Goal: Task Accomplishment & Management: Complete application form

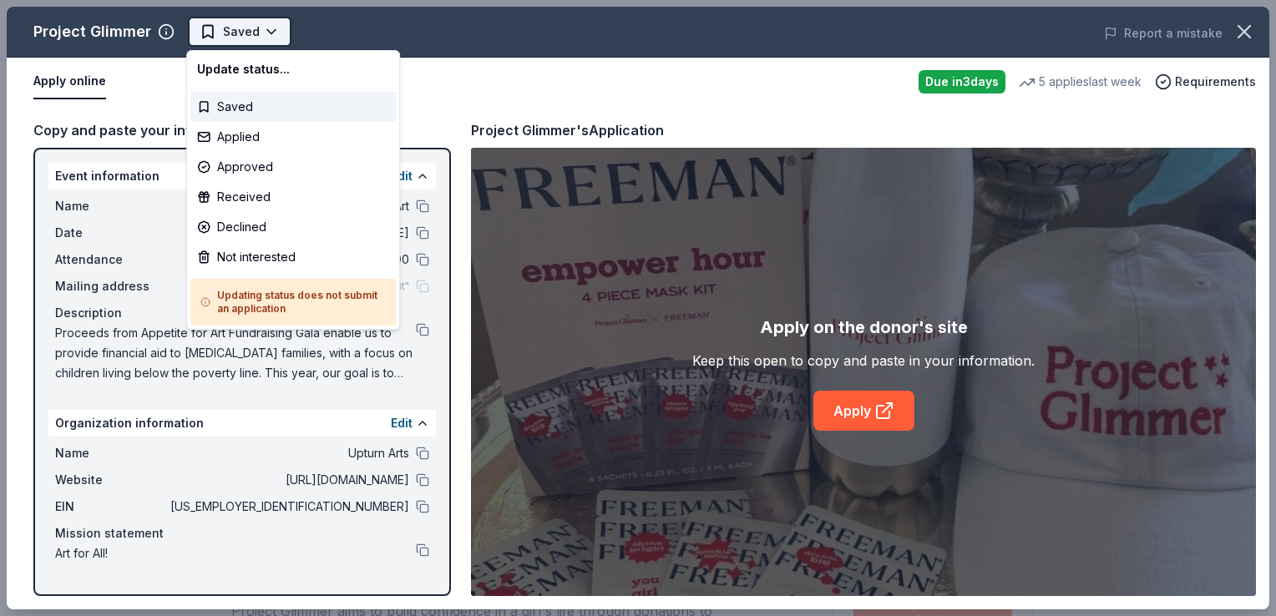
click at [271, 35] on html "Appetite for Art Saved Apply Due in 3 days Share Project Glimmer New • 1 review…" at bounding box center [638, 308] width 1276 height 616
click at [253, 142] on div "Applied" at bounding box center [292, 137] width 205 height 30
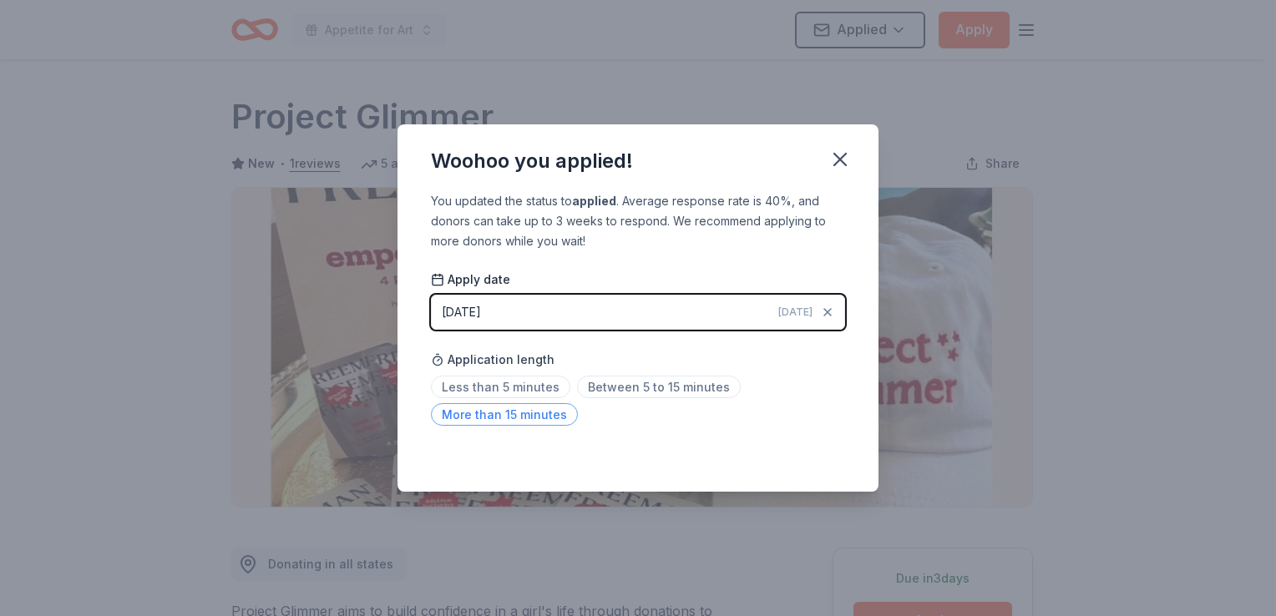
click at [512, 419] on span "More than 15 minutes" at bounding box center [504, 414] width 147 height 23
click at [844, 169] on icon "button" at bounding box center [840, 159] width 23 height 23
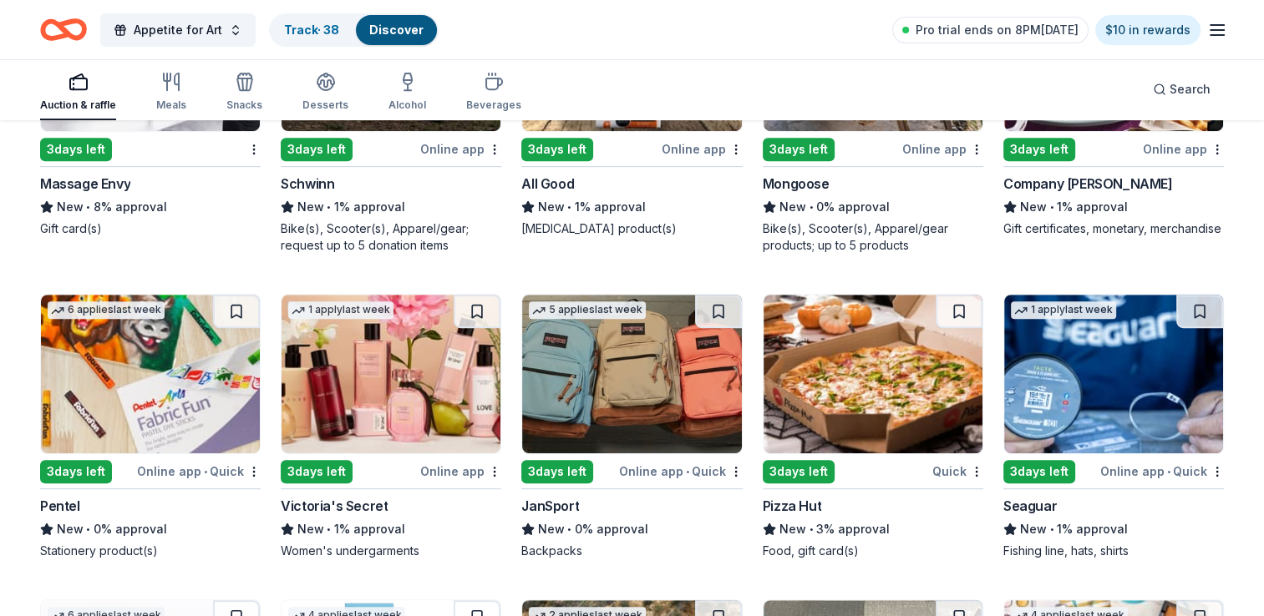
scroll to position [7084, 0]
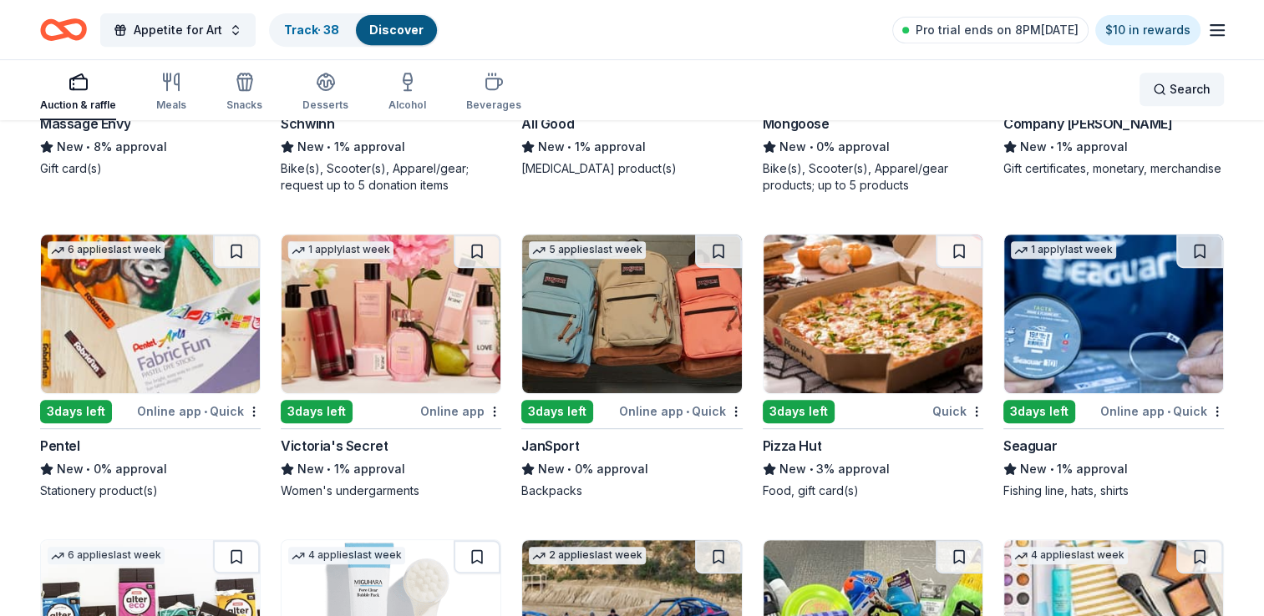
click at [1182, 85] on span "Search" at bounding box center [1189, 89] width 41 height 20
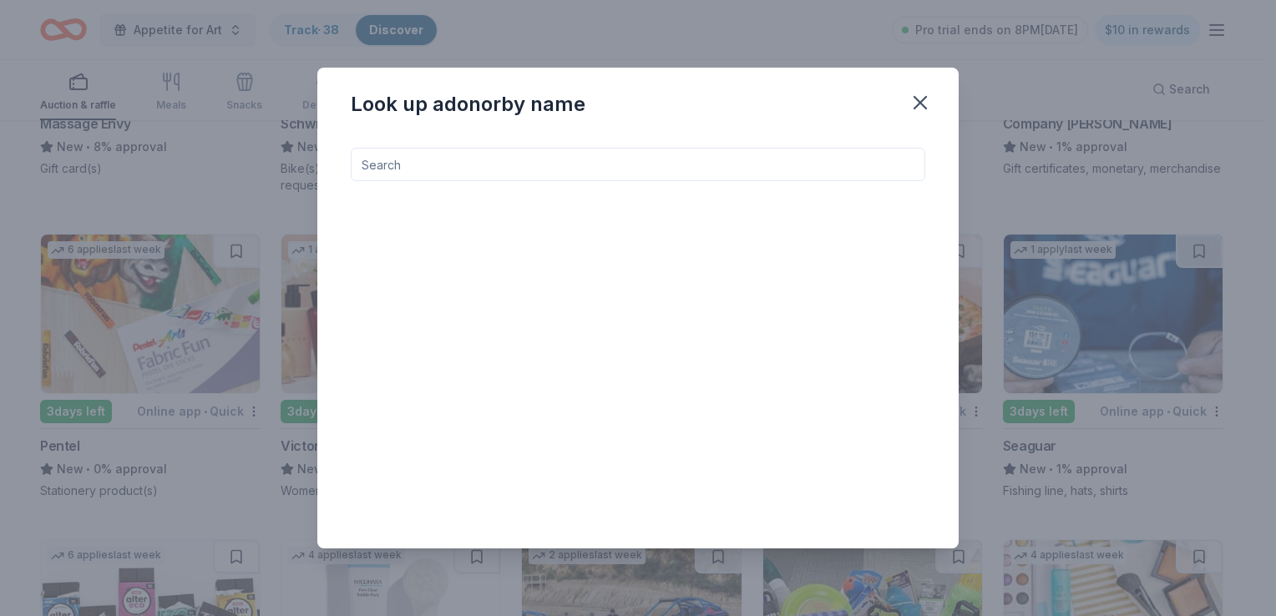
click at [663, 164] on input at bounding box center [638, 164] width 575 height 33
type input "local"
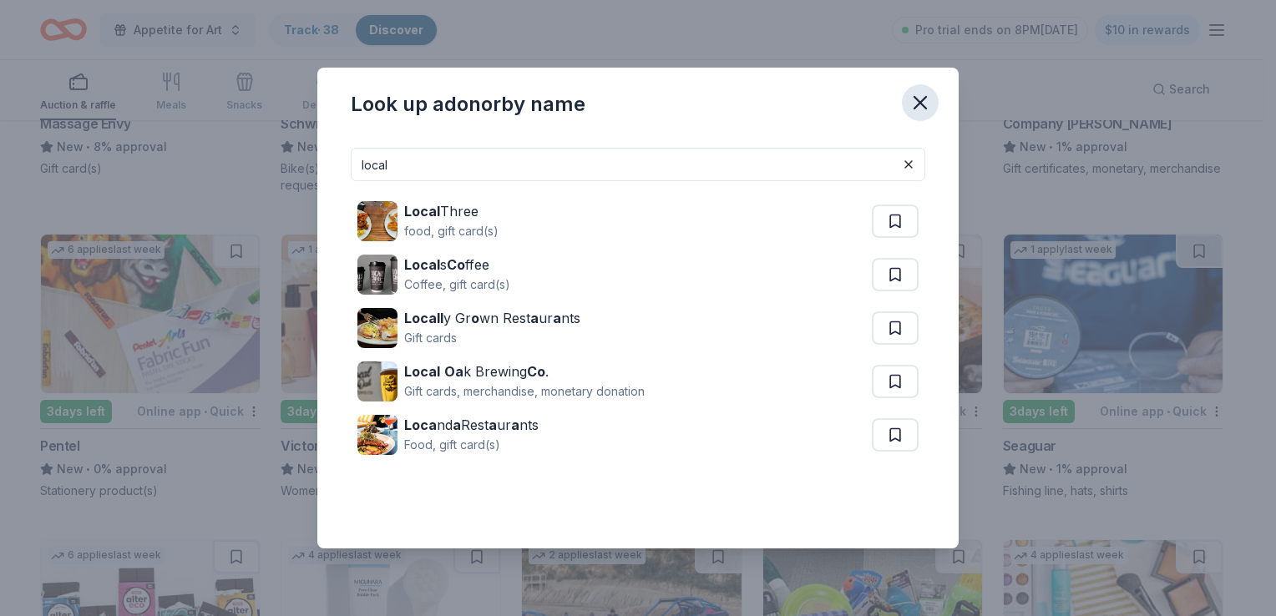
click at [917, 102] on icon "button" at bounding box center [920, 102] width 23 height 23
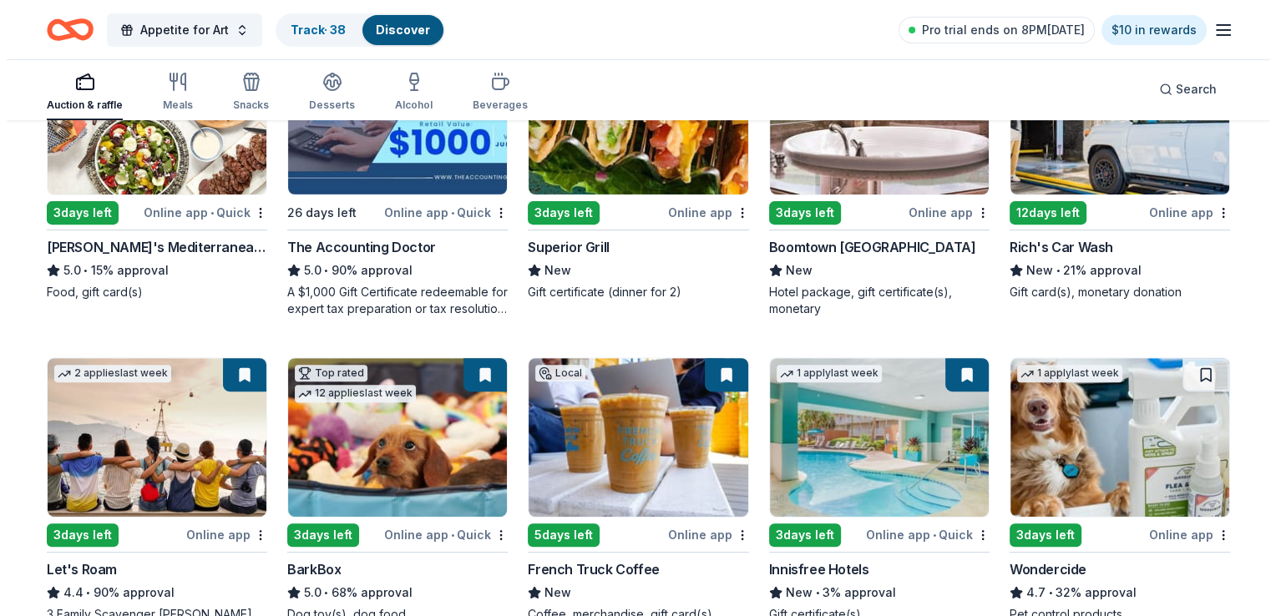
scroll to position [0, 0]
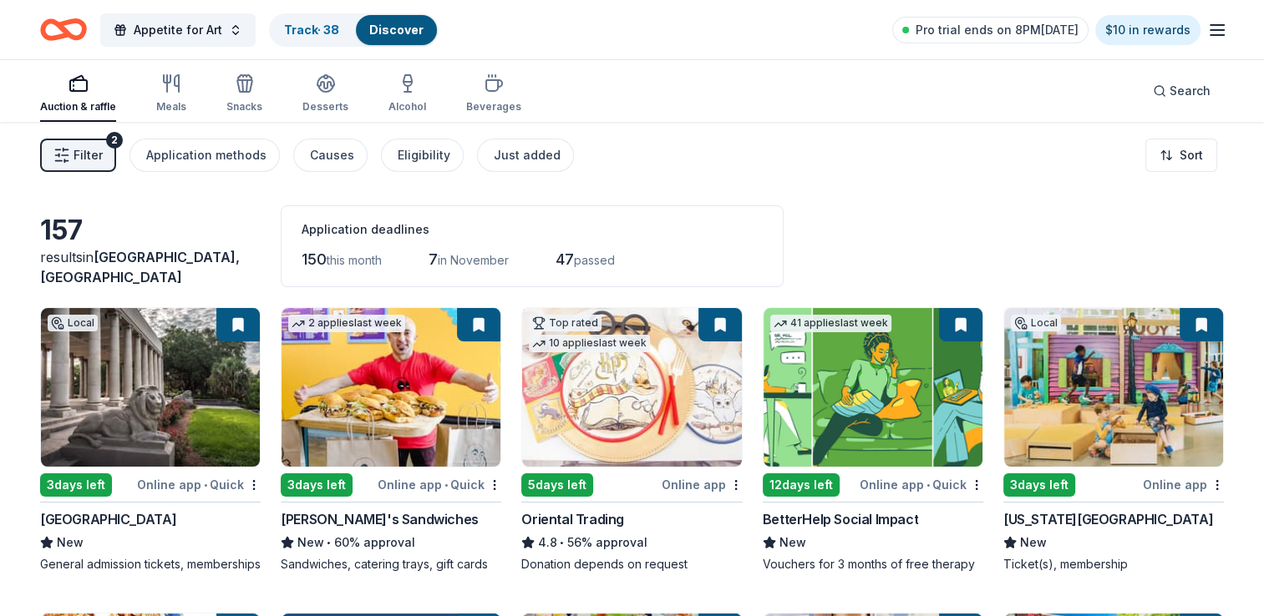
click at [77, 159] on span "Filter" at bounding box center [88, 155] width 29 height 20
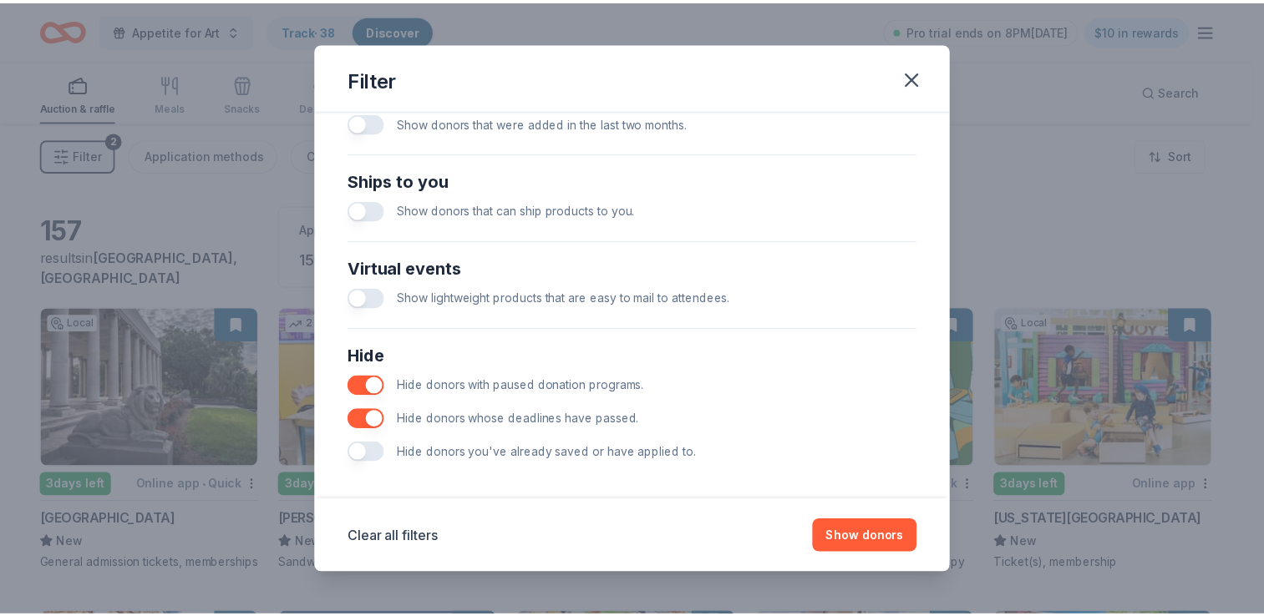
scroll to position [709, 0]
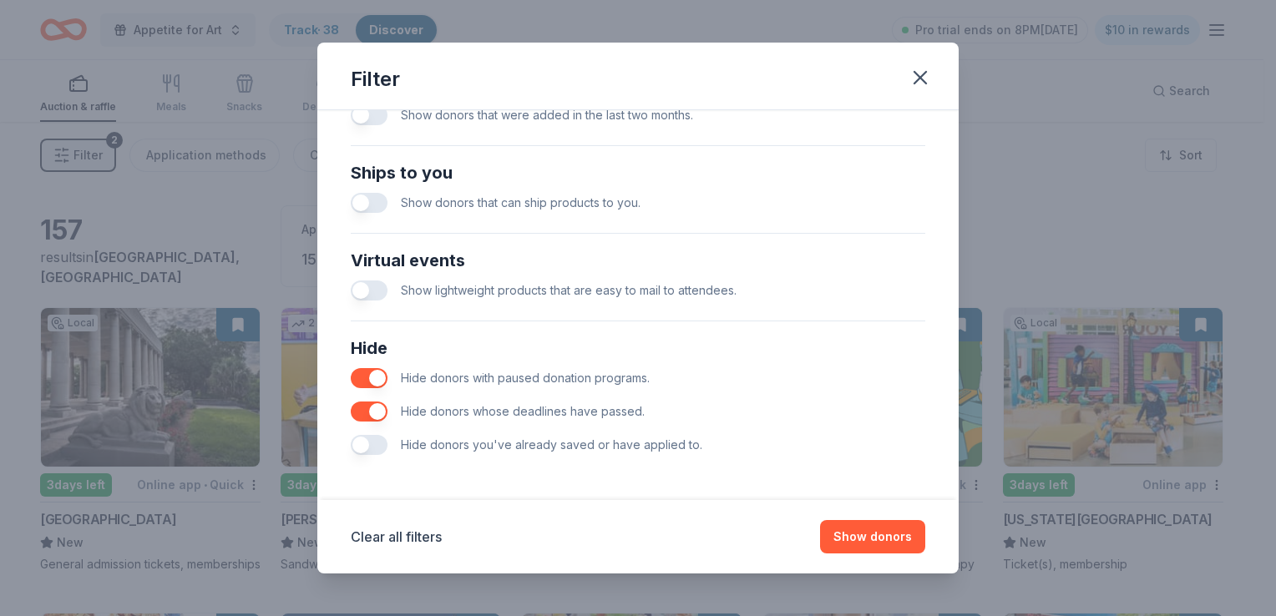
click at [376, 438] on button "button" at bounding box center [369, 445] width 37 height 20
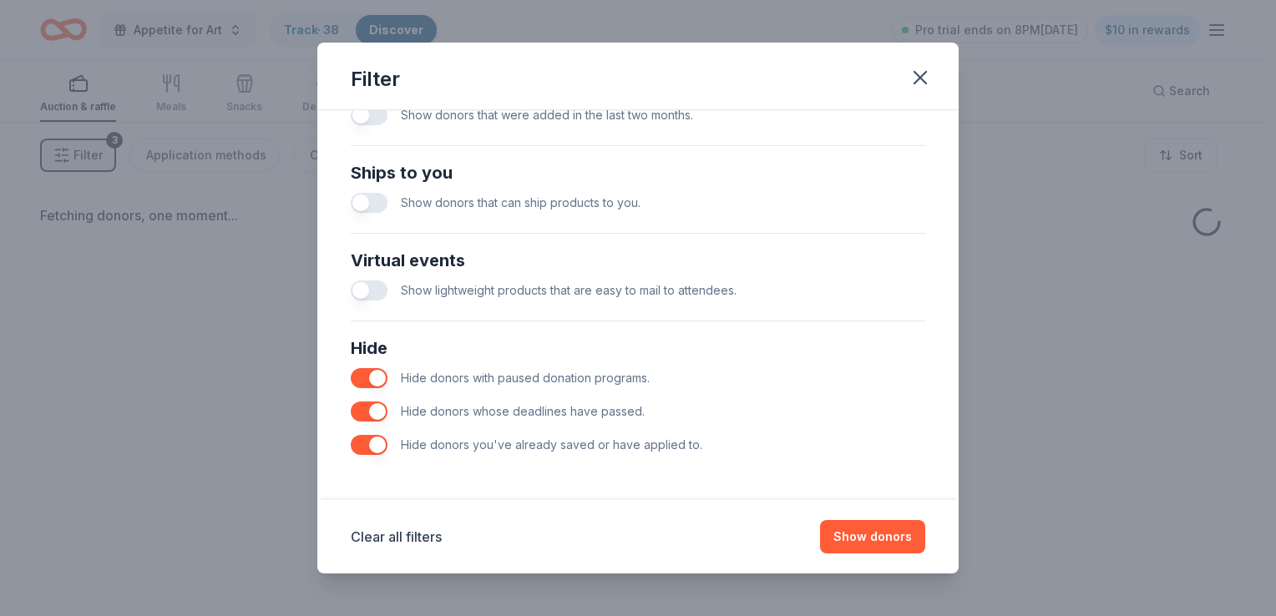
click at [366, 414] on button "button" at bounding box center [369, 412] width 37 height 20
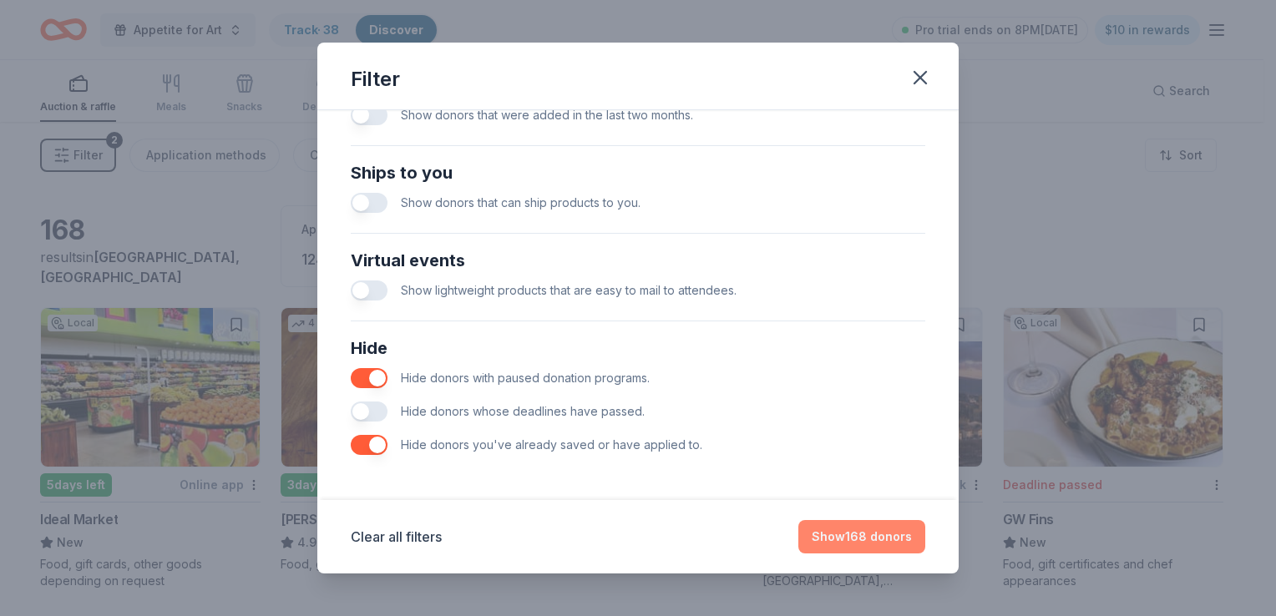
click at [871, 549] on button "Show 168 donors" at bounding box center [862, 536] width 127 height 33
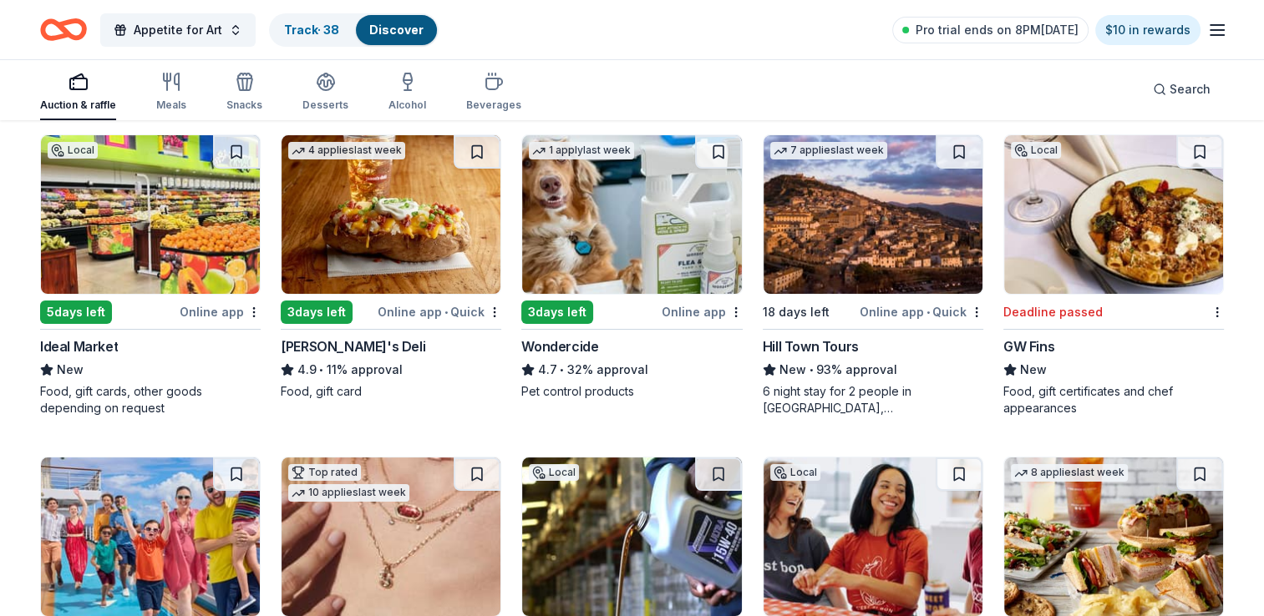
scroll to position [165, 0]
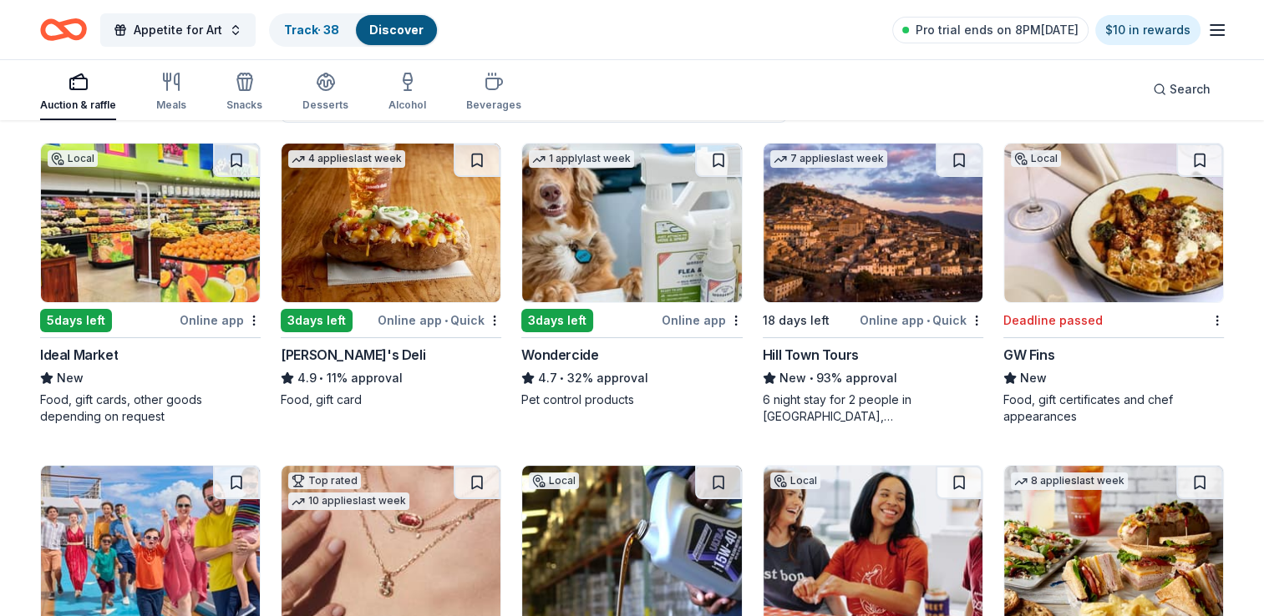
click at [1046, 286] on img at bounding box center [1113, 223] width 219 height 159
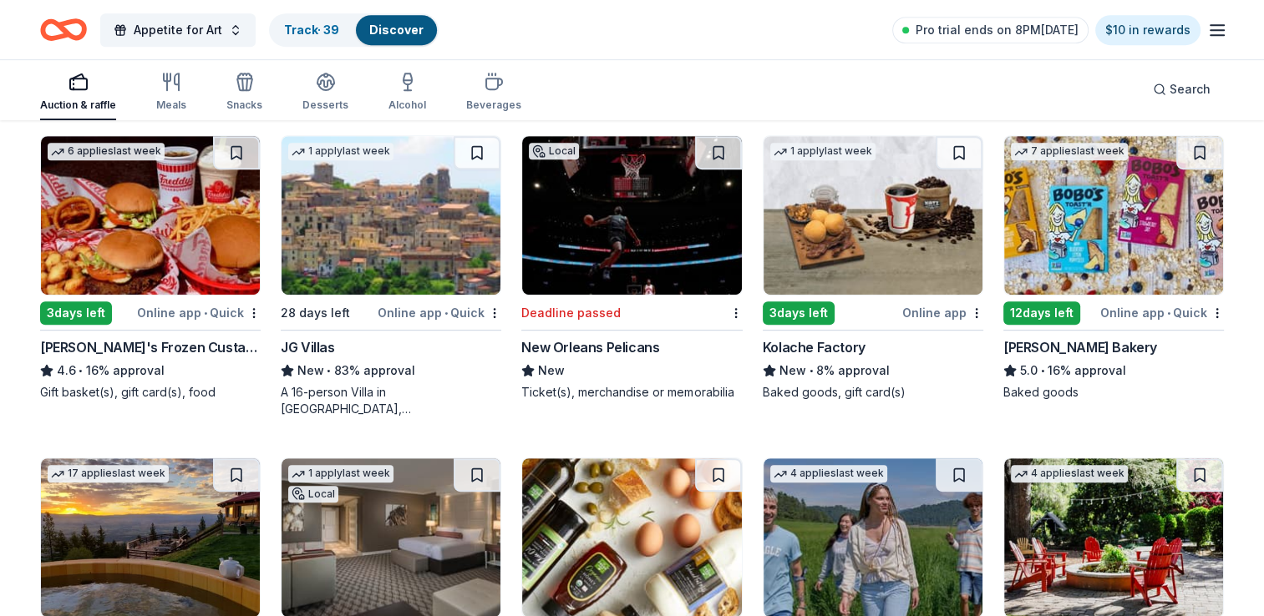
scroll to position [824, 0]
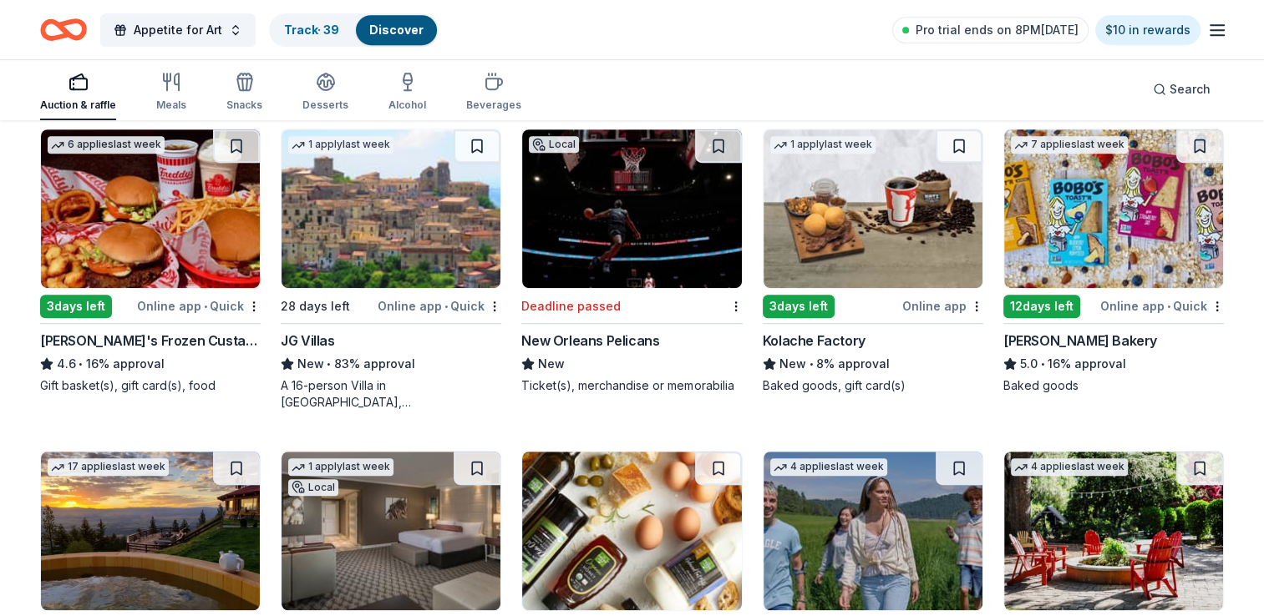
click at [659, 312] on div "Deadline passed" at bounding box center [621, 306] width 200 height 21
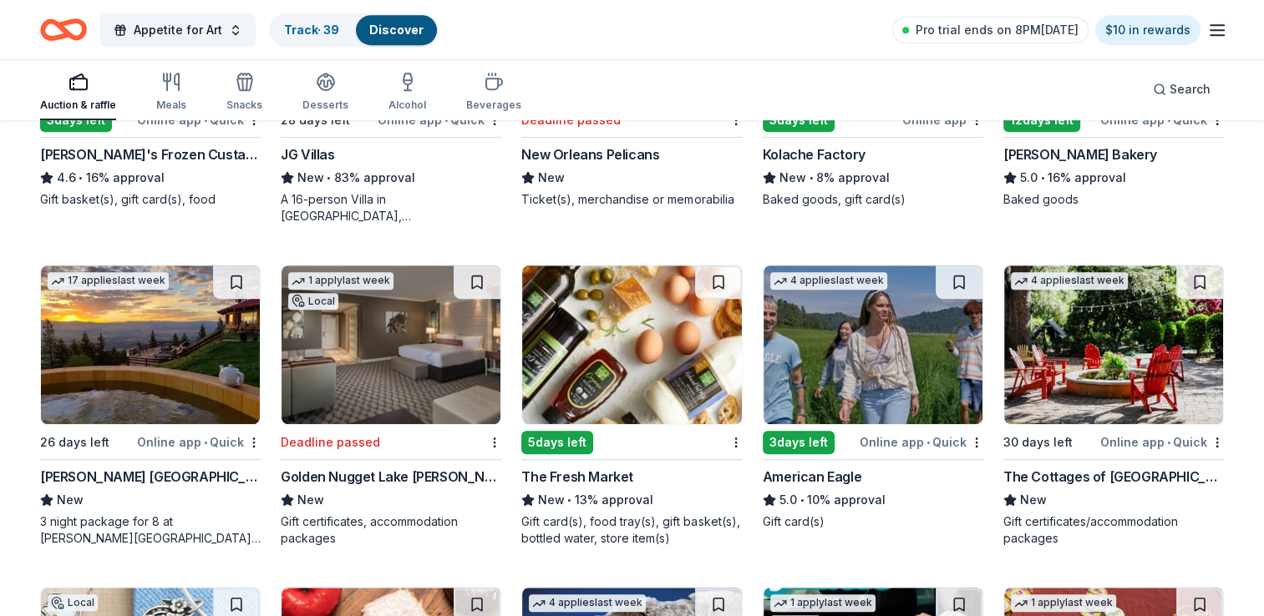
scroll to position [1024, 0]
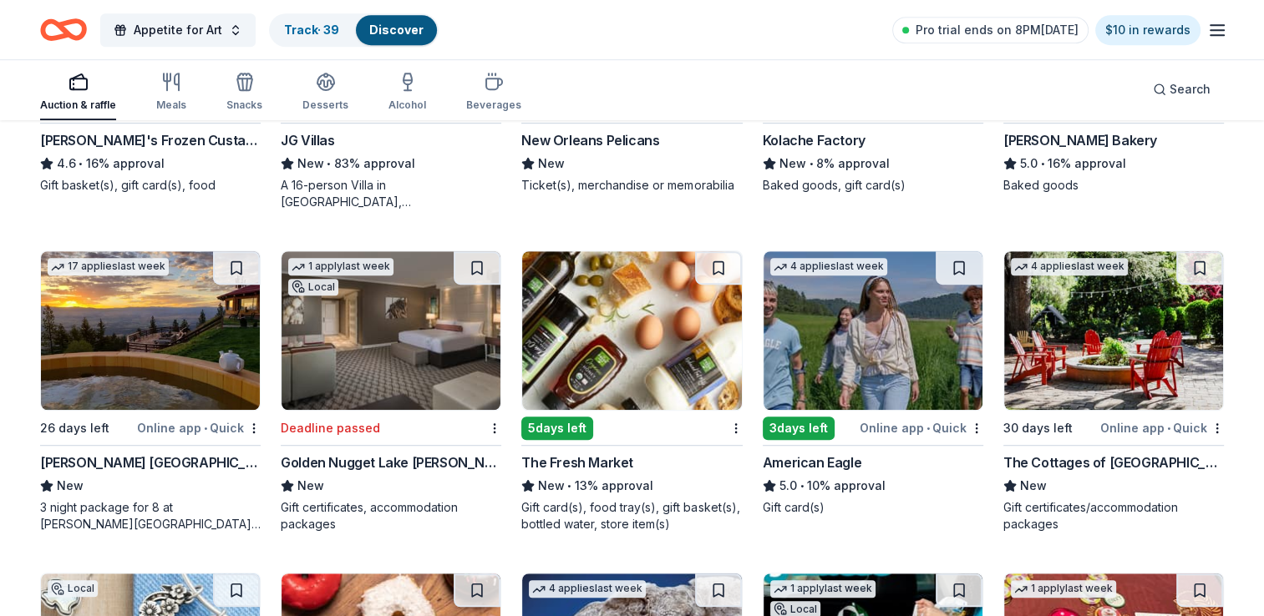
click at [359, 410] on div "1 apply last week Local Deadline passed Golden Nugget Lake Charles New Gift cer…" at bounding box center [391, 392] width 221 height 282
click at [486, 260] on button at bounding box center [477, 267] width 47 height 33
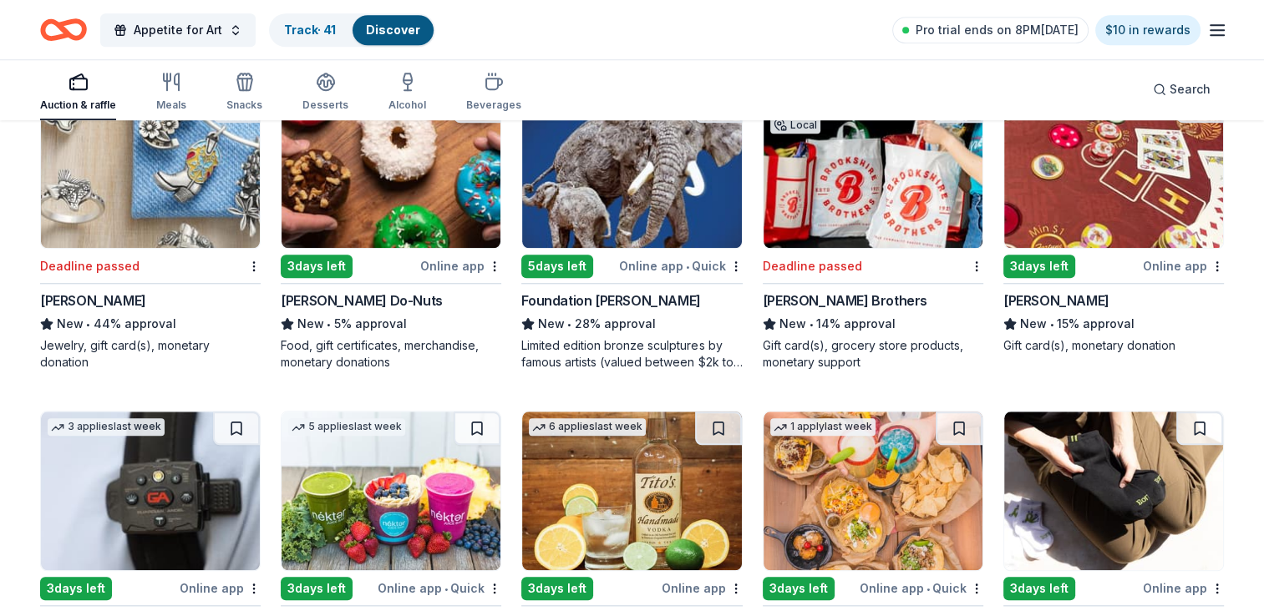
scroll to position [1584, 0]
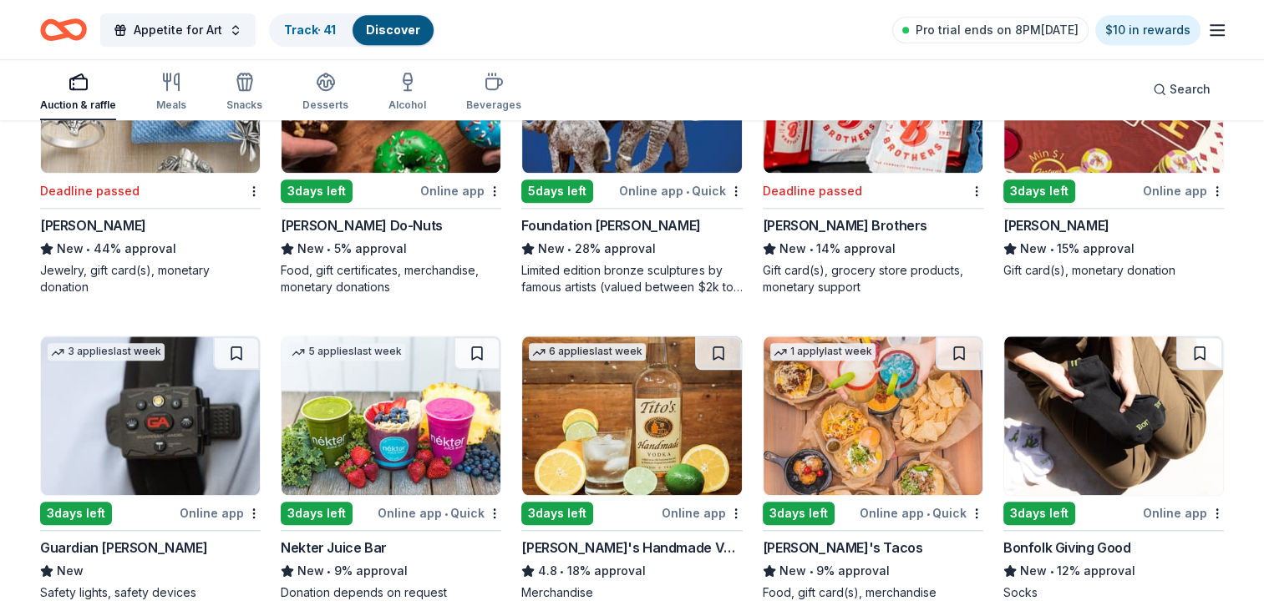
click at [627, 436] on img at bounding box center [631, 416] width 219 height 159
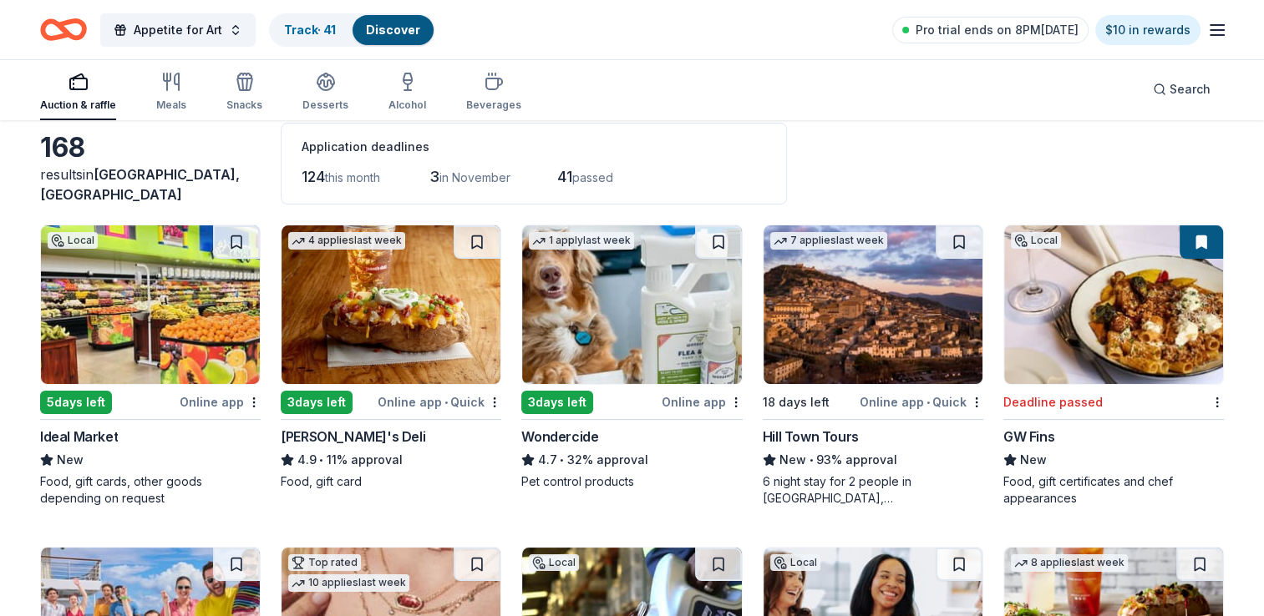
scroll to position [76, 0]
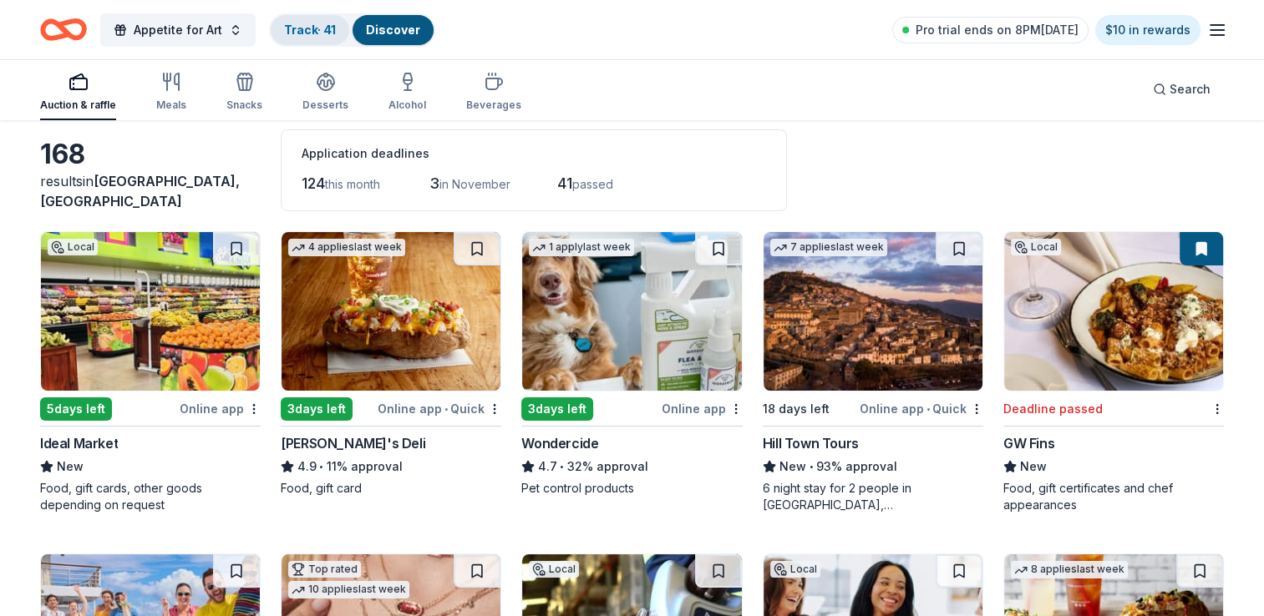
click at [308, 30] on link "Track · 41" at bounding box center [310, 30] width 52 height 14
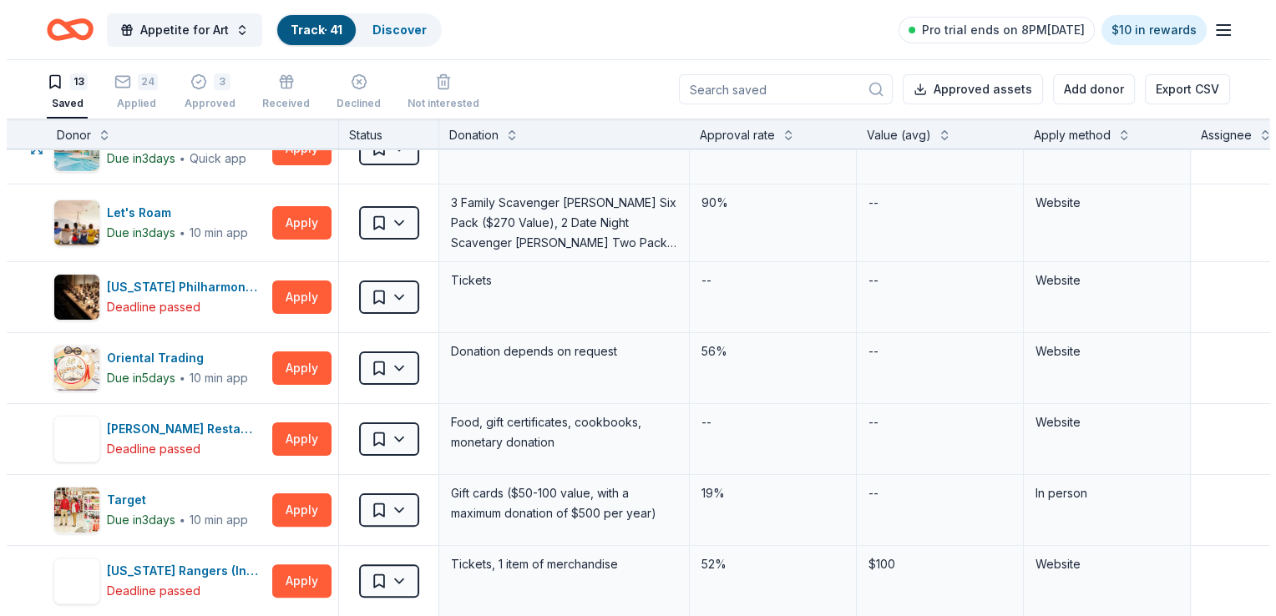
scroll to position [401, 0]
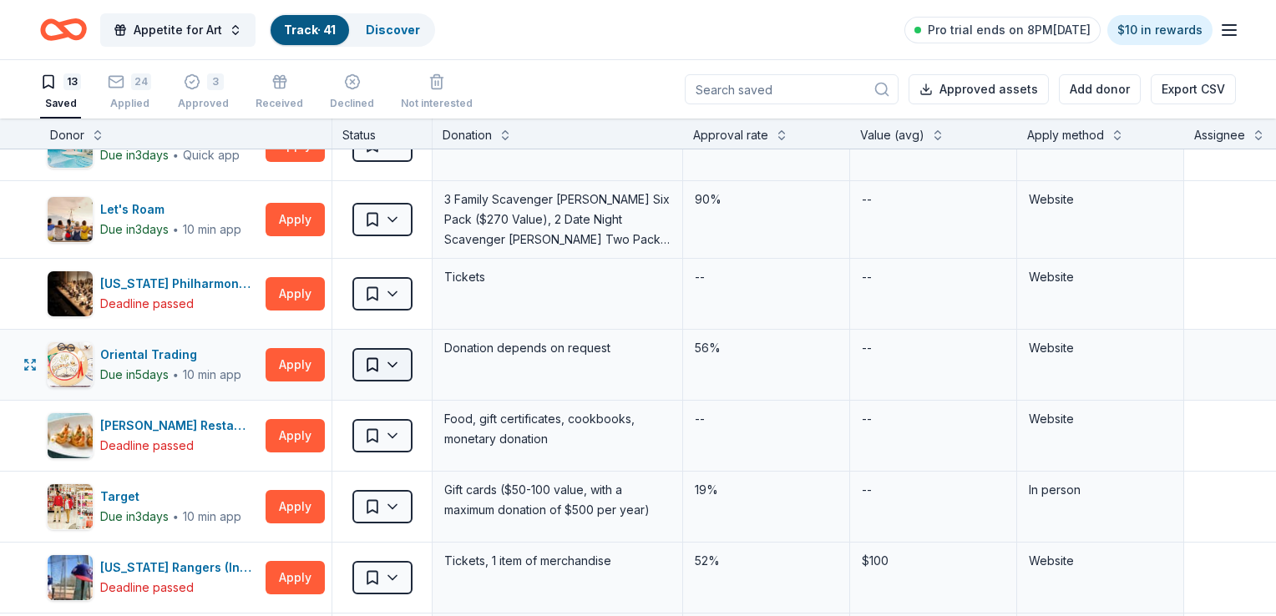
click at [388, 366] on html "Appetite for Art Track · 41 Discover Pro trial ends on 8PM, 10/17 $10 in reward…" at bounding box center [638, 308] width 1276 height 616
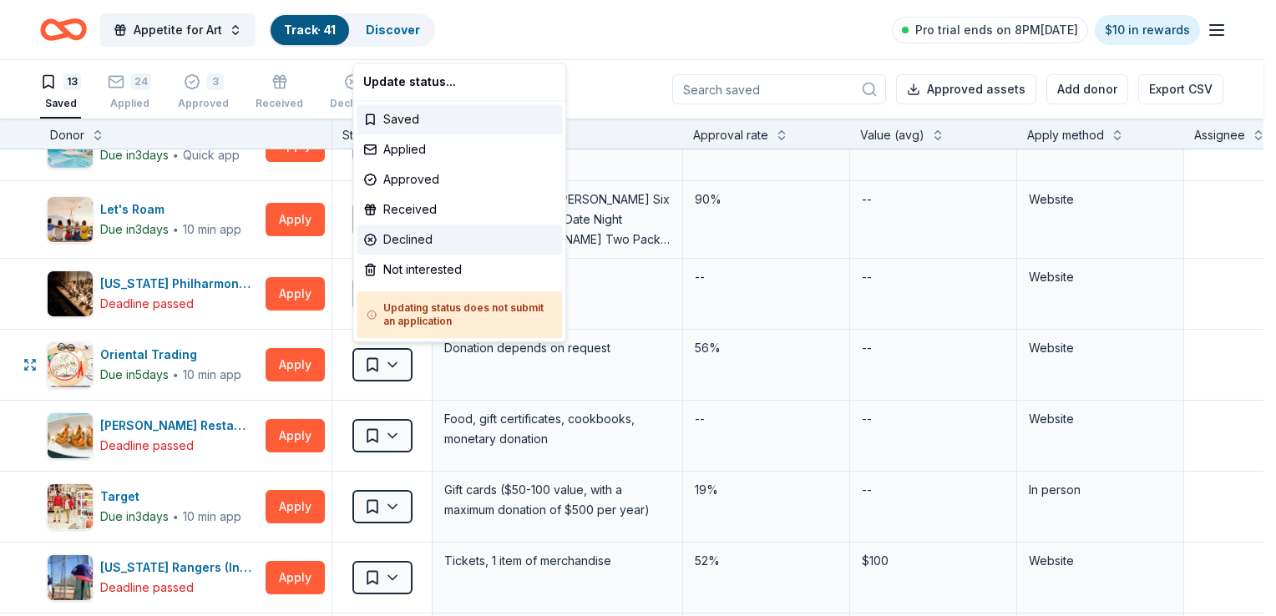
click at [411, 241] on div "Declined" at bounding box center [459, 240] width 205 height 30
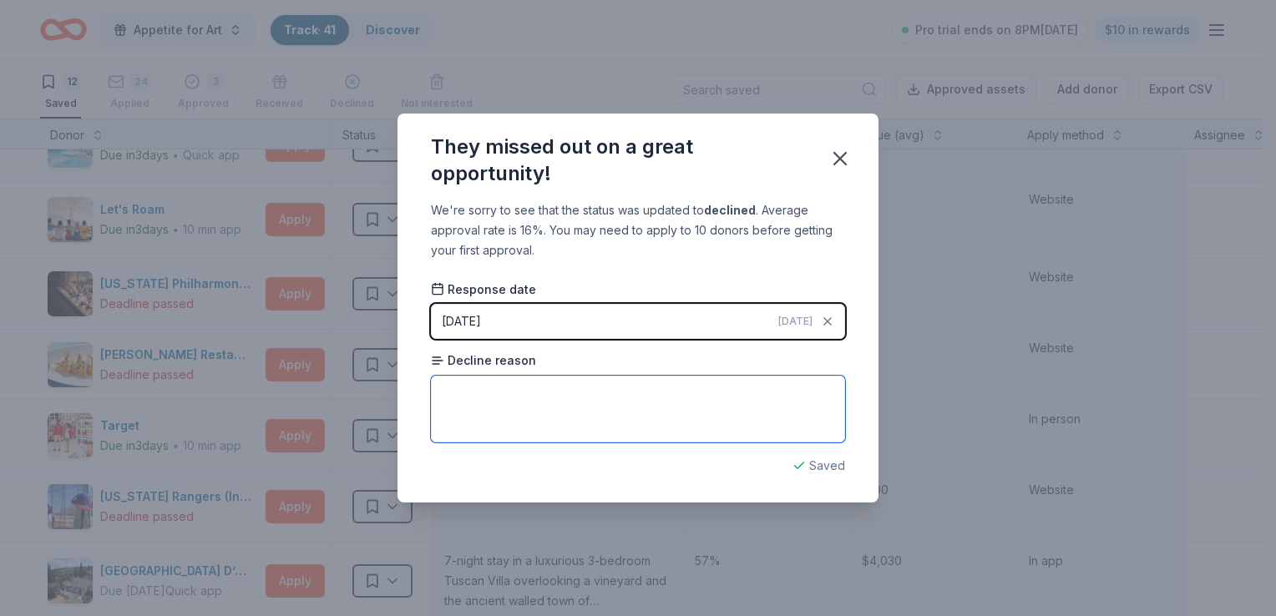
click at [478, 408] on textarea at bounding box center [638, 409] width 414 height 67
type textarea "not donating"
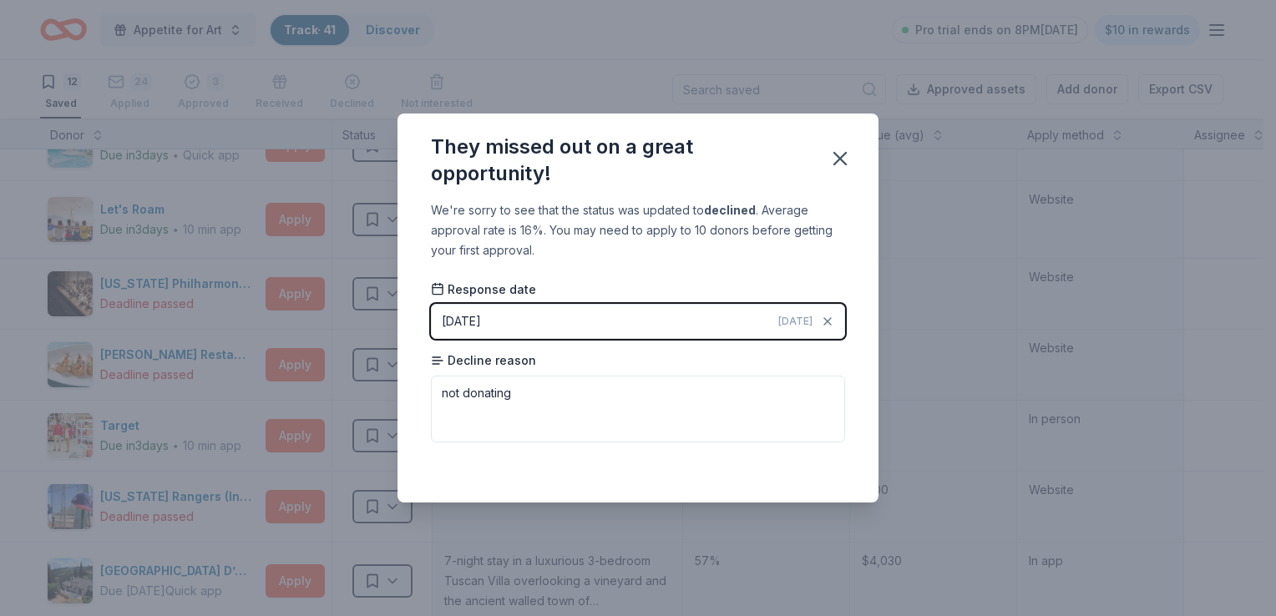
click at [526, 322] on button "[DATE] [DATE]" at bounding box center [638, 321] width 414 height 35
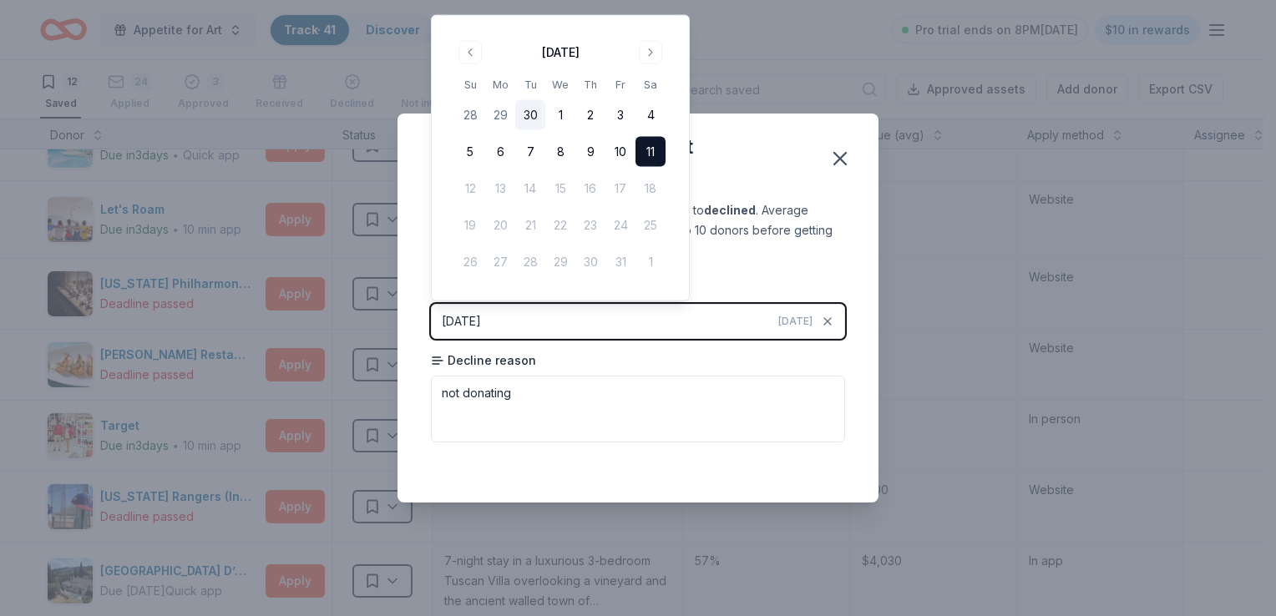
click at [535, 114] on button "30" at bounding box center [530, 115] width 30 height 30
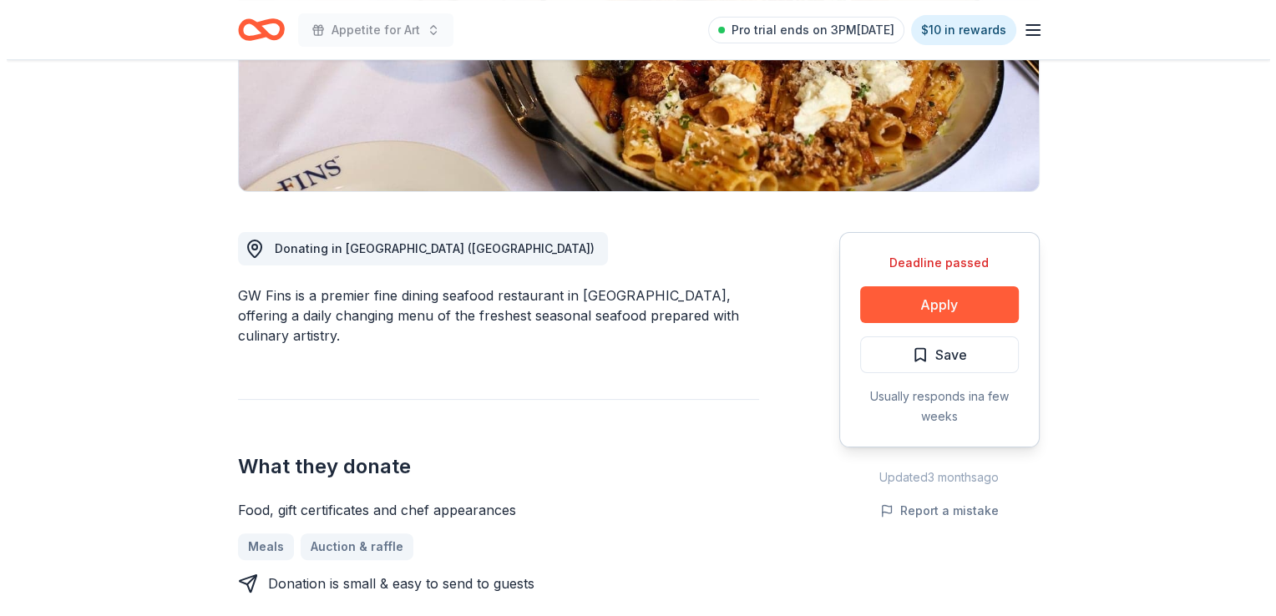
scroll to position [317, 0]
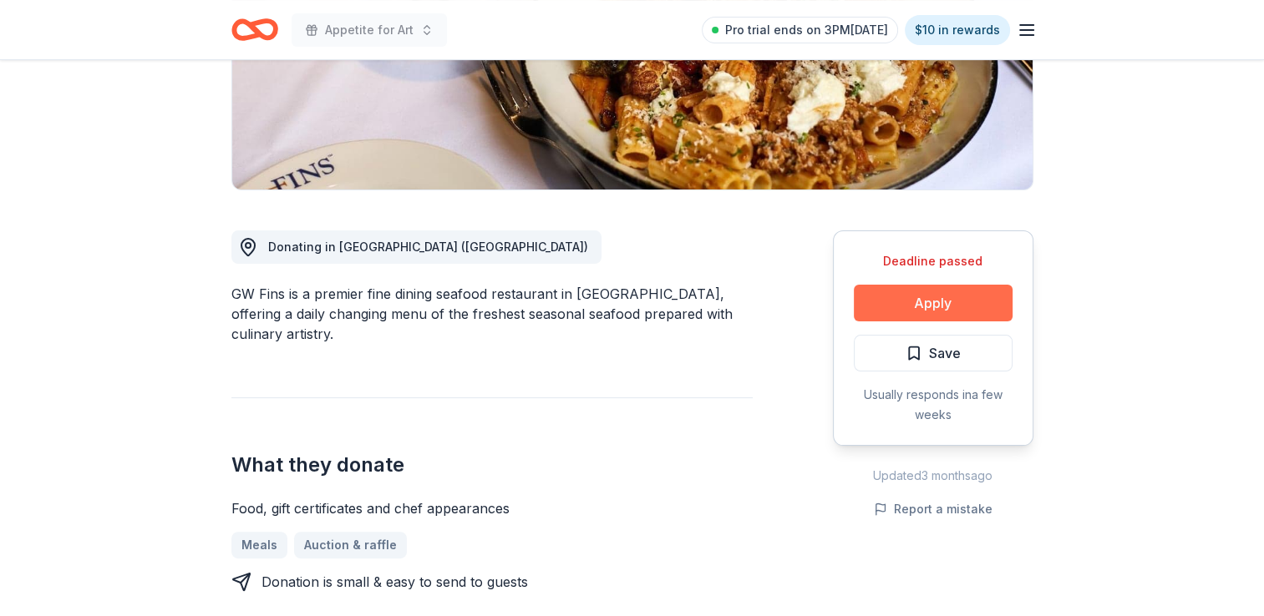
click at [902, 305] on button "Apply" at bounding box center [933, 303] width 159 height 37
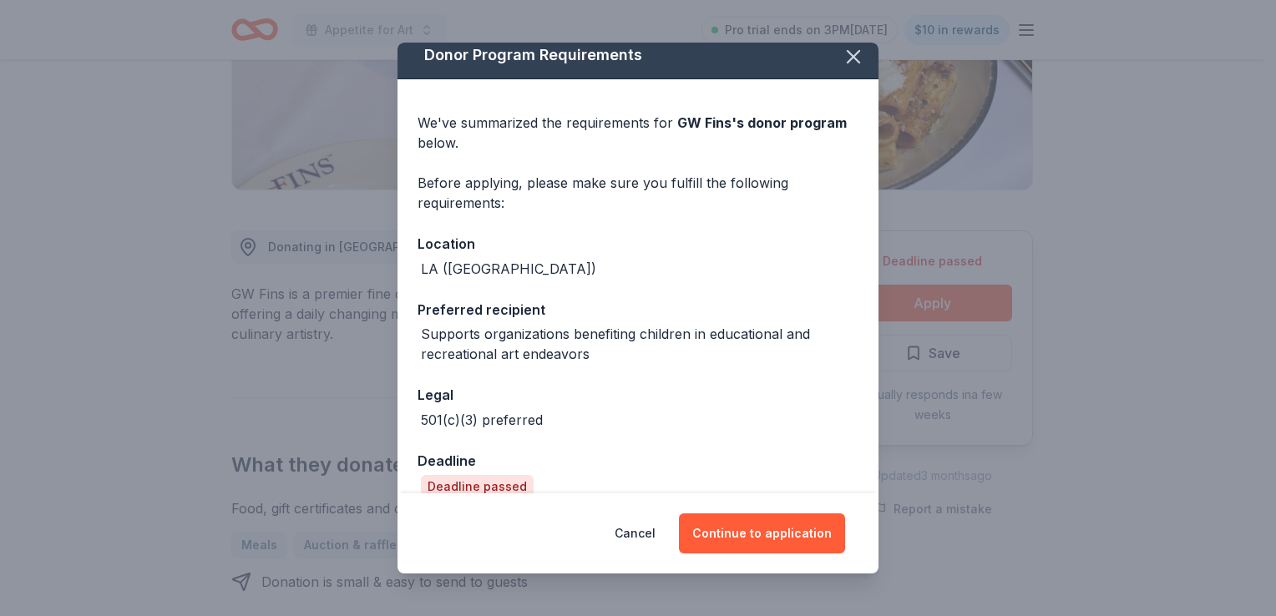
scroll to position [35, 0]
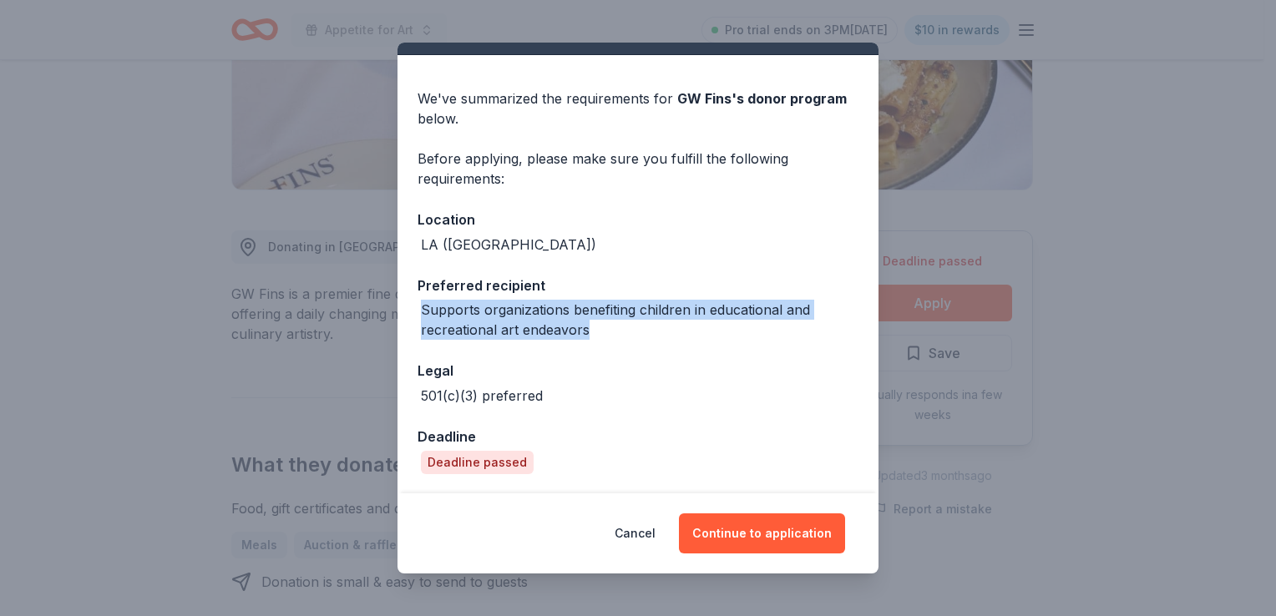
drag, startPoint x: 594, startPoint y: 327, endPoint x: 416, endPoint y: 312, distance: 178.6
click at [416, 312] on div "We've summarized the requirements for GW Fins 's donor program below. Before ap…" at bounding box center [638, 274] width 481 height 439
copy div "Supports organizations benefiting children in educational and recreational art …"
click at [758, 543] on button "Continue to application" at bounding box center [762, 534] width 166 height 40
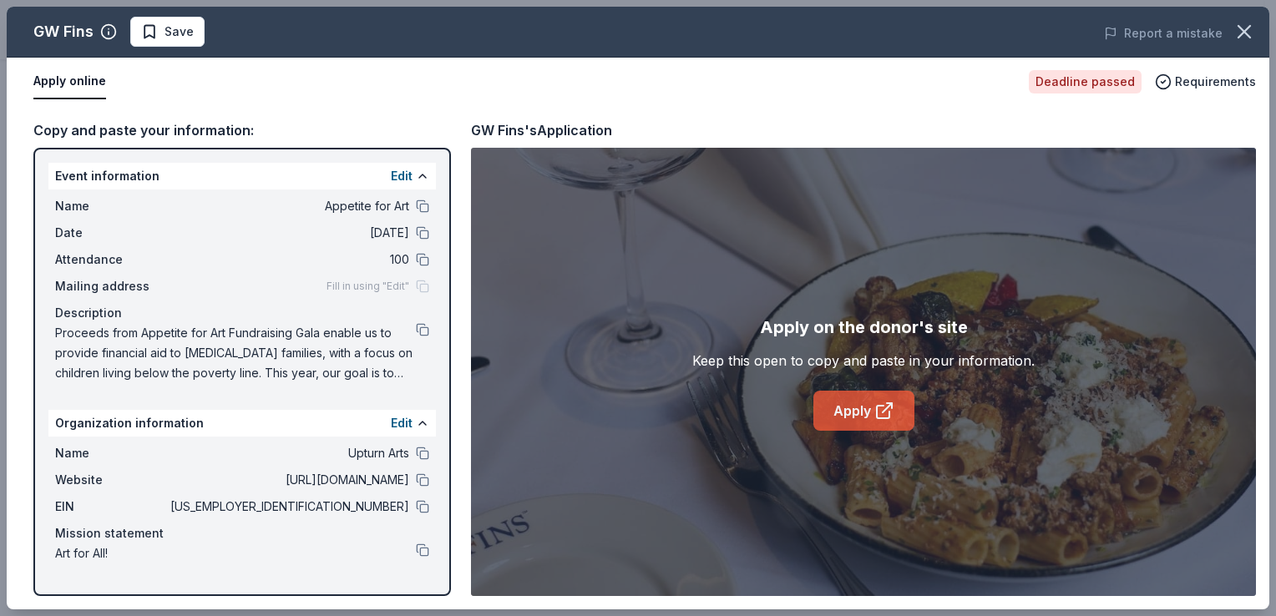
click at [860, 413] on link "Apply" at bounding box center [864, 411] width 101 height 40
drag, startPoint x: 174, startPoint y: 22, endPoint x: 192, endPoint y: 35, distance: 22.7
click at [192, 35] on button "Save" at bounding box center [167, 32] width 74 height 30
click at [192, 35] on div "GW Fins Saved" at bounding box center [386, 32] width 758 height 30
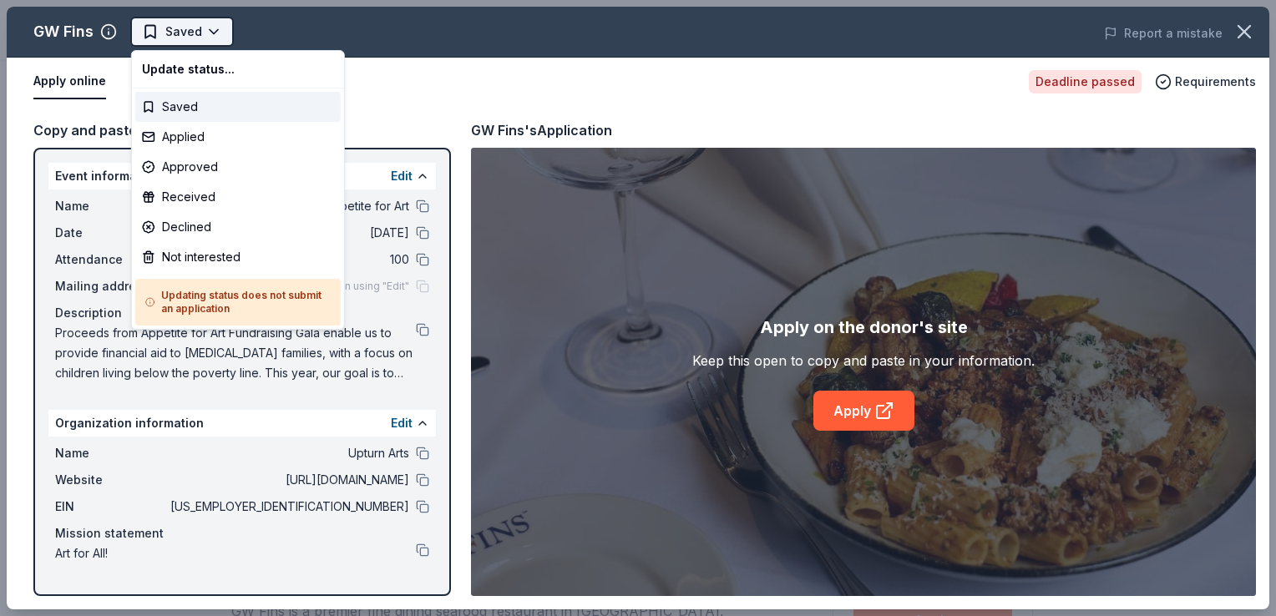
click at [206, 35] on html "Appetite for Art Saved Apply Deadline passed Share GW Fins New Share Donating i…" at bounding box center [638, 308] width 1276 height 616
click at [180, 139] on div "Applied" at bounding box center [237, 137] width 205 height 30
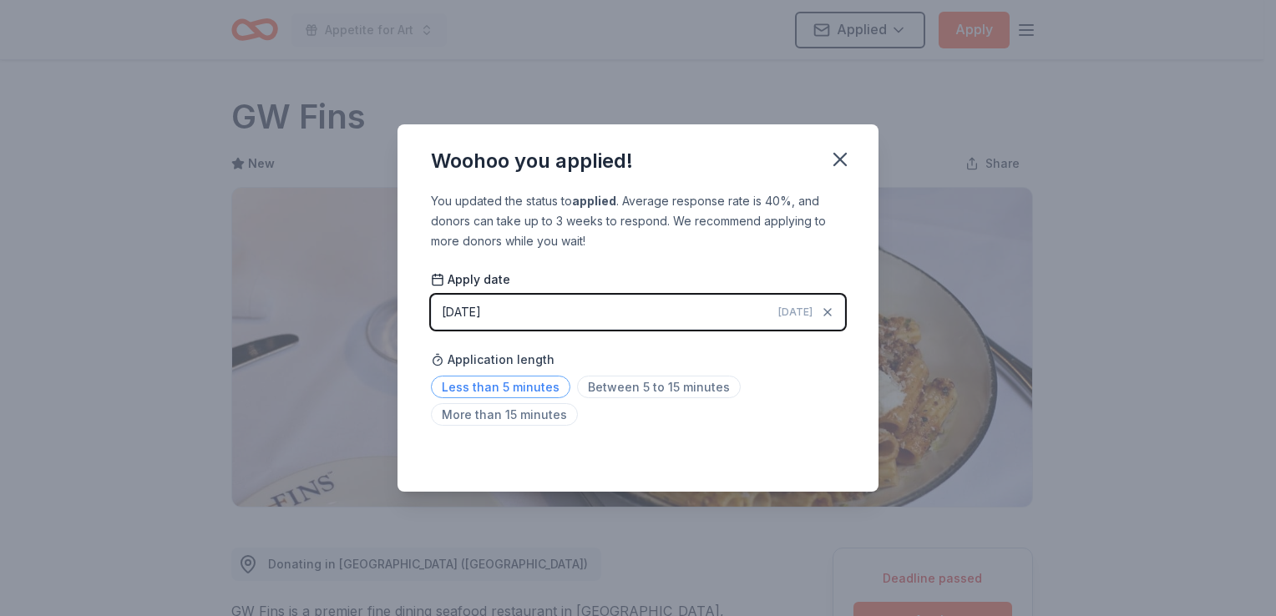
click at [493, 392] on span "Less than 5 minutes" at bounding box center [500, 387] width 139 height 23
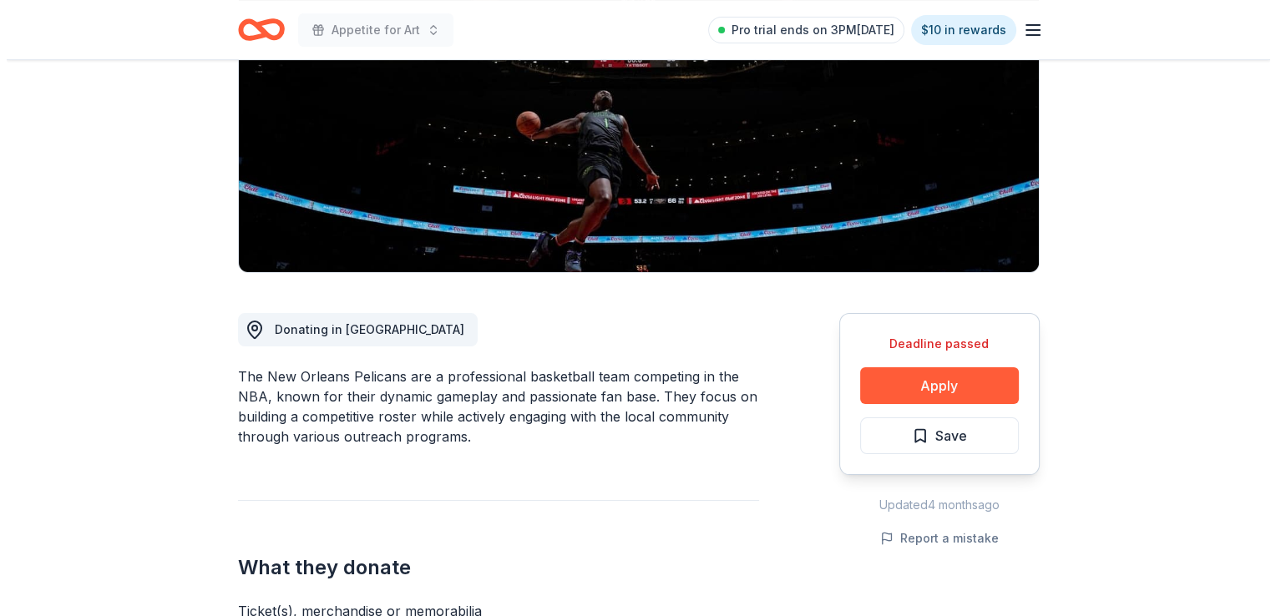
scroll to position [246, 0]
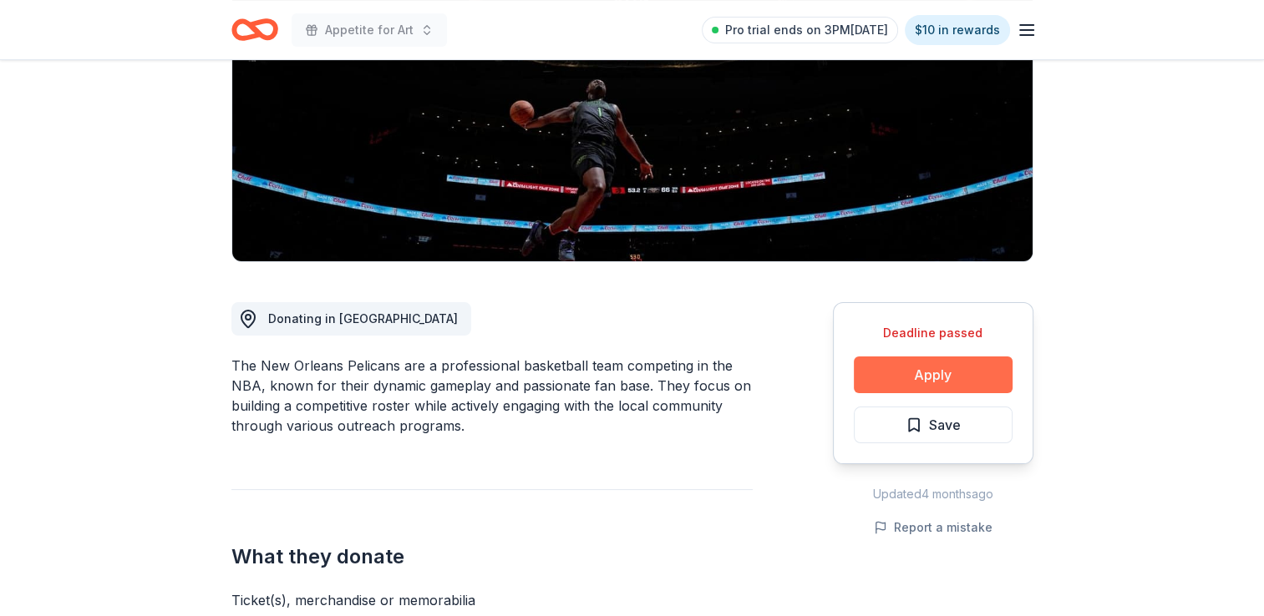
click at [949, 376] on button "Apply" at bounding box center [933, 375] width 159 height 37
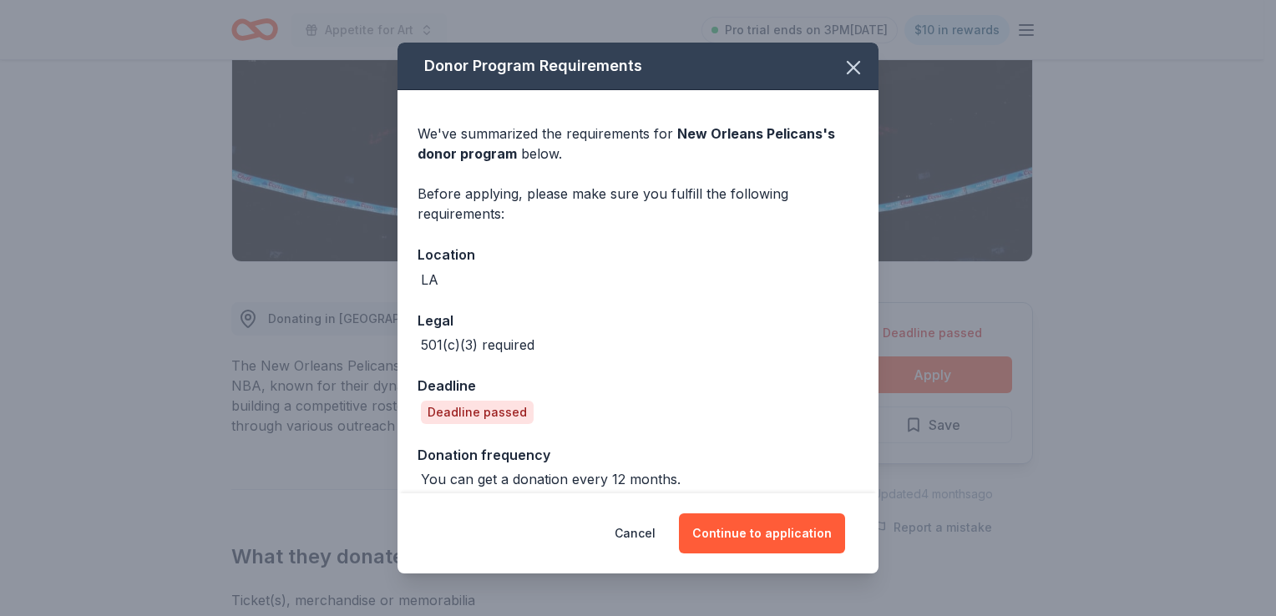
scroll to position [15, 0]
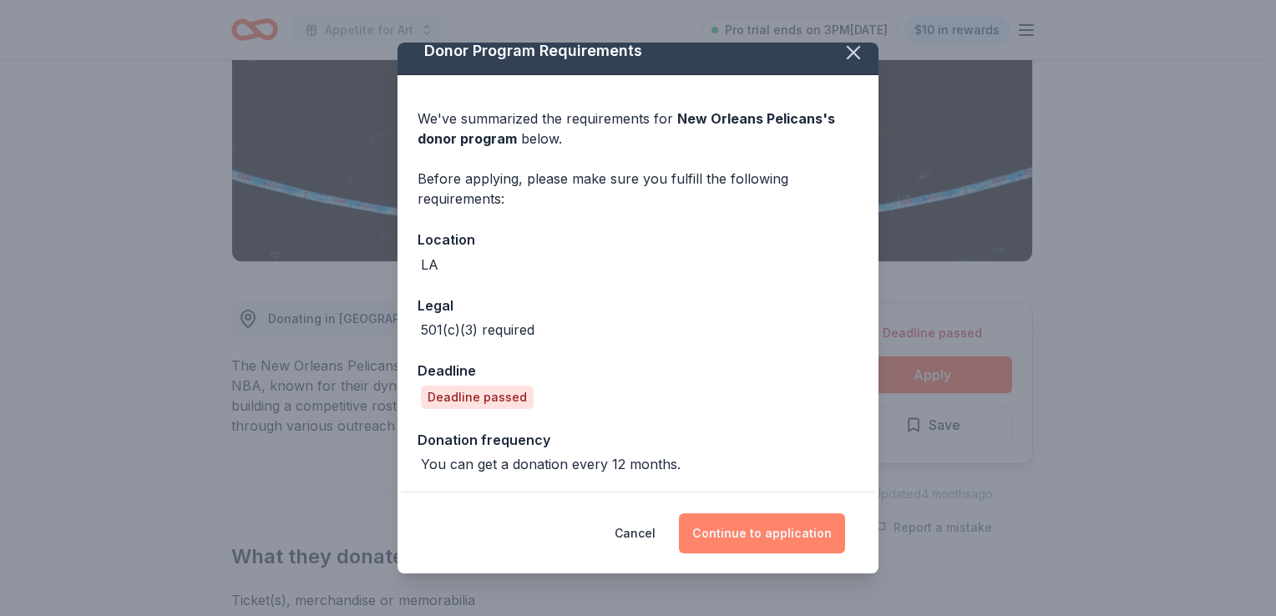
click at [781, 540] on button "Continue to application" at bounding box center [762, 534] width 166 height 40
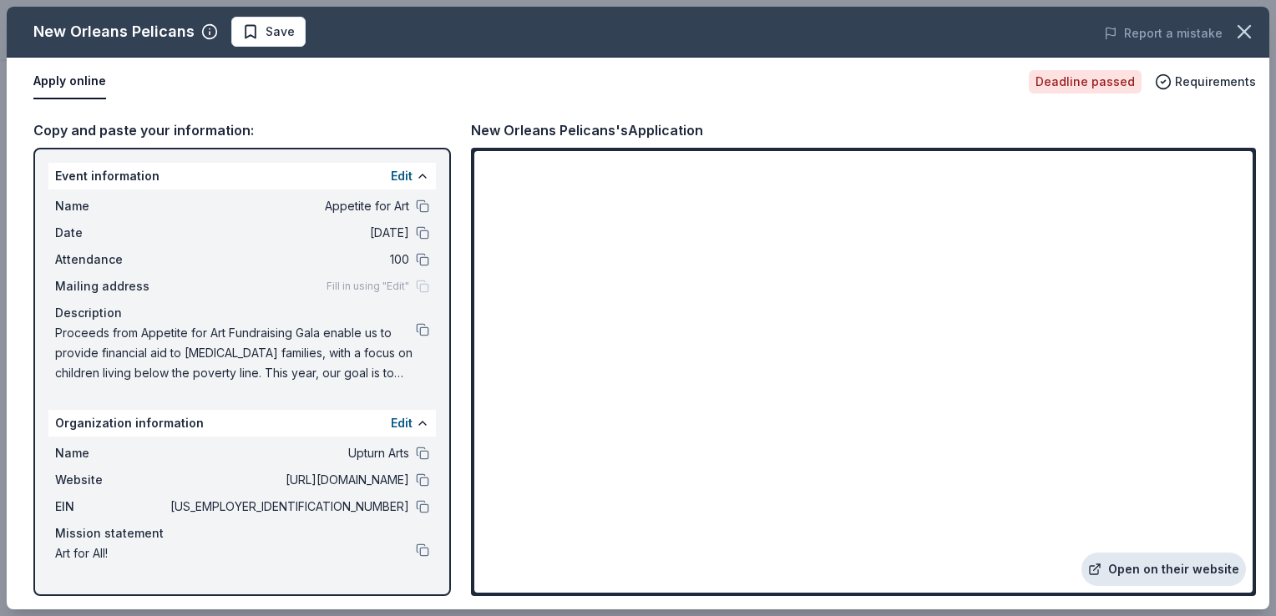
click at [1139, 571] on link "Open on their website" at bounding box center [1164, 569] width 165 height 33
click at [259, 34] on span "Save" at bounding box center [268, 32] width 53 height 20
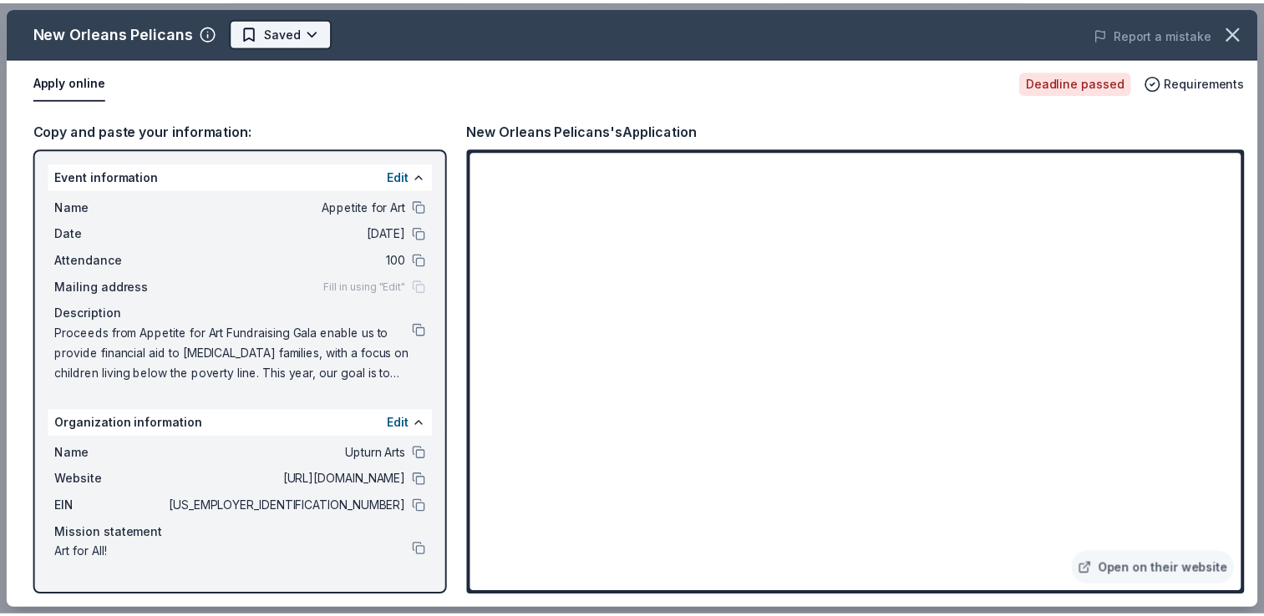
scroll to position [0, 0]
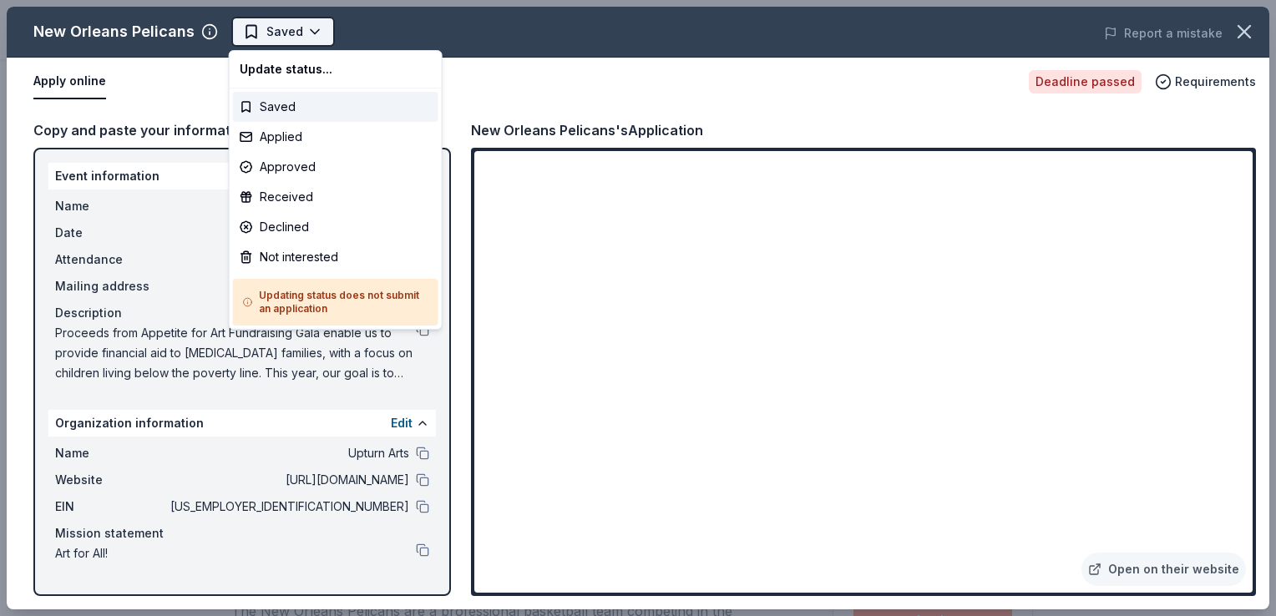
click at [297, 38] on body "Appetite for Art Saved Apply Deadline passed Share New Orleans Pelicans New Sha…" at bounding box center [632, 308] width 1264 height 616
click at [287, 136] on div "Applied" at bounding box center [335, 137] width 205 height 30
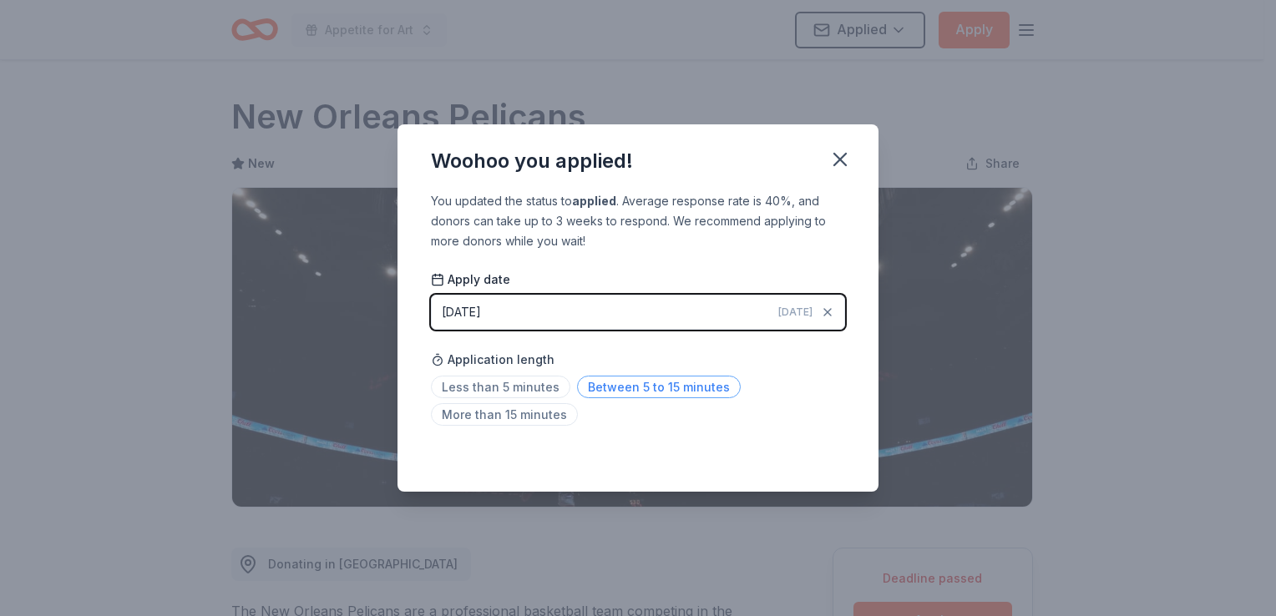
click at [604, 390] on span "Between 5 to 15 minutes" at bounding box center [659, 387] width 164 height 23
click at [825, 316] on icon "button" at bounding box center [827, 312] width 7 height 7
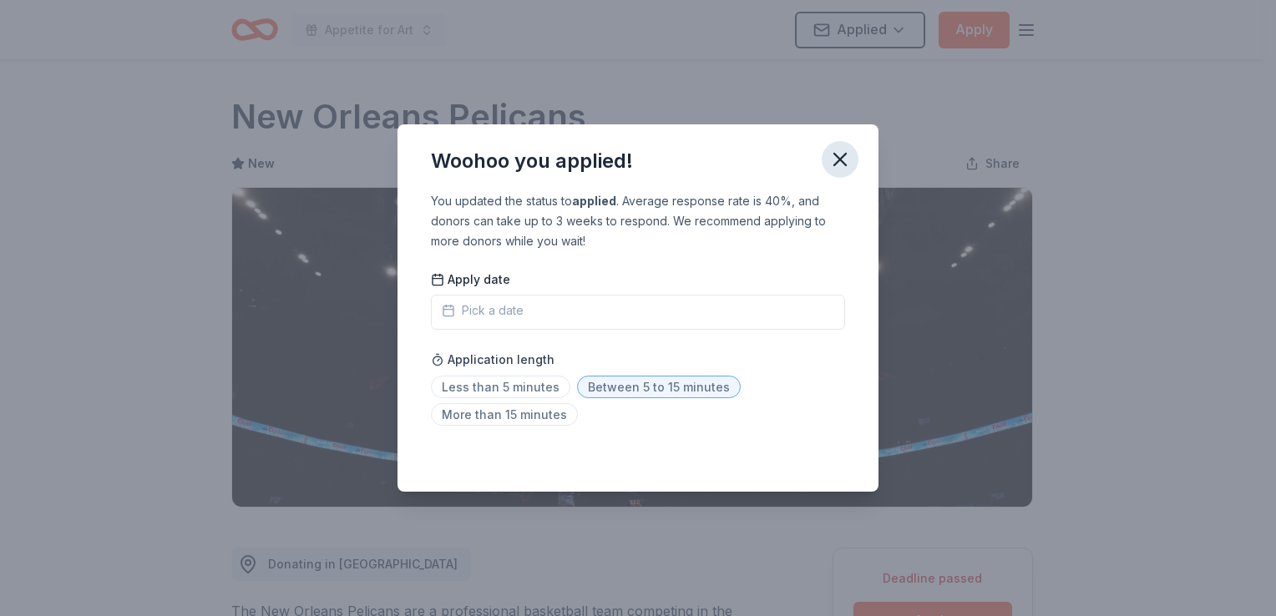
click at [838, 157] on icon "button" at bounding box center [840, 160] width 12 height 12
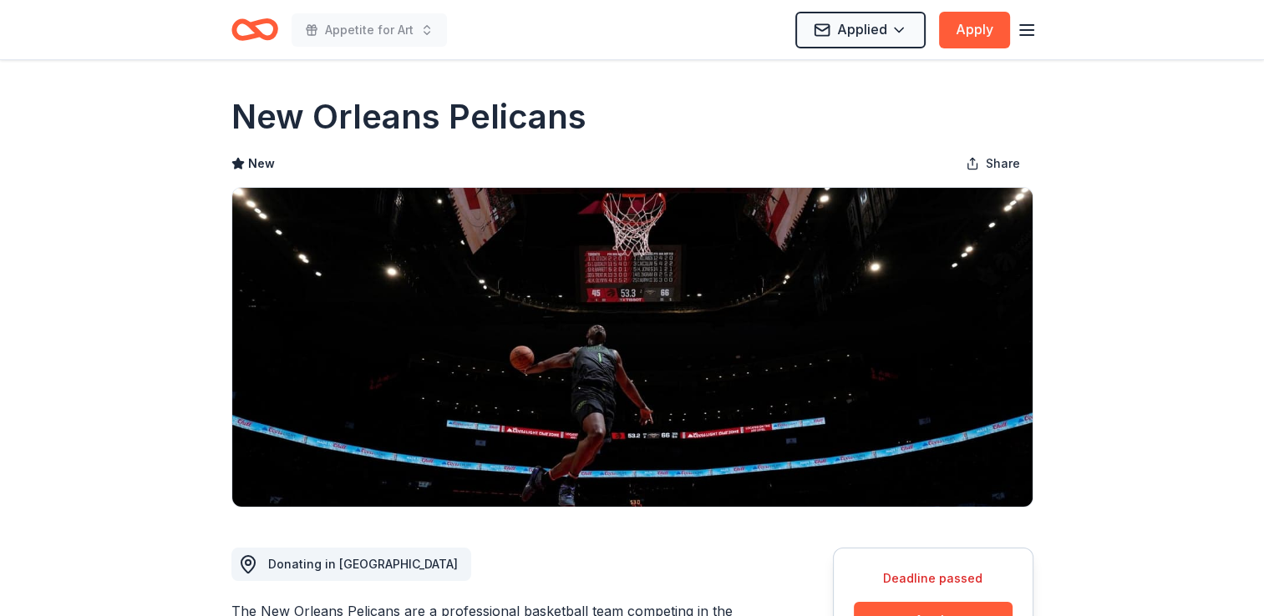
click at [260, 35] on icon "Home" at bounding box center [262, 29] width 26 height 17
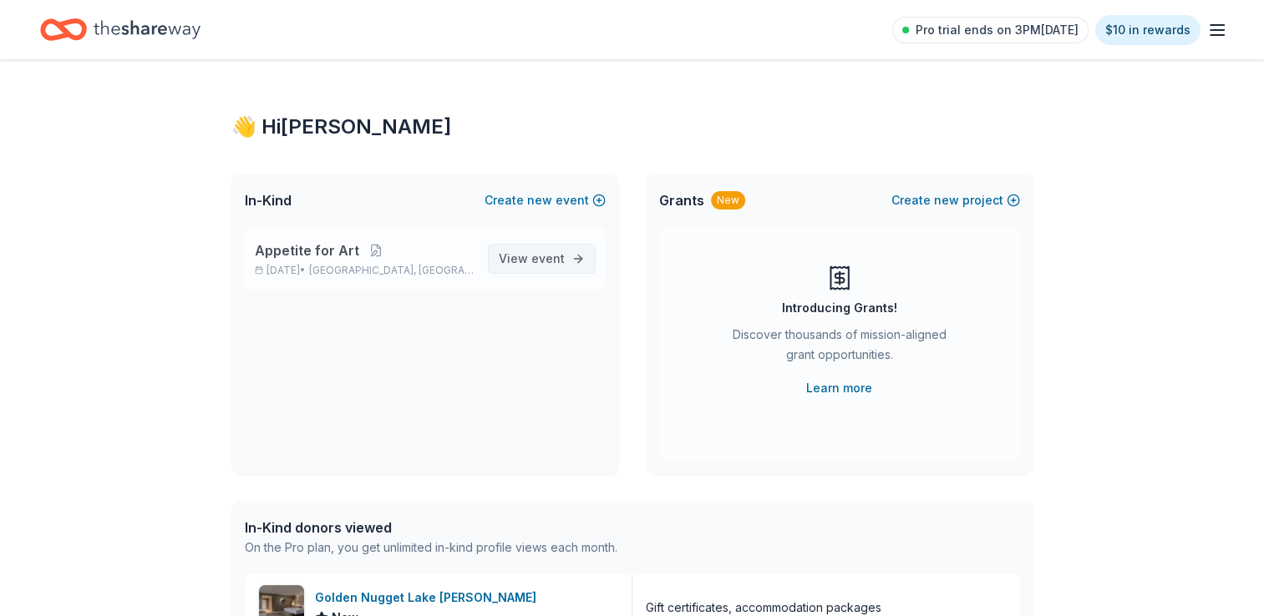
click at [530, 256] on span "View event" at bounding box center [532, 259] width 66 height 20
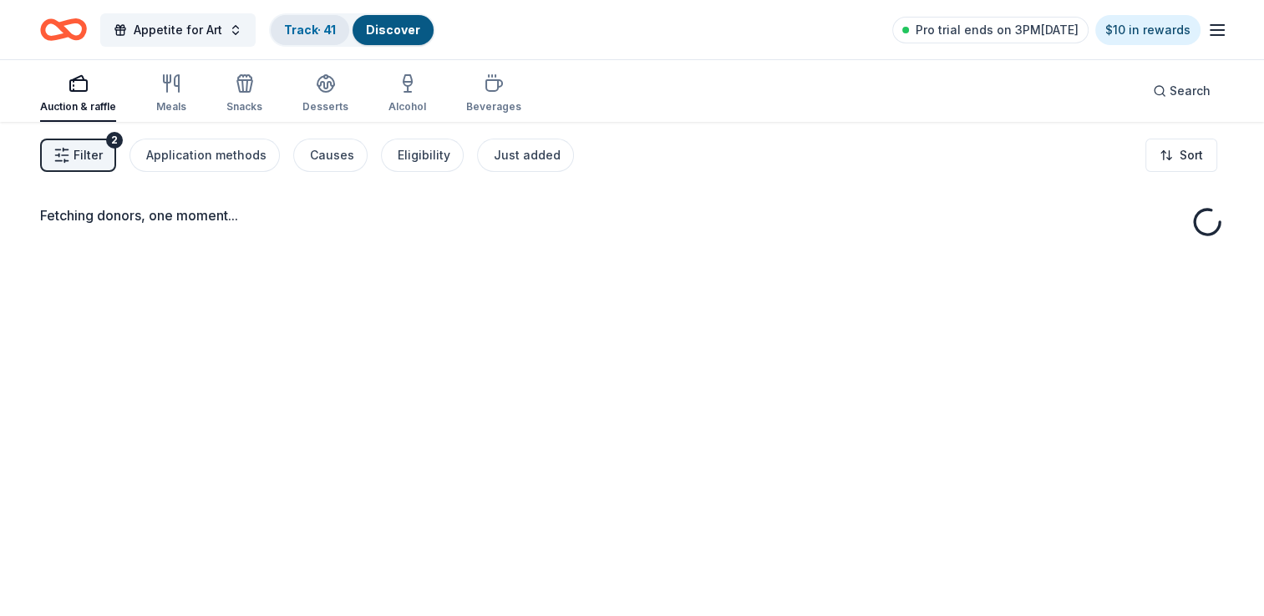
click at [302, 39] on div "Track · 41" at bounding box center [310, 30] width 79 height 30
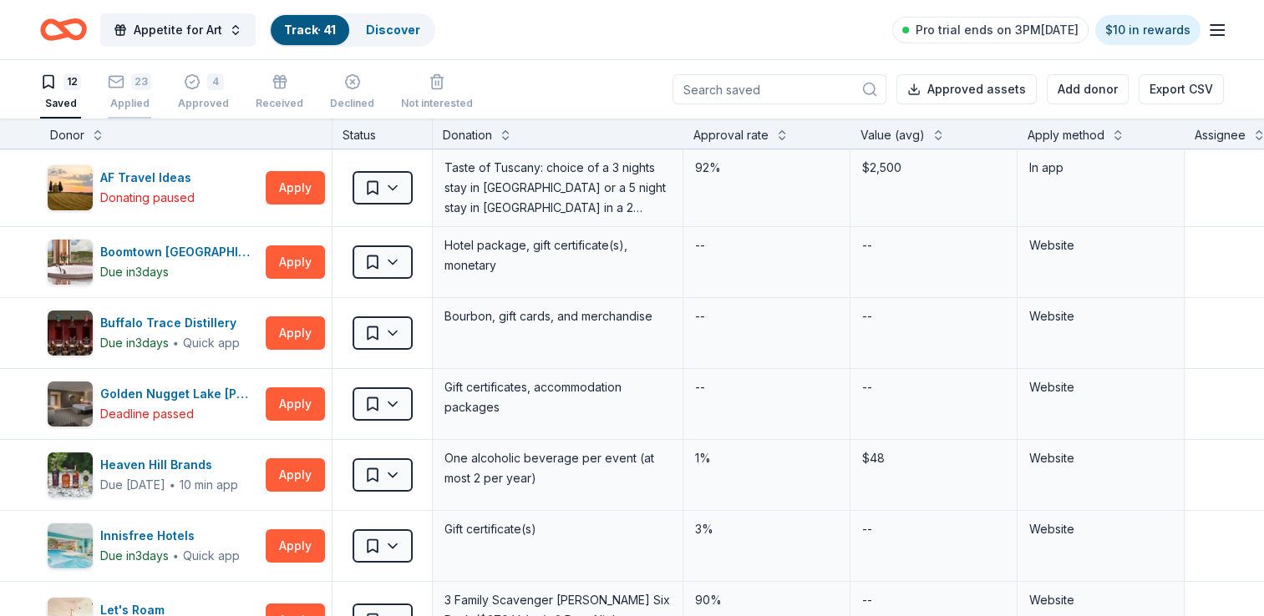
click at [149, 97] on div "Applied" at bounding box center [129, 103] width 43 height 13
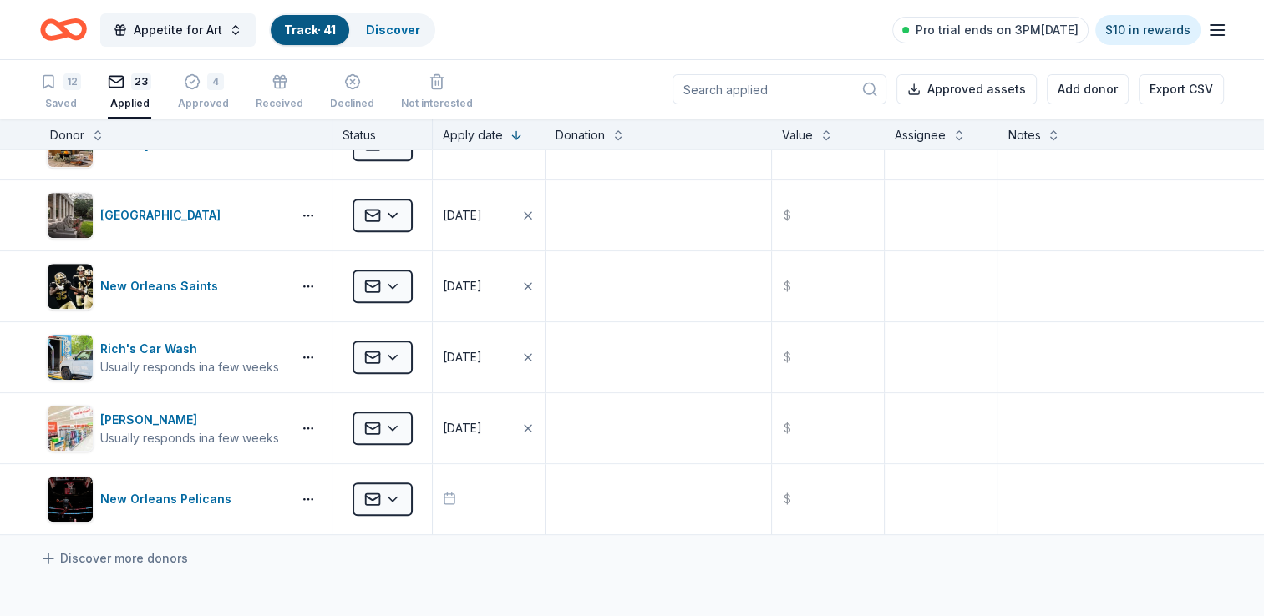
scroll to position [1248, 0]
click at [197, 90] on div "4 Approved" at bounding box center [203, 92] width 51 height 37
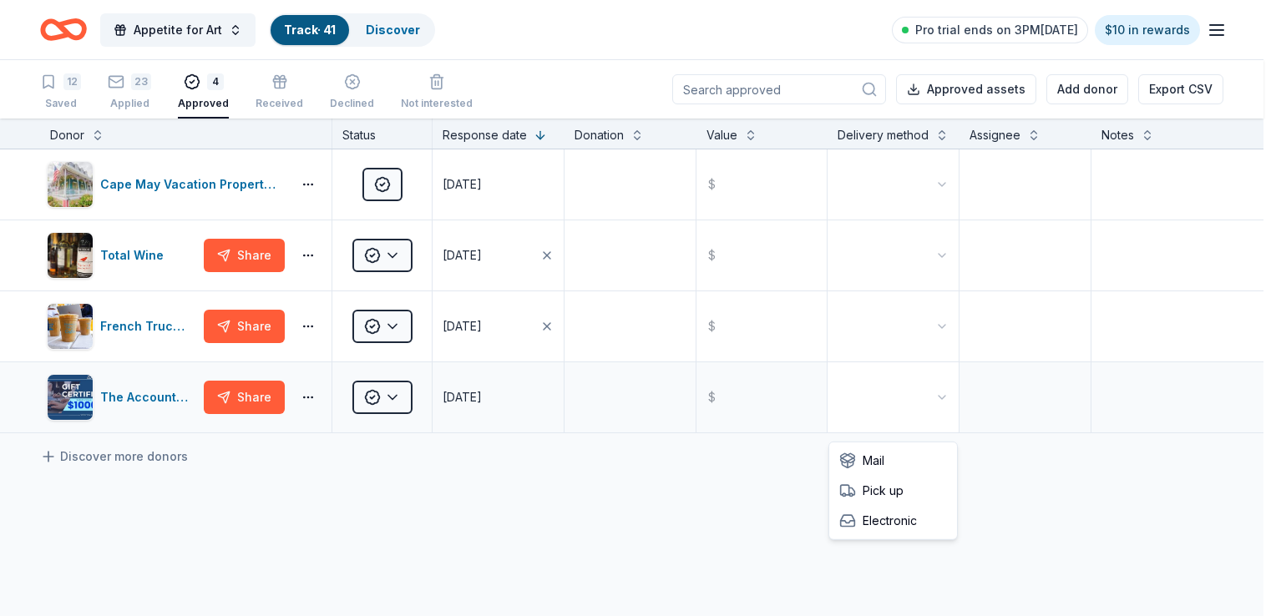
click at [936, 419] on html "Appetite for Art Track · 41 Discover Pro trial ends on 3PM, 10/17 $10 in reward…" at bounding box center [638, 308] width 1276 height 616
click at [933, 279] on html "Appetite for Art Track · 41 Discover Pro trial ends on 3PM, 10/17 $10 in reward…" at bounding box center [638, 308] width 1276 height 616
click at [933, 347] on html "Appetite for Art Track · 41 Discover Pro trial ends on 3PM, 10/17 $10 in reward…" at bounding box center [638, 308] width 1276 height 616
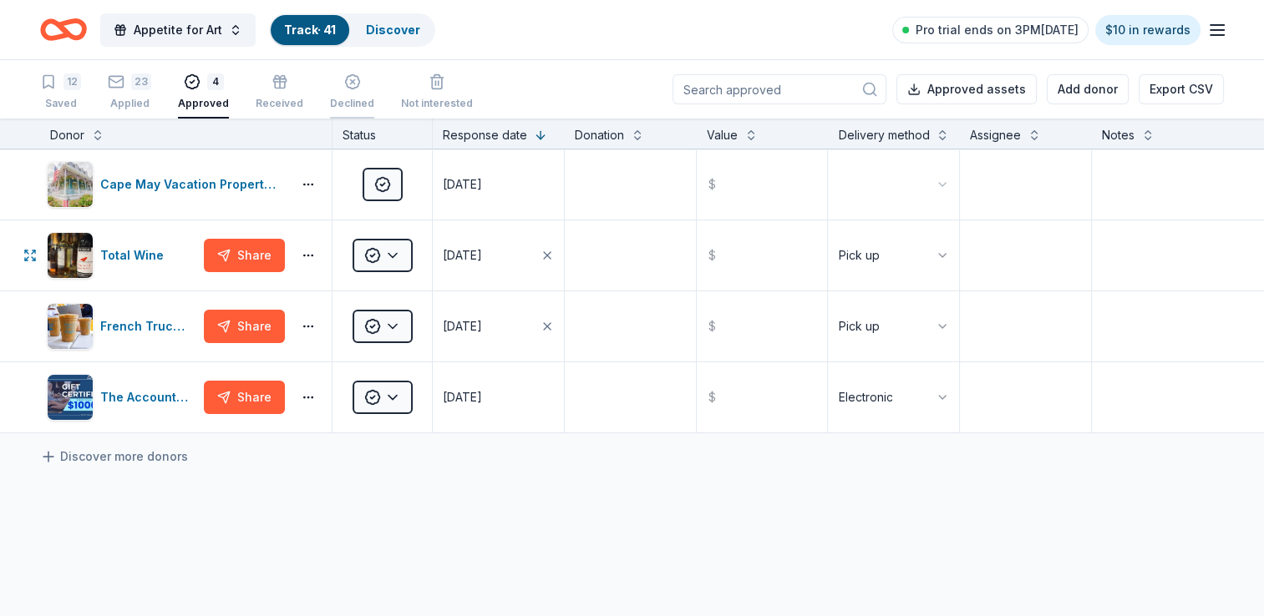
click at [331, 93] on div "Declined" at bounding box center [352, 92] width 44 height 37
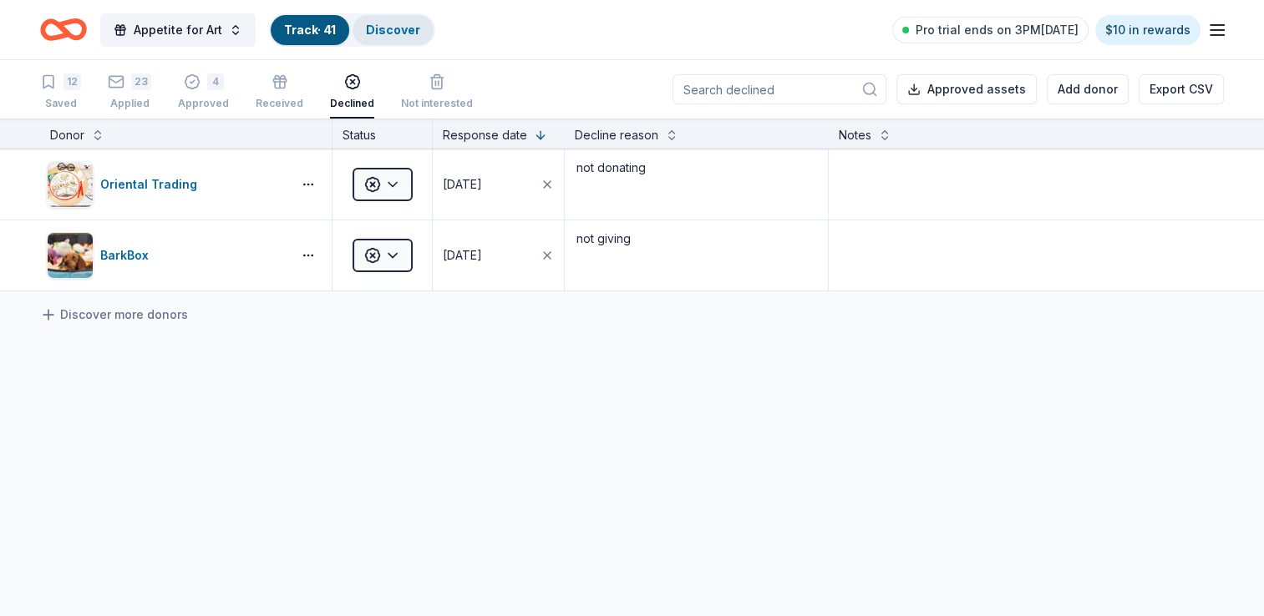
click at [391, 23] on link "Discover" at bounding box center [393, 30] width 54 height 14
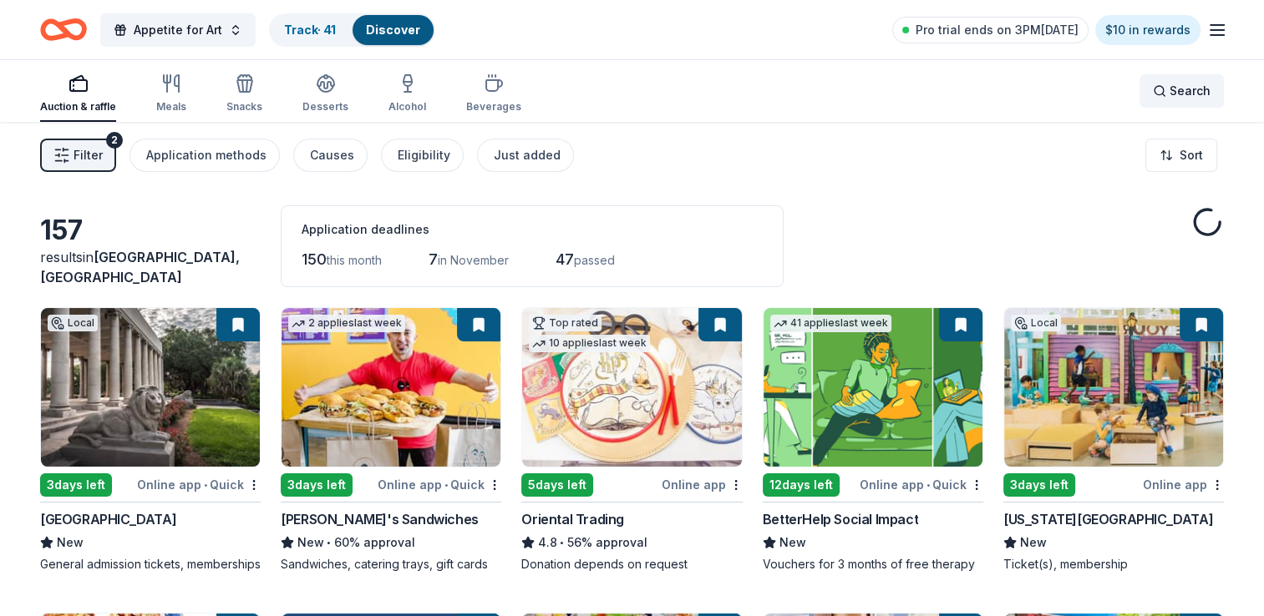
click at [1165, 93] on div "Search" at bounding box center [1182, 91] width 58 height 20
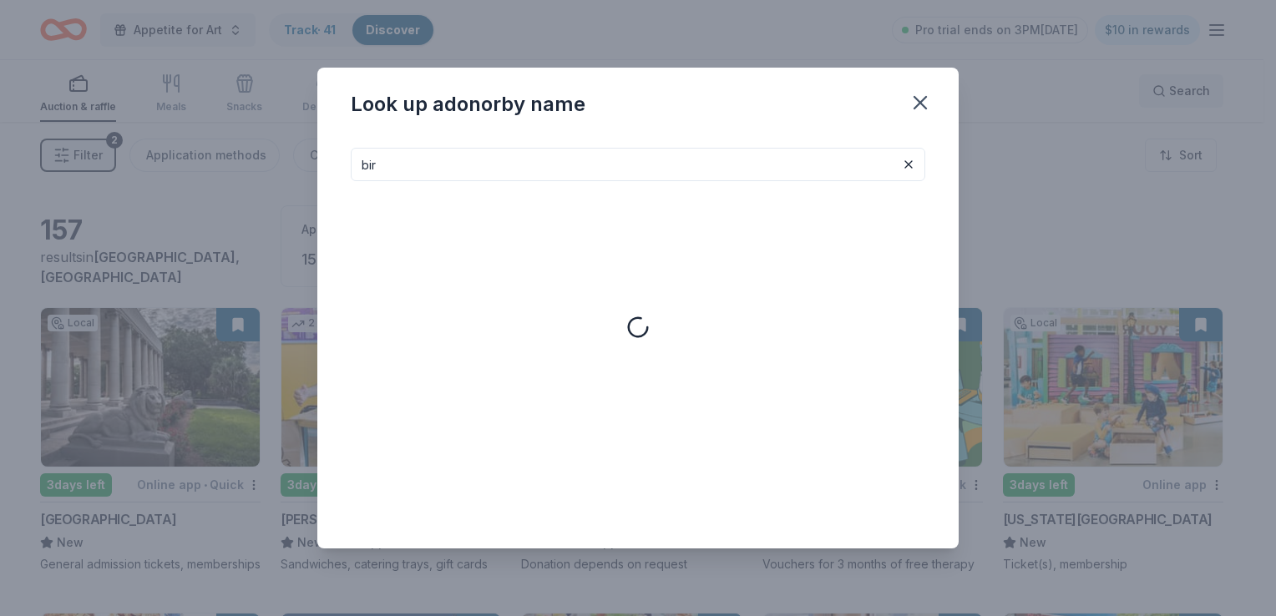
type input "bir"
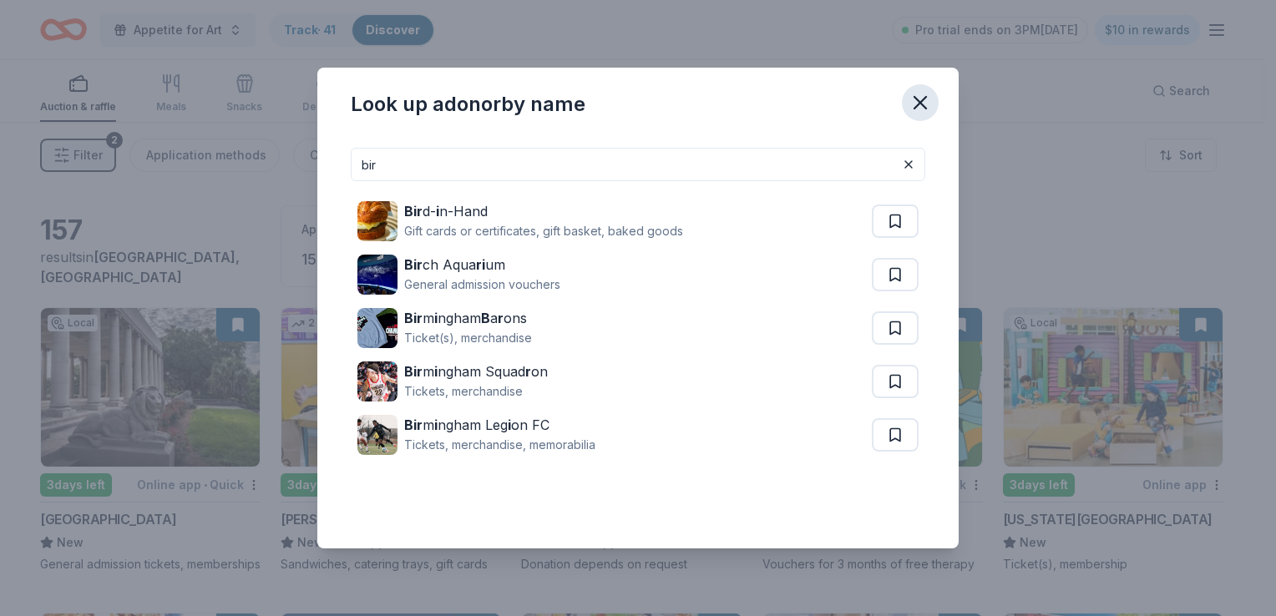
click at [923, 103] on icon "button" at bounding box center [920, 102] width 23 height 23
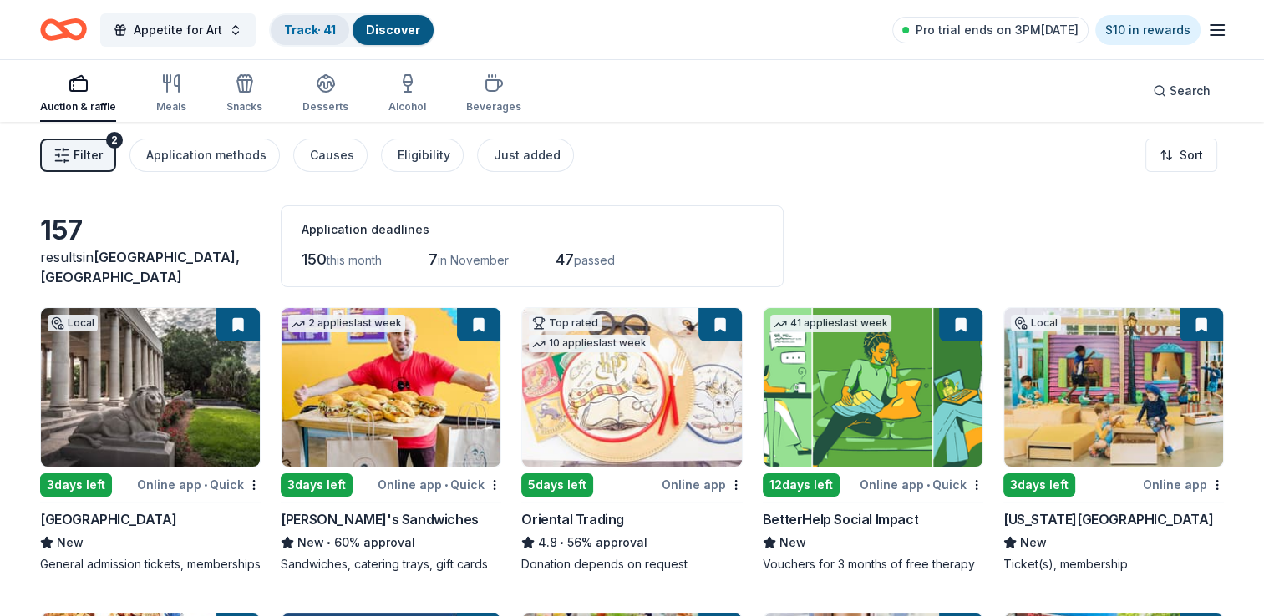
click at [314, 21] on div "Track · 41" at bounding box center [310, 30] width 79 height 30
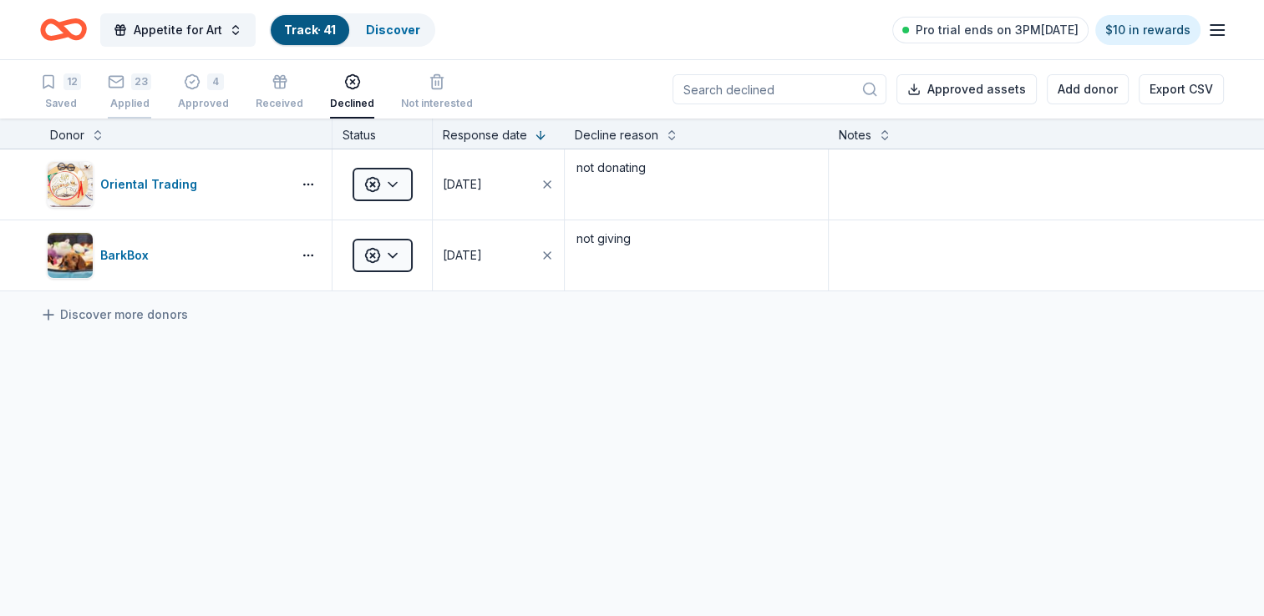
click at [125, 106] on div "Applied" at bounding box center [129, 103] width 43 height 13
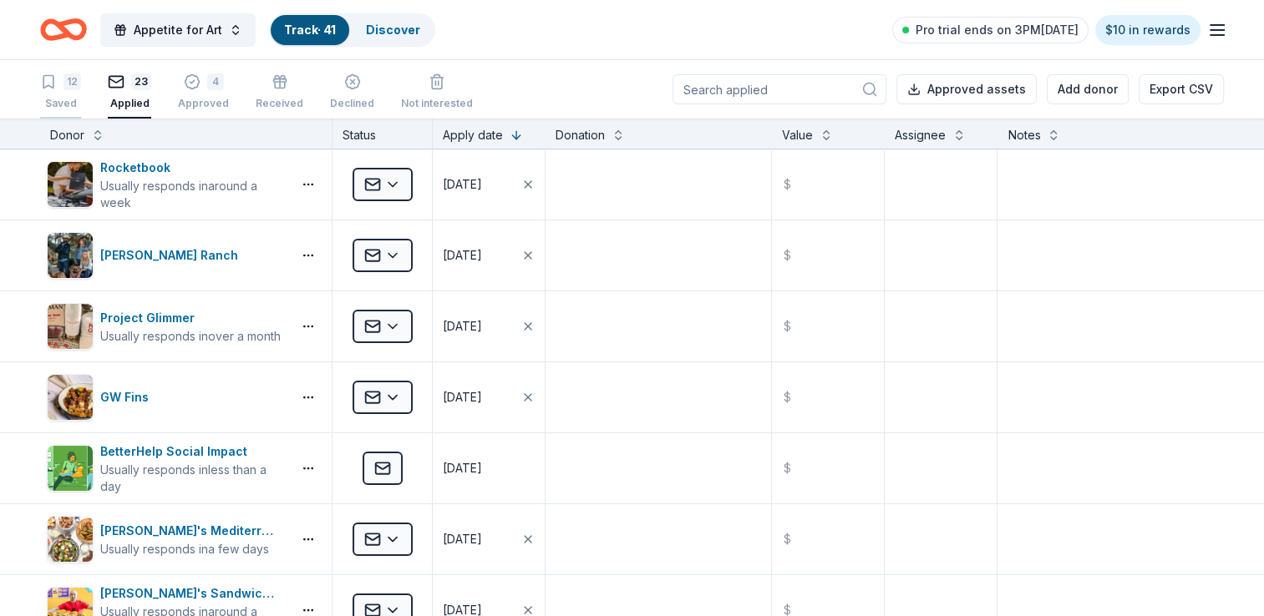
click at [70, 92] on div "12 Saved" at bounding box center [60, 92] width 41 height 37
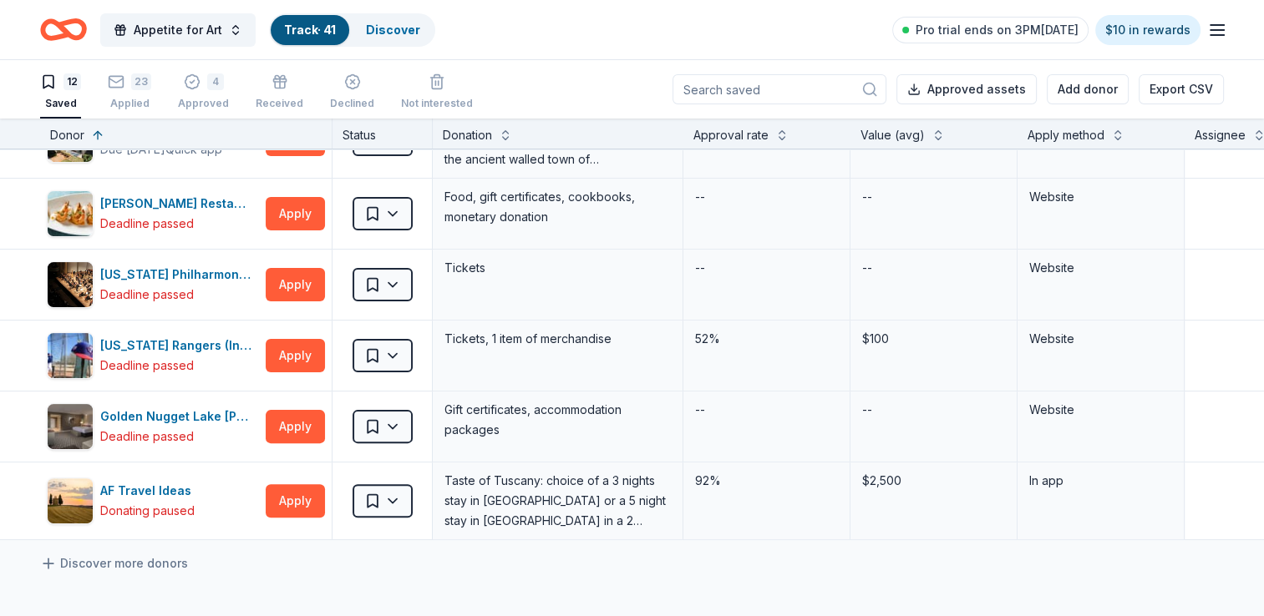
scroll to position [493, 0]
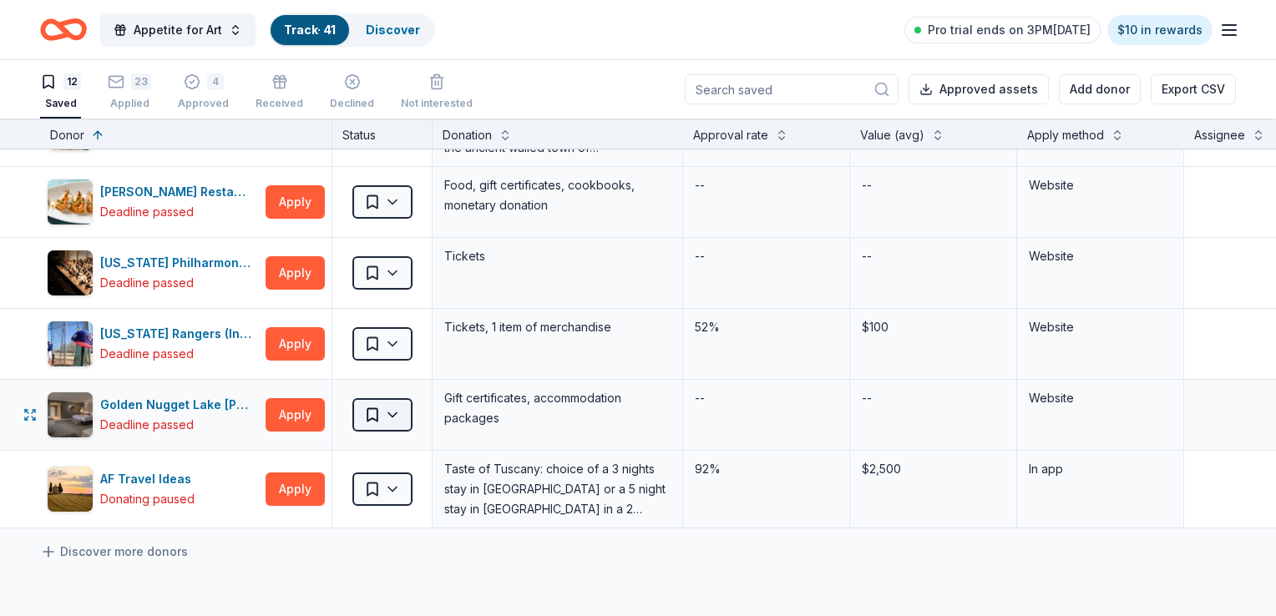
click at [391, 413] on html "Appetite for Art Track · 41 Discover Pro trial ends on 3PM, 10/17 $10 in reward…" at bounding box center [638, 308] width 1276 height 616
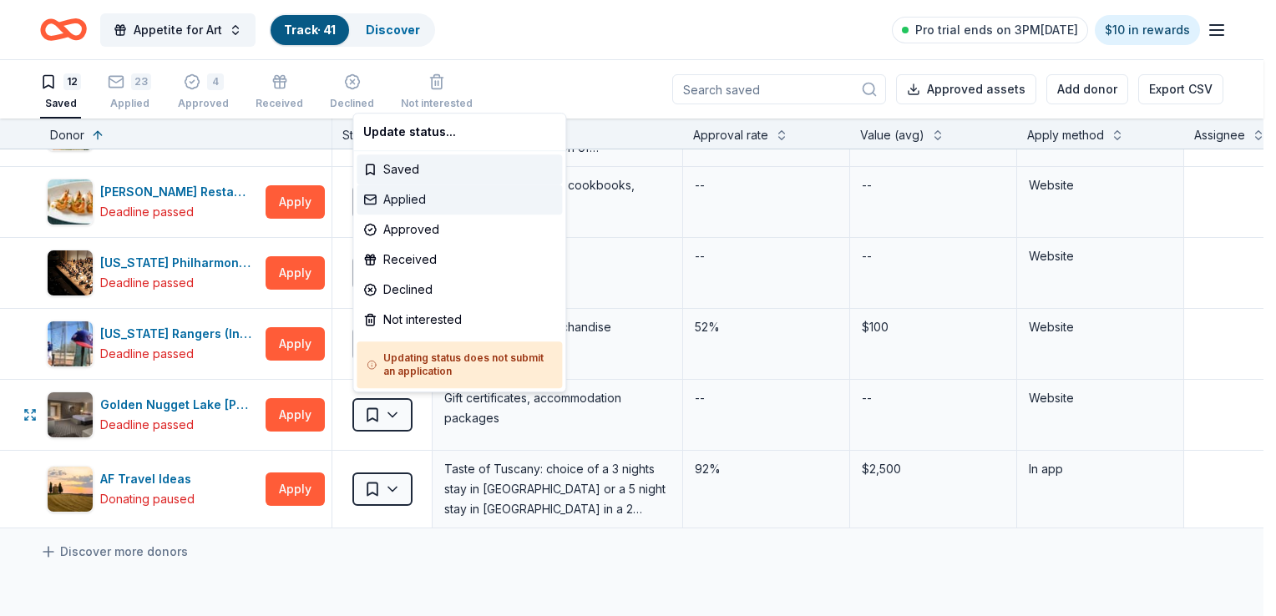
click at [438, 199] on div "Applied" at bounding box center [459, 200] width 205 height 30
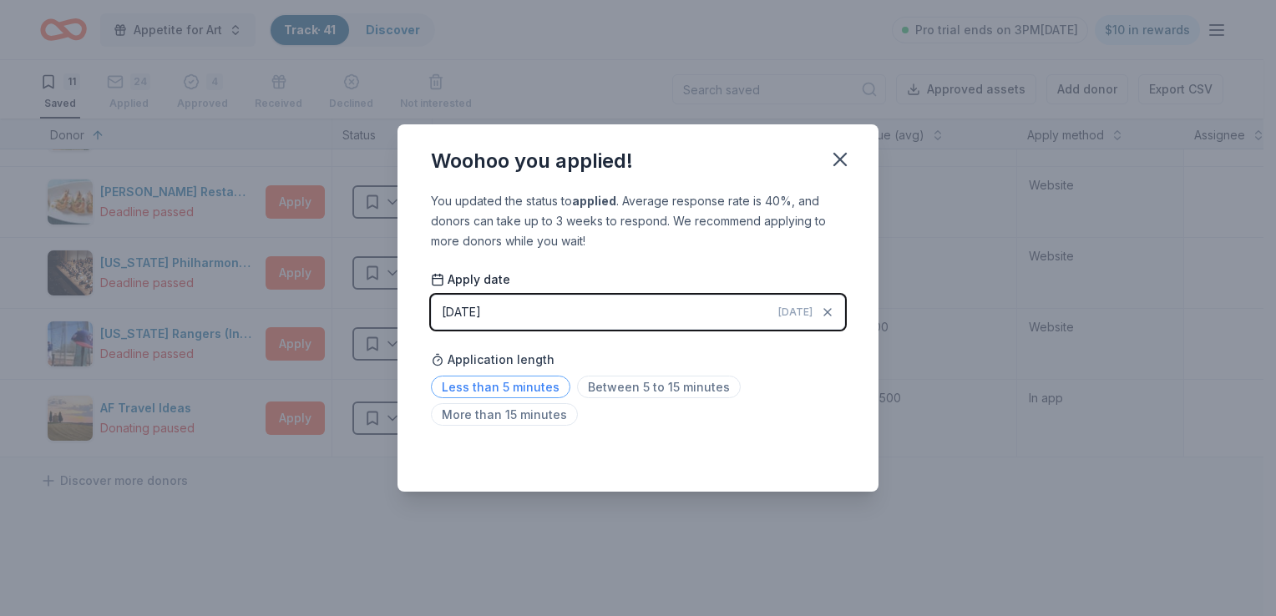
click at [492, 392] on span "Less than 5 minutes" at bounding box center [500, 387] width 139 height 23
click at [837, 159] on icon "button" at bounding box center [840, 159] width 23 height 23
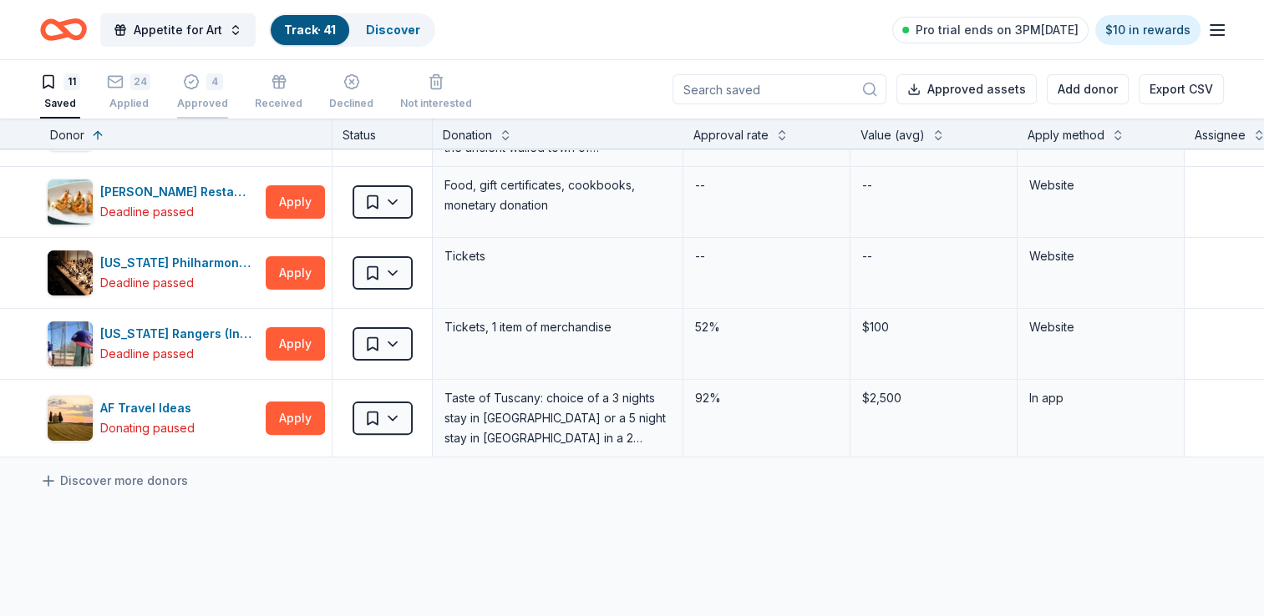
click at [181, 100] on div "Approved" at bounding box center [202, 103] width 51 height 13
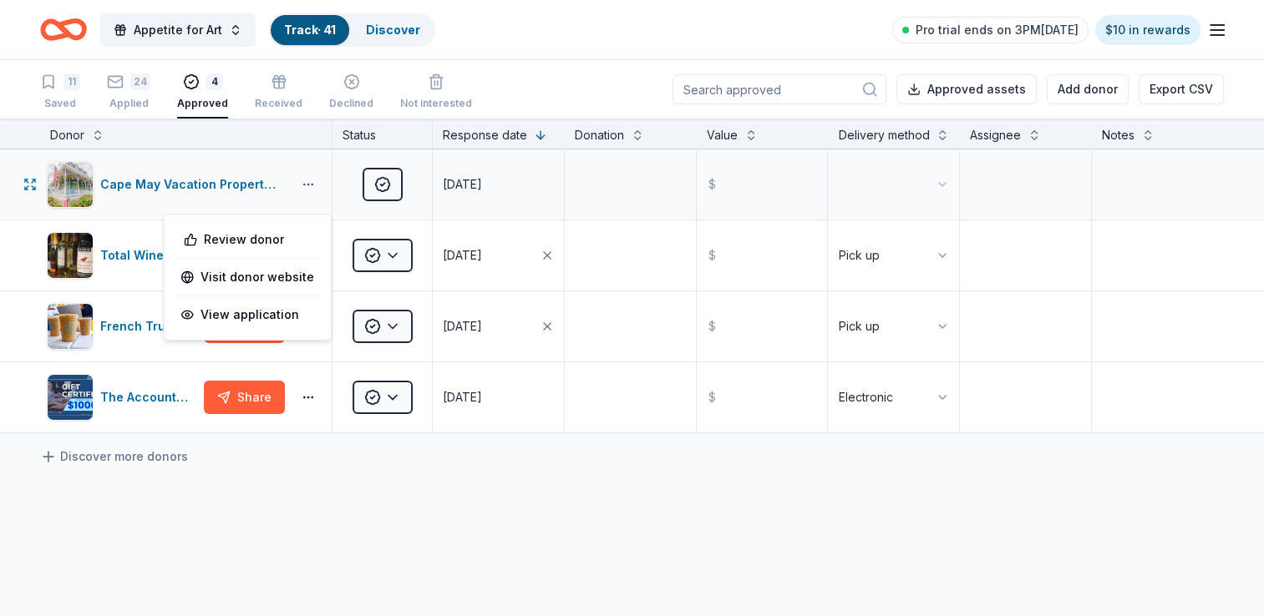
click at [312, 191] on button "button" at bounding box center [308, 184] width 33 height 13
click at [291, 320] on div "View application" at bounding box center [247, 315] width 147 height 30
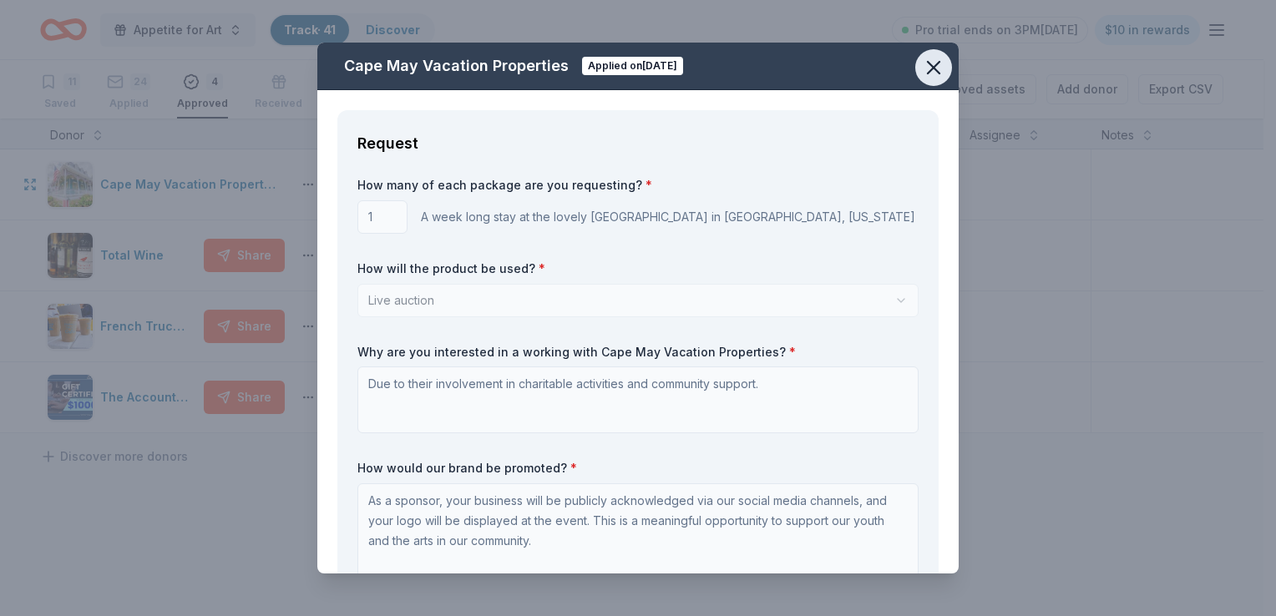
click at [940, 67] on icon "button" at bounding box center [933, 67] width 23 height 23
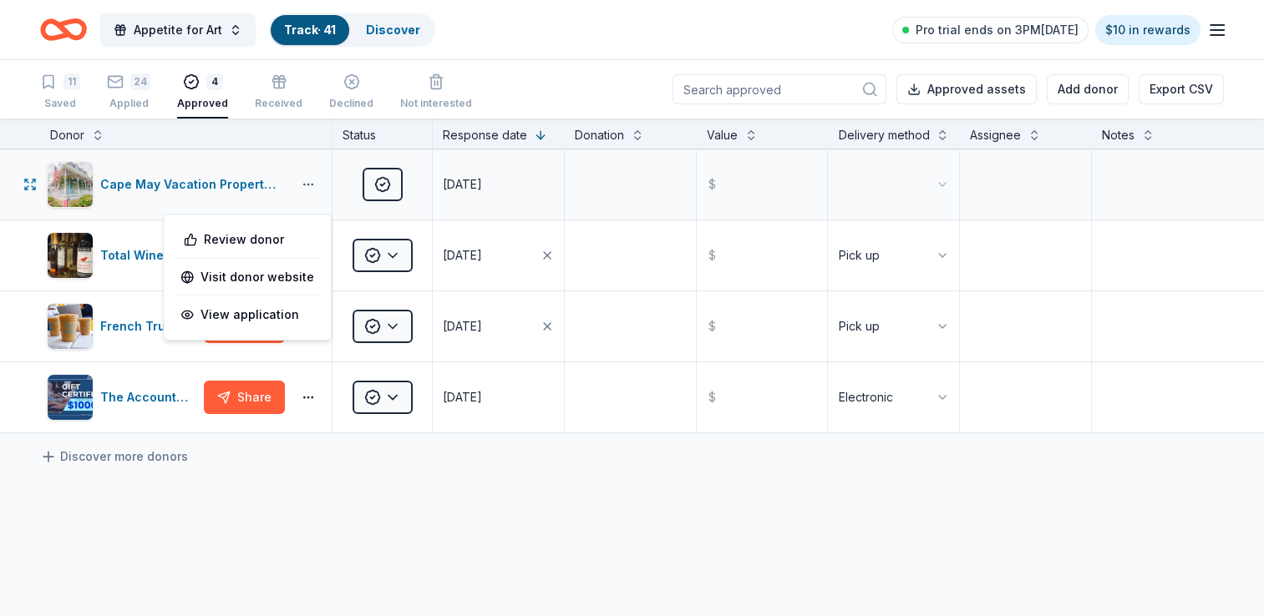
click at [307, 191] on button "button" at bounding box center [308, 184] width 33 height 13
click at [292, 276] on link "Visit donor website" at bounding box center [247, 277] width 134 height 20
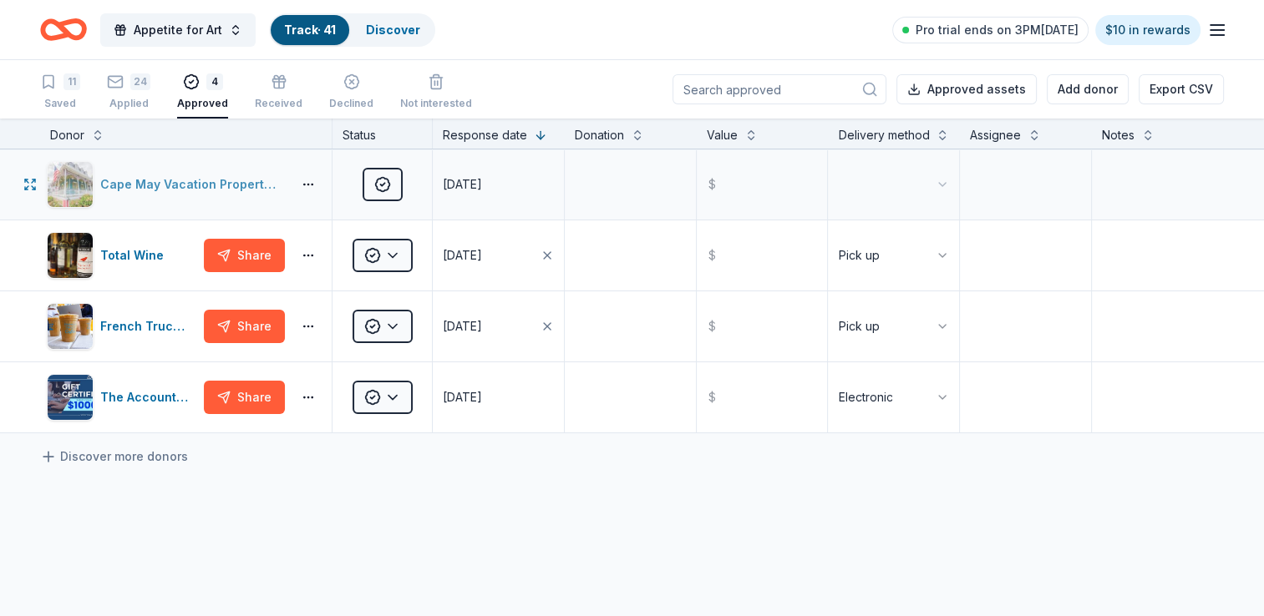
drag, startPoint x: 281, startPoint y: 209, endPoint x: 152, endPoint y: 200, distance: 129.0
click at [152, 200] on div "Cape May Vacation Properties" at bounding box center [166, 184] width 238 height 47
click at [63, 99] on div "Saved" at bounding box center [60, 103] width 40 height 13
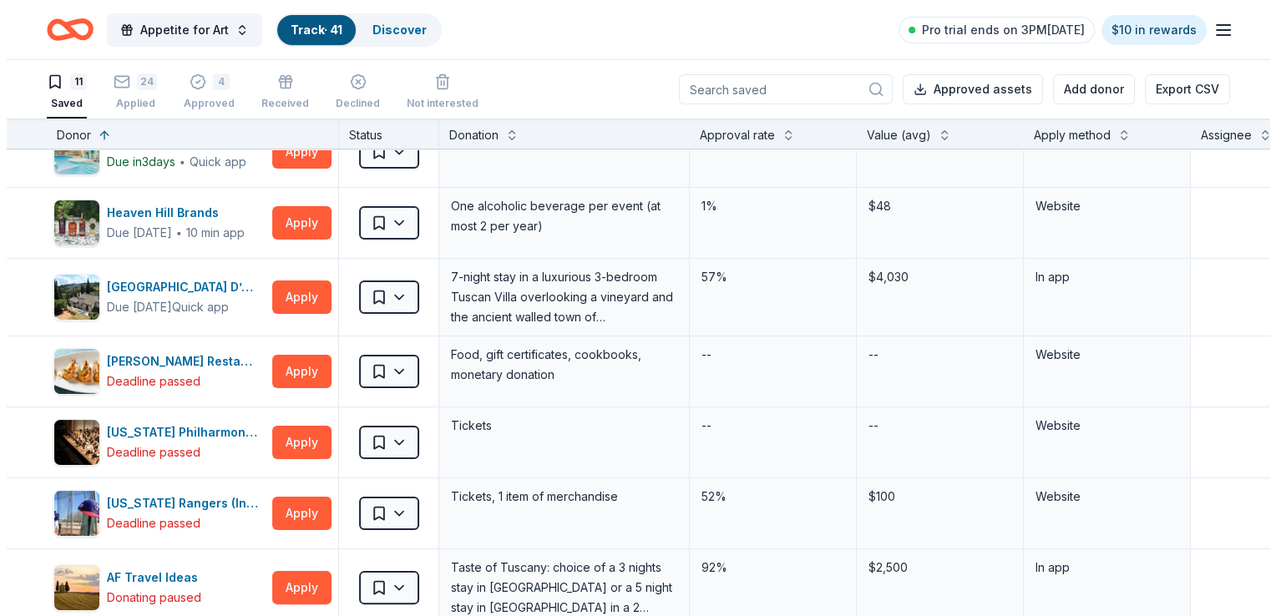
scroll to position [368, 0]
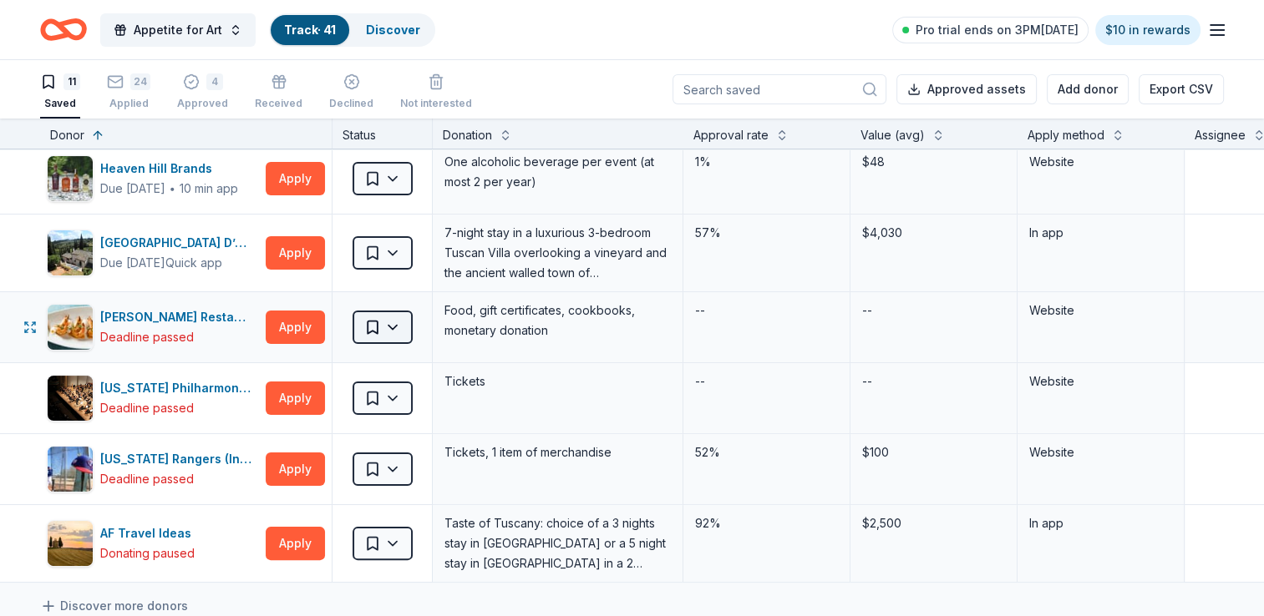
click at [384, 319] on html "Appetite for Art Track · 41 Discover Pro trial ends on 3PM, 10/17 $10 in reward…" at bounding box center [632, 308] width 1264 height 616
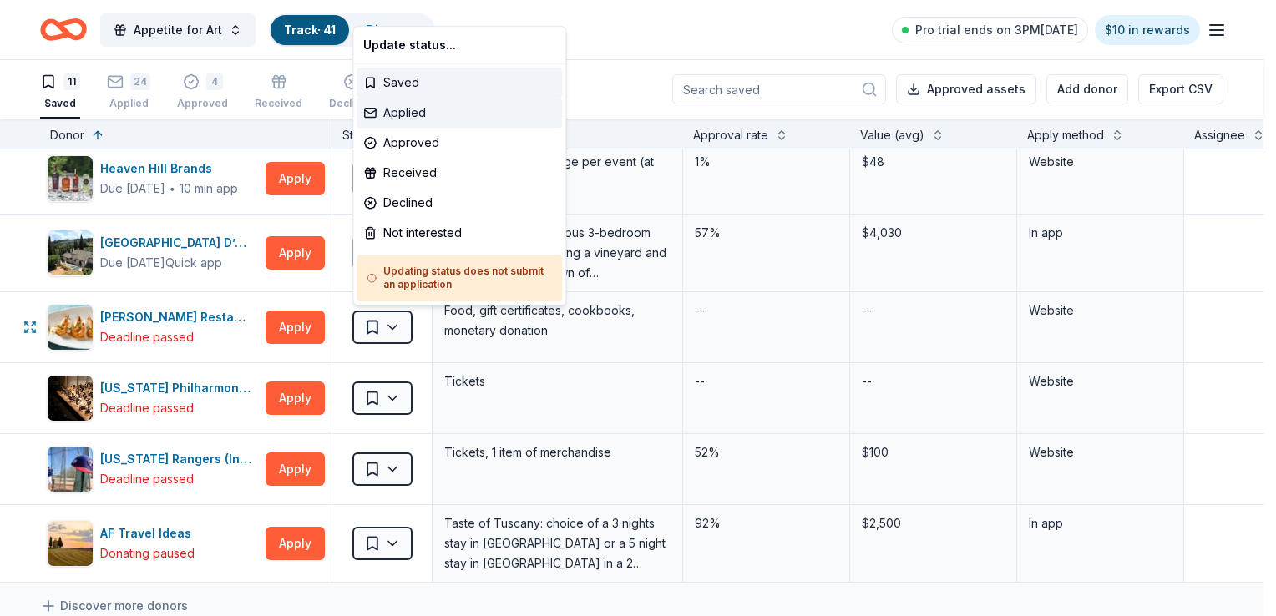
click at [398, 114] on div "Applied" at bounding box center [459, 113] width 205 height 30
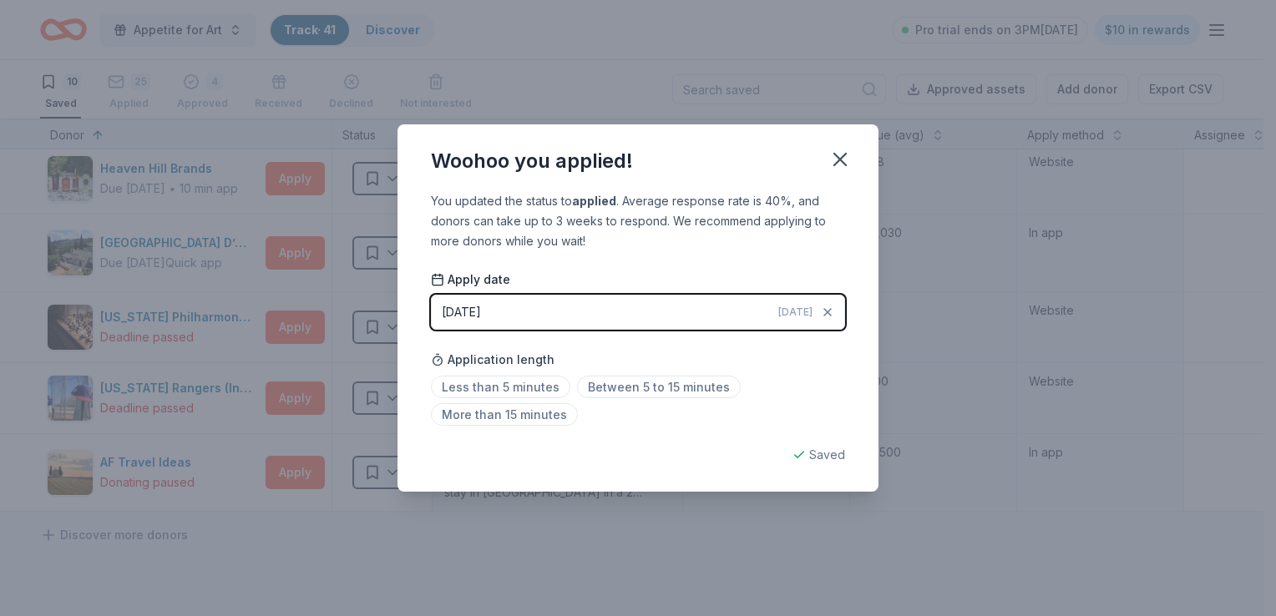
click at [656, 313] on button "[DATE] [DATE]" at bounding box center [638, 312] width 414 height 35
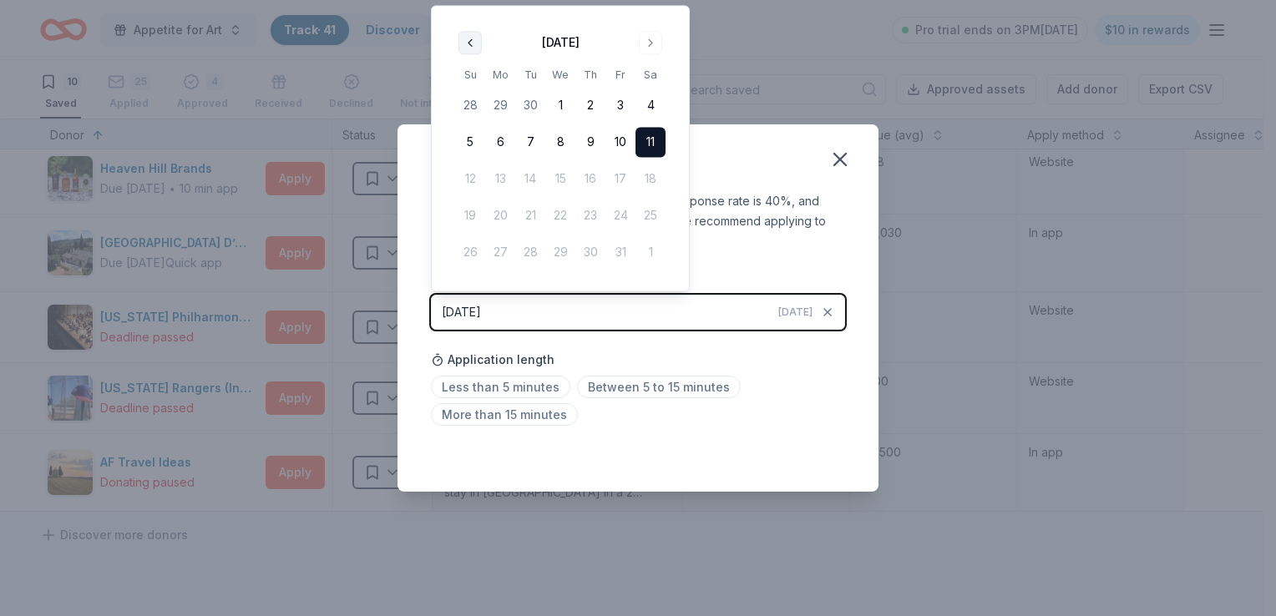
click at [464, 40] on button "Go to previous month" at bounding box center [470, 42] width 23 height 23
click at [599, 182] on button "18" at bounding box center [591, 180] width 30 height 30
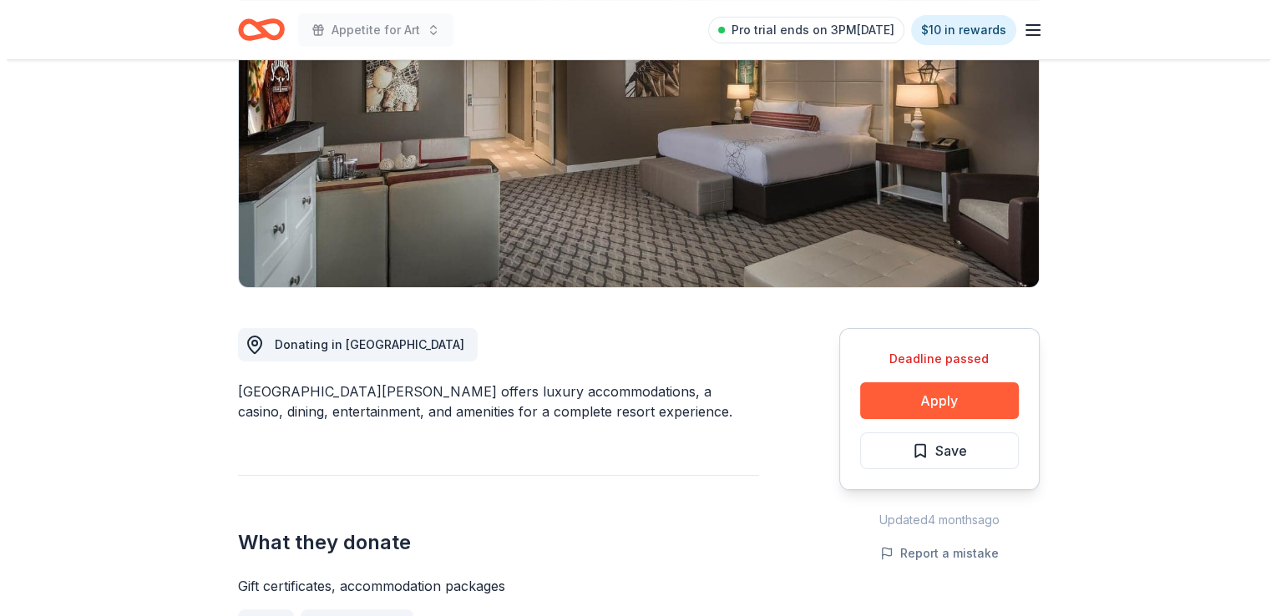
scroll to position [301, 0]
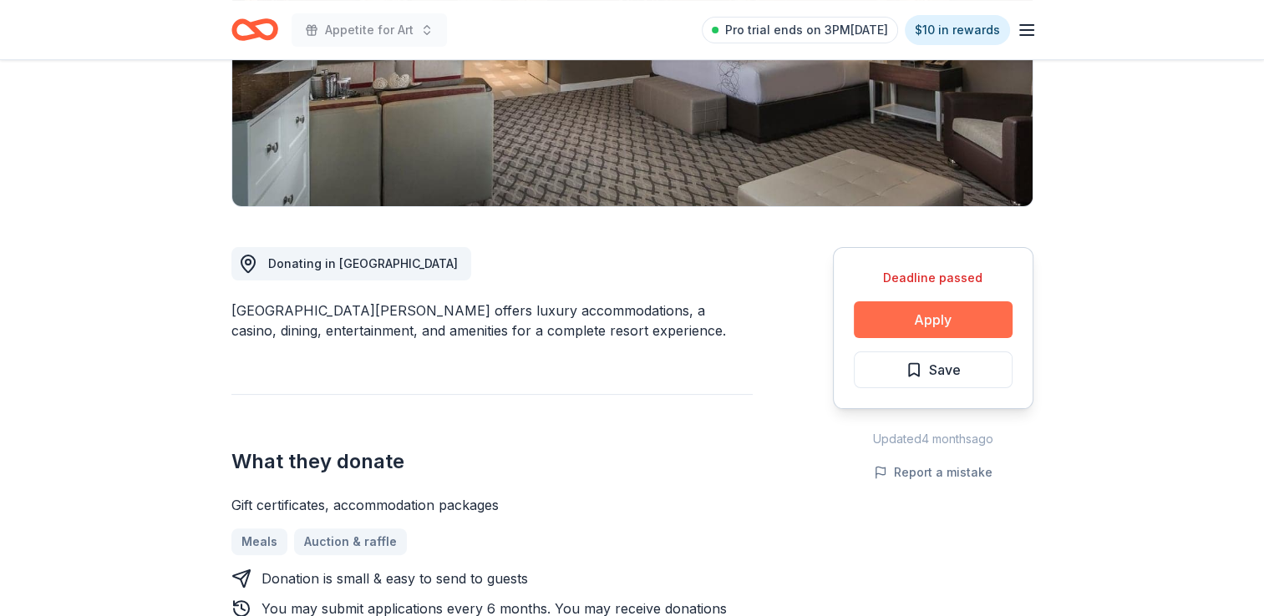
click at [921, 316] on button "Apply" at bounding box center [933, 320] width 159 height 37
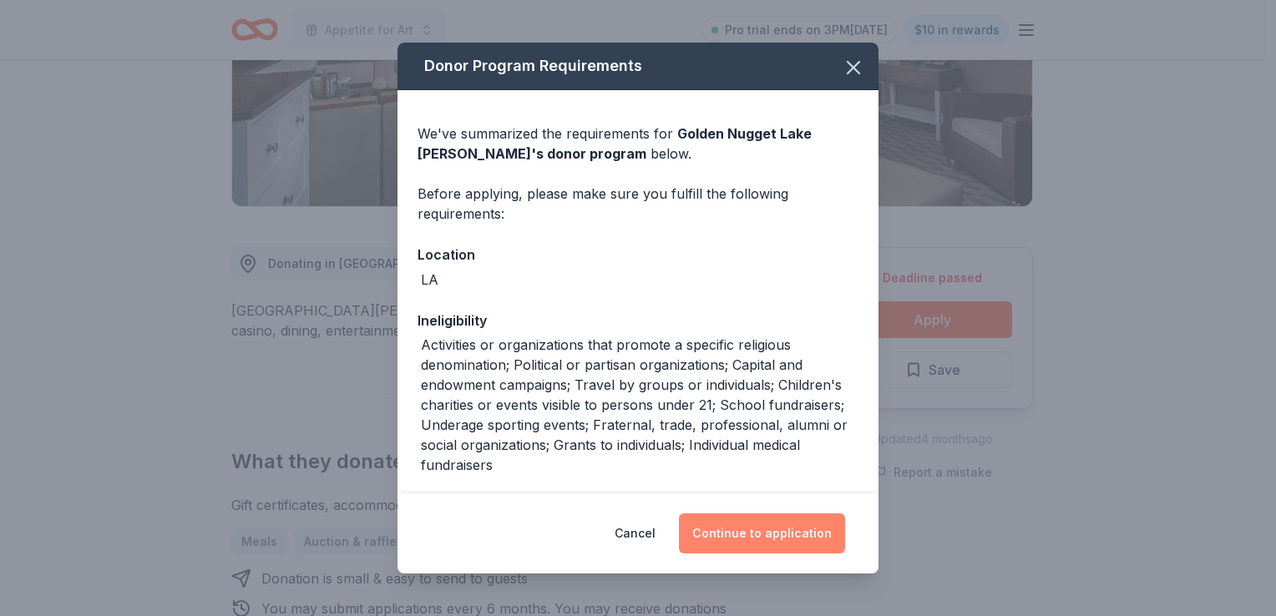
click at [779, 534] on button "Continue to application" at bounding box center [762, 534] width 166 height 40
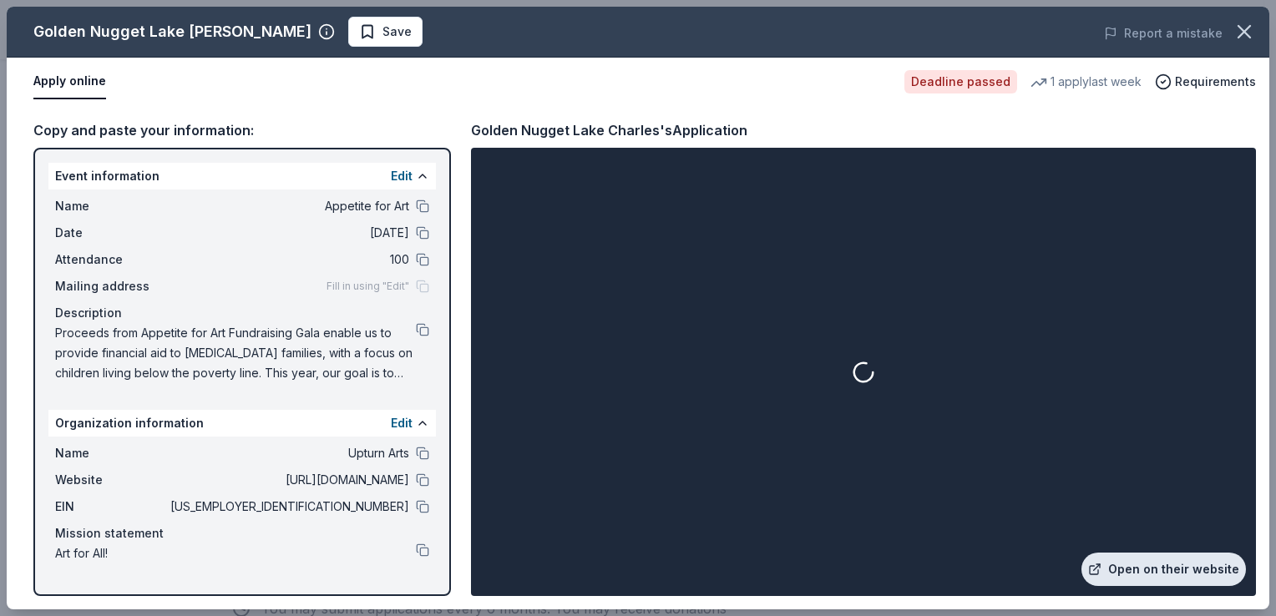
click at [1138, 569] on link "Open on their website" at bounding box center [1164, 569] width 165 height 33
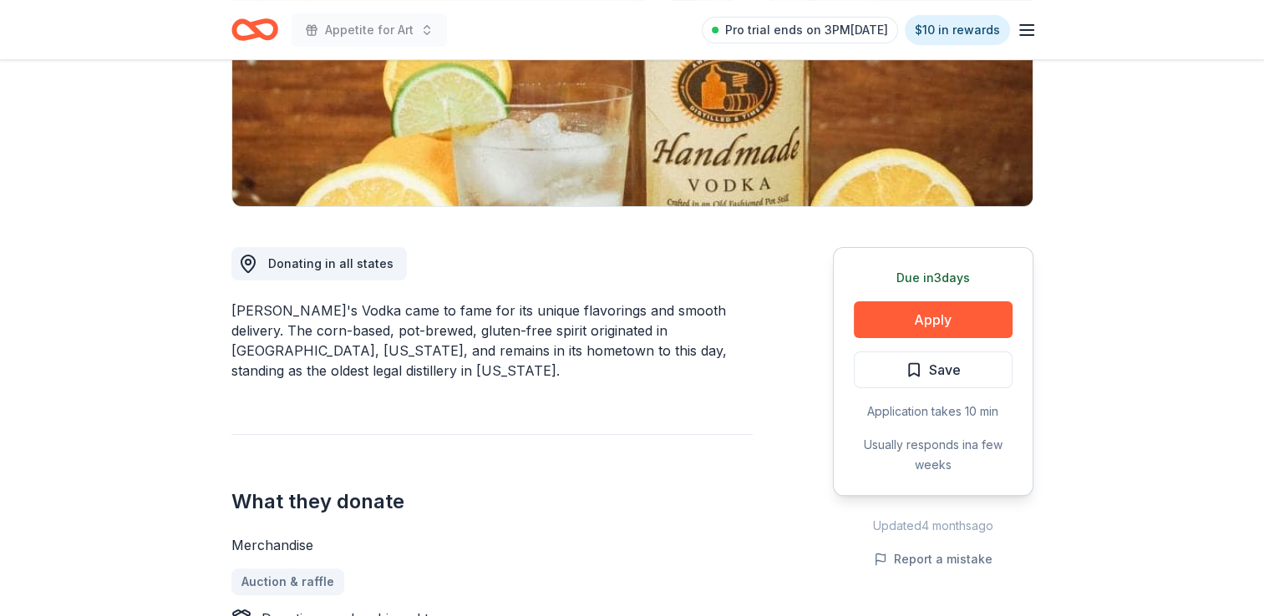
scroll to position [401, 0]
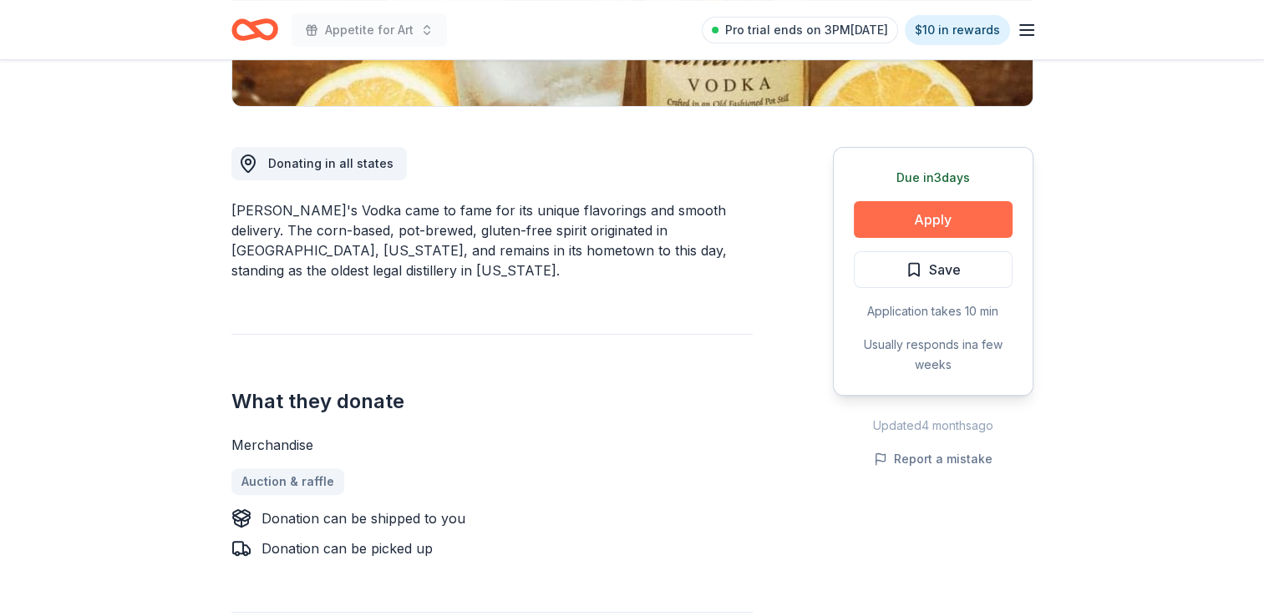
click at [939, 215] on button "Apply" at bounding box center [933, 219] width 159 height 37
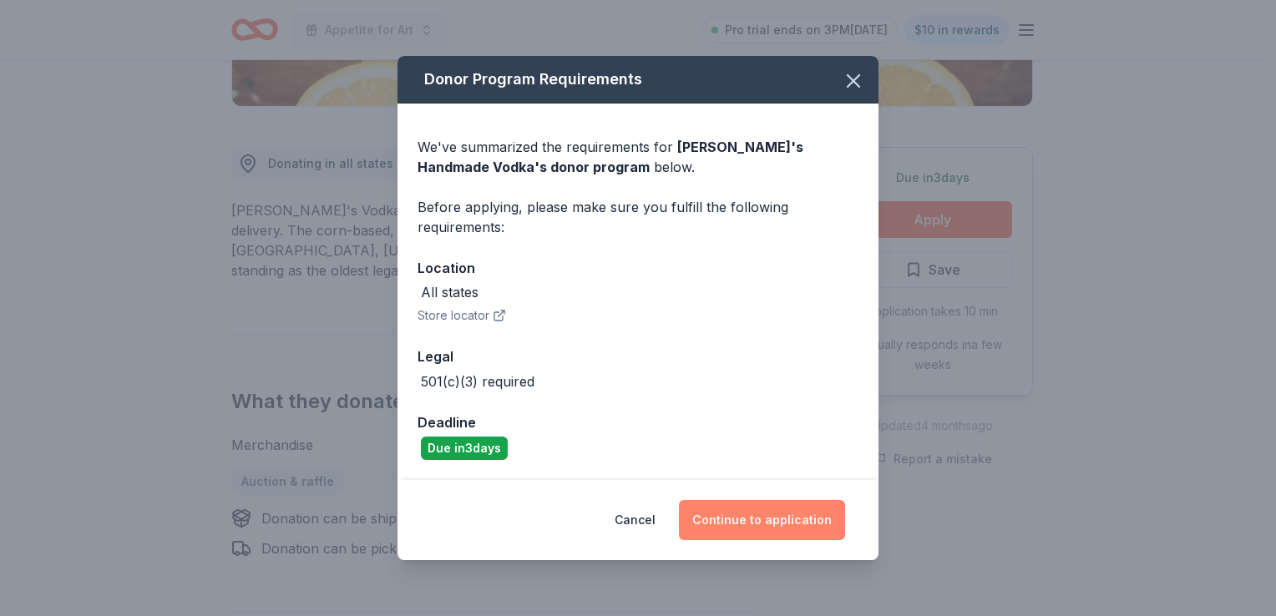
click at [802, 528] on button "Continue to application" at bounding box center [762, 520] width 166 height 40
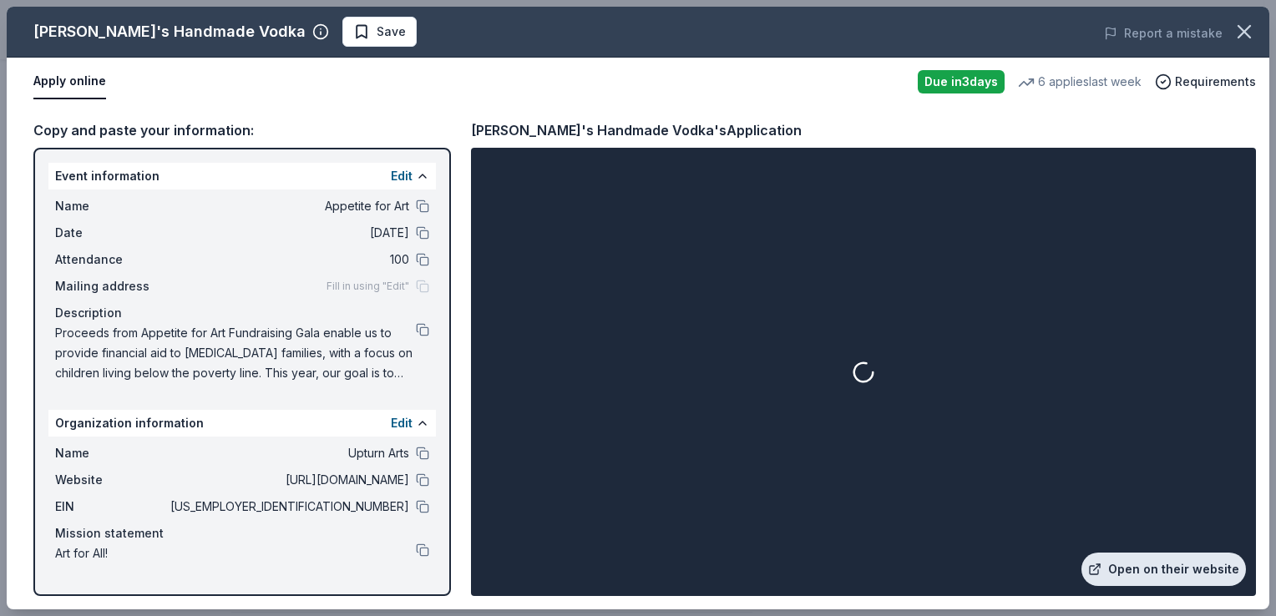
click at [1119, 574] on link "Open on their website" at bounding box center [1164, 569] width 165 height 33
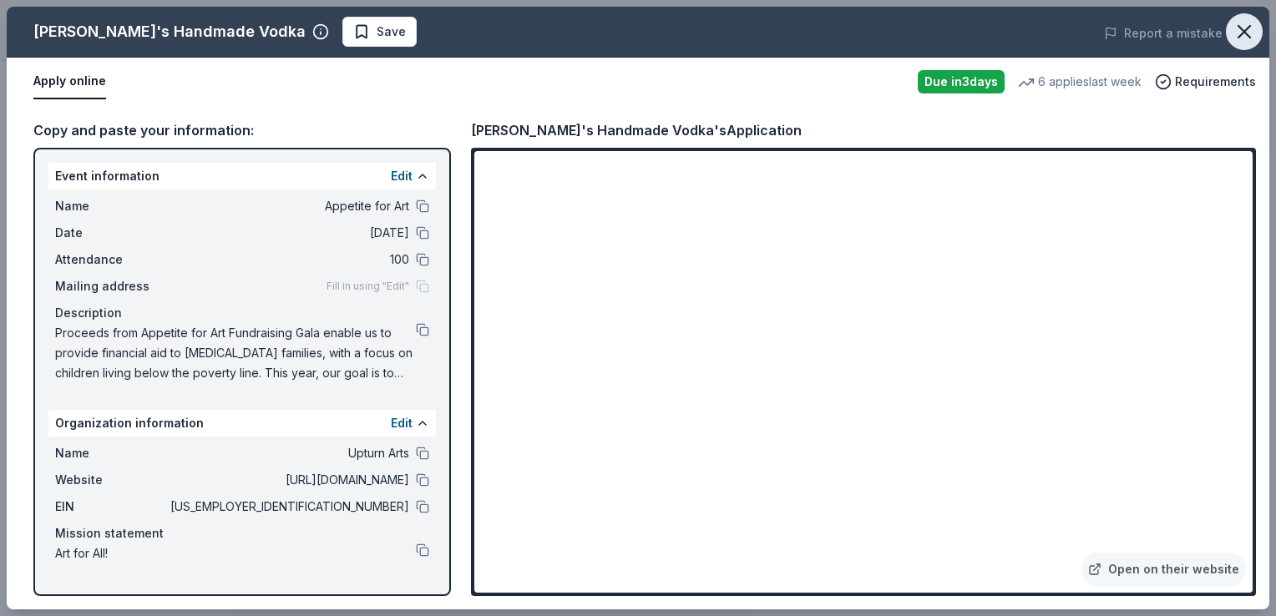
click at [1245, 33] on icon "button" at bounding box center [1244, 31] width 23 height 23
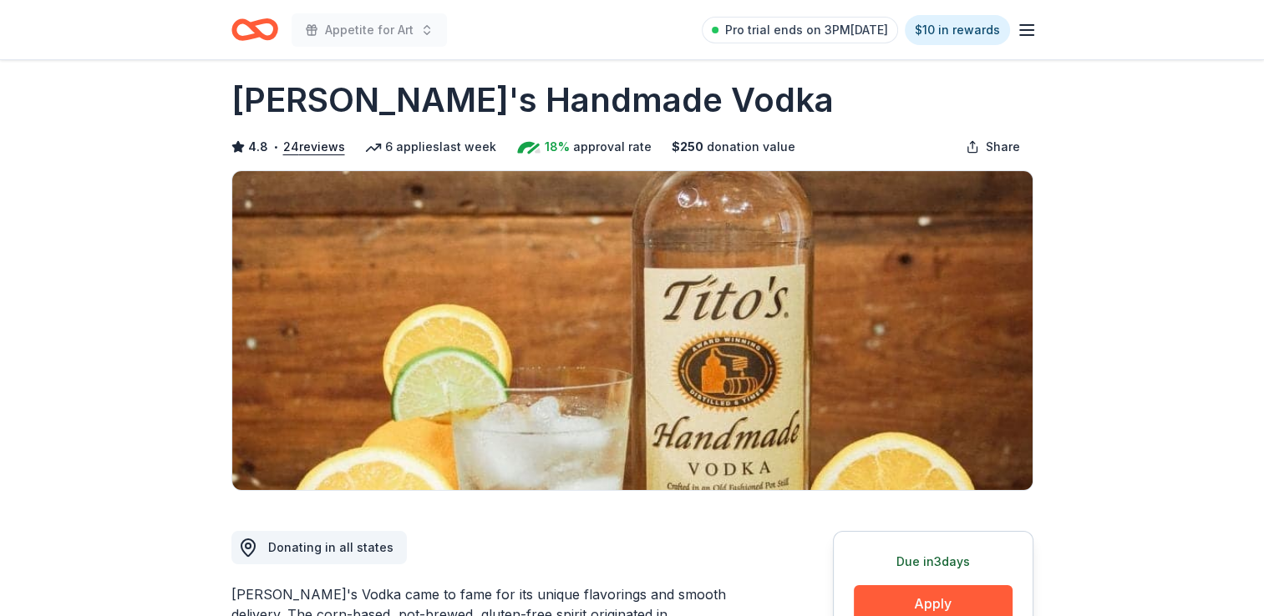
scroll to position [0, 0]
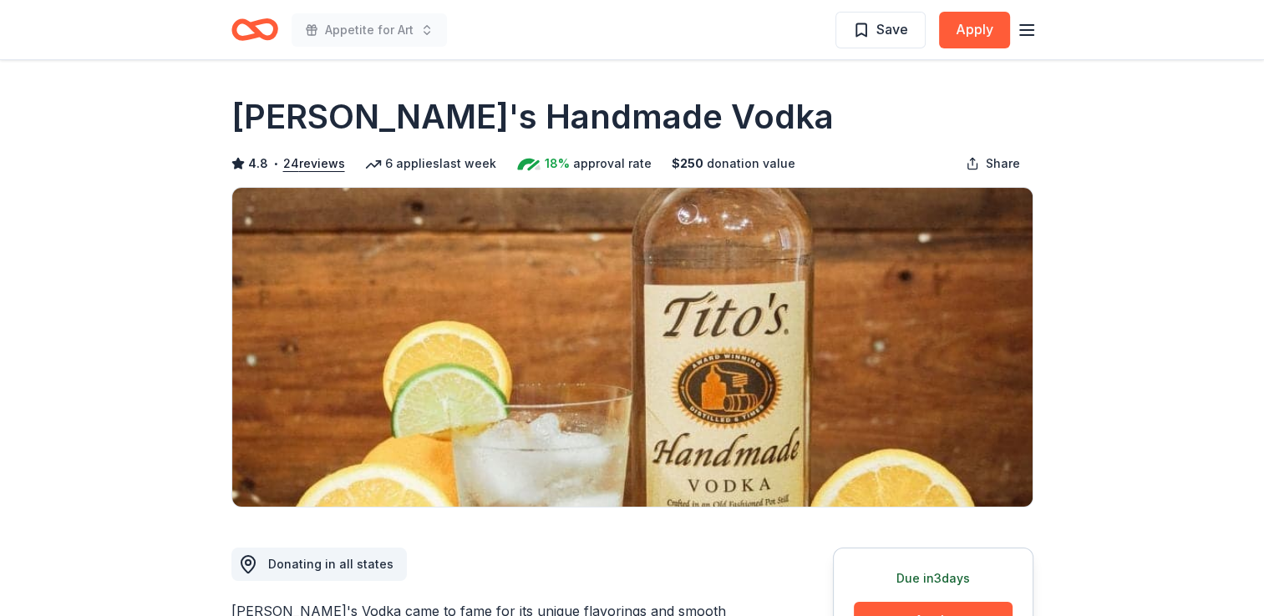
click at [249, 42] on icon "Home" at bounding box center [254, 29] width 47 height 39
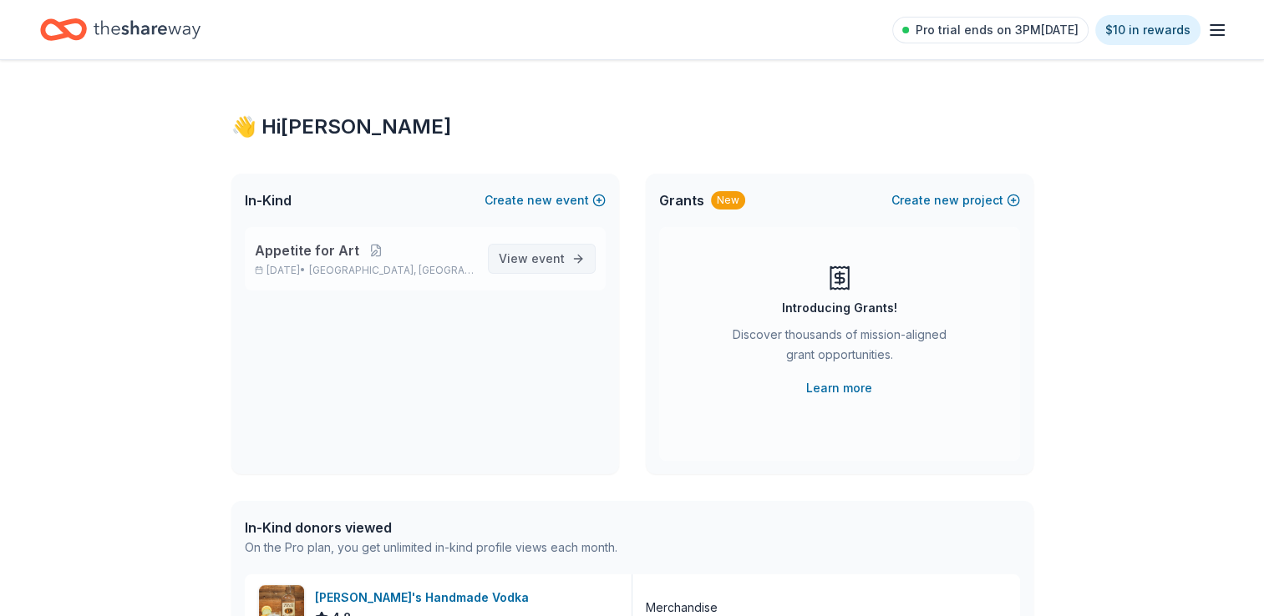
click at [550, 257] on span "event" at bounding box center [547, 258] width 33 height 14
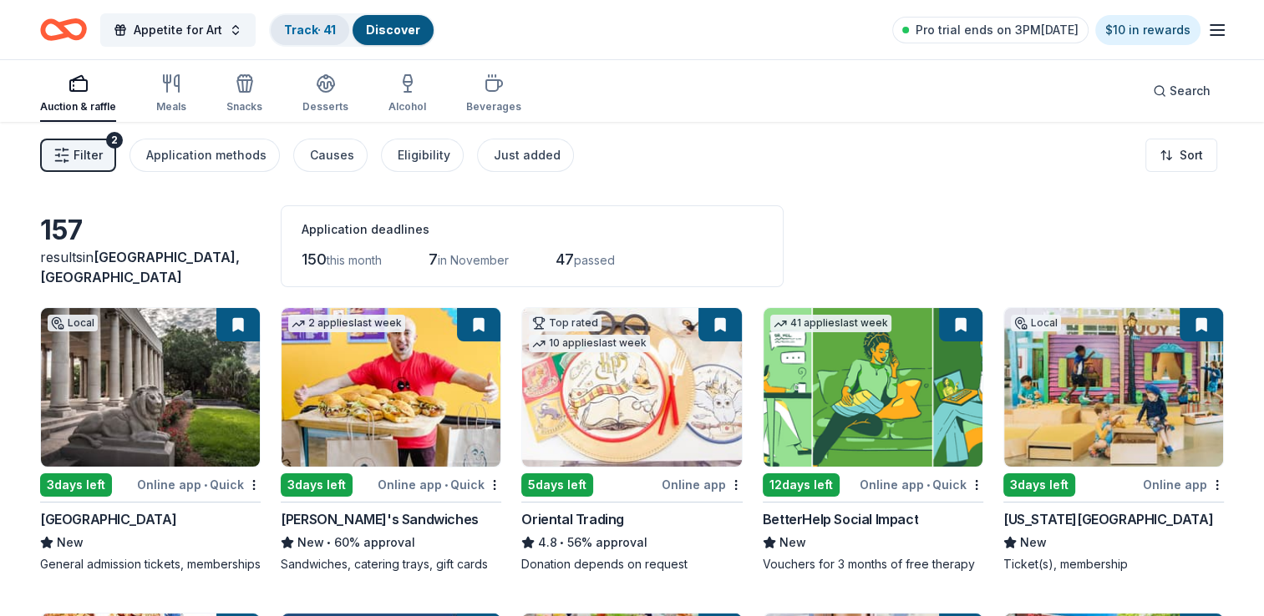
drag, startPoint x: 364, startPoint y: 38, endPoint x: 335, endPoint y: 25, distance: 31.8
click at [335, 25] on button "Track · 41 Discover" at bounding box center [352, 29] width 166 height 33
click at [305, 28] on link "Track · 41" at bounding box center [310, 30] width 52 height 14
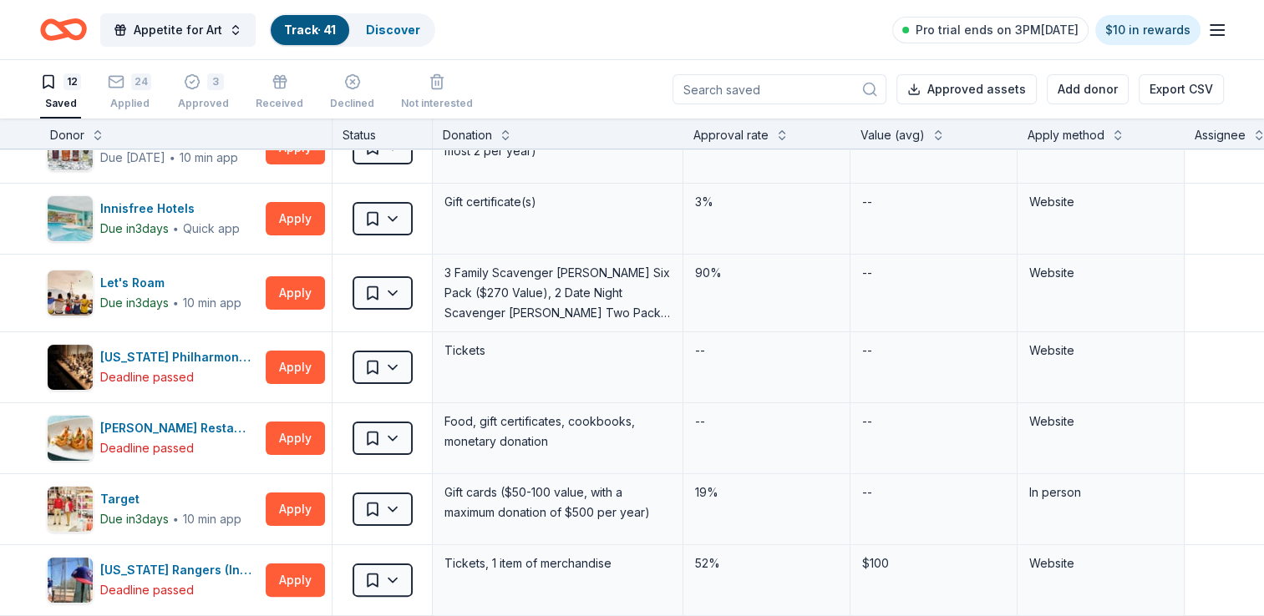
scroll to position [331, 0]
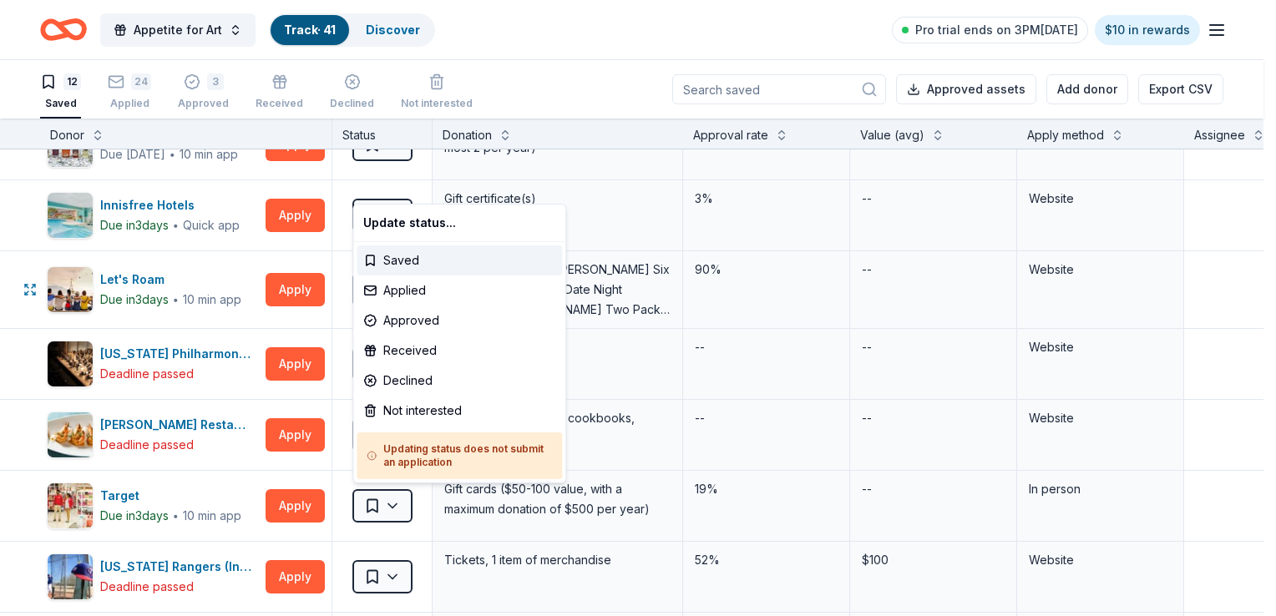
click at [1203, 263] on html "<1% Appetite for Art Track · 41 Discover Pro trial ends on 3PM, 10/17 $10 in re…" at bounding box center [638, 308] width 1276 height 616
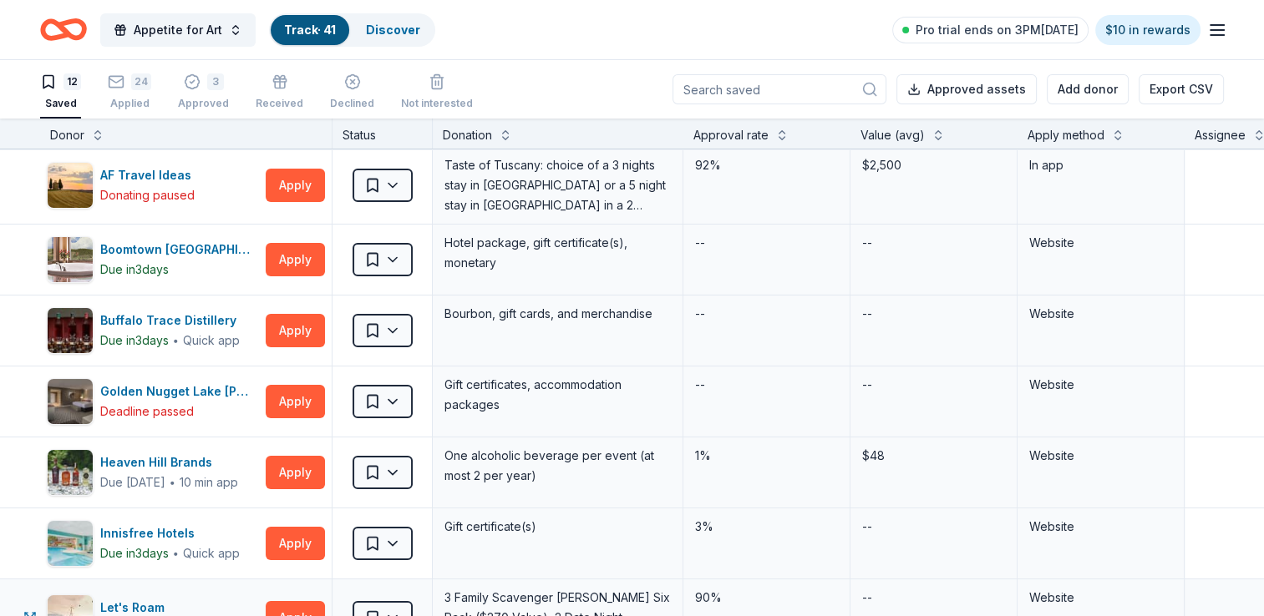
scroll to position [0, 0]
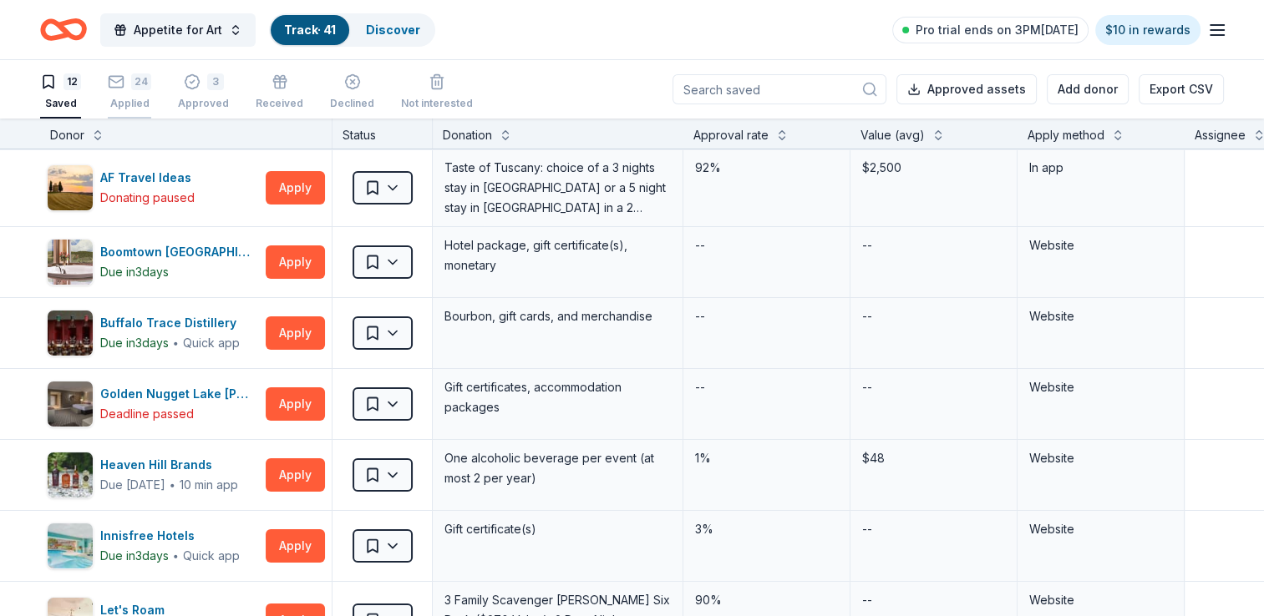
click at [119, 89] on div "24 Applied" at bounding box center [129, 92] width 43 height 37
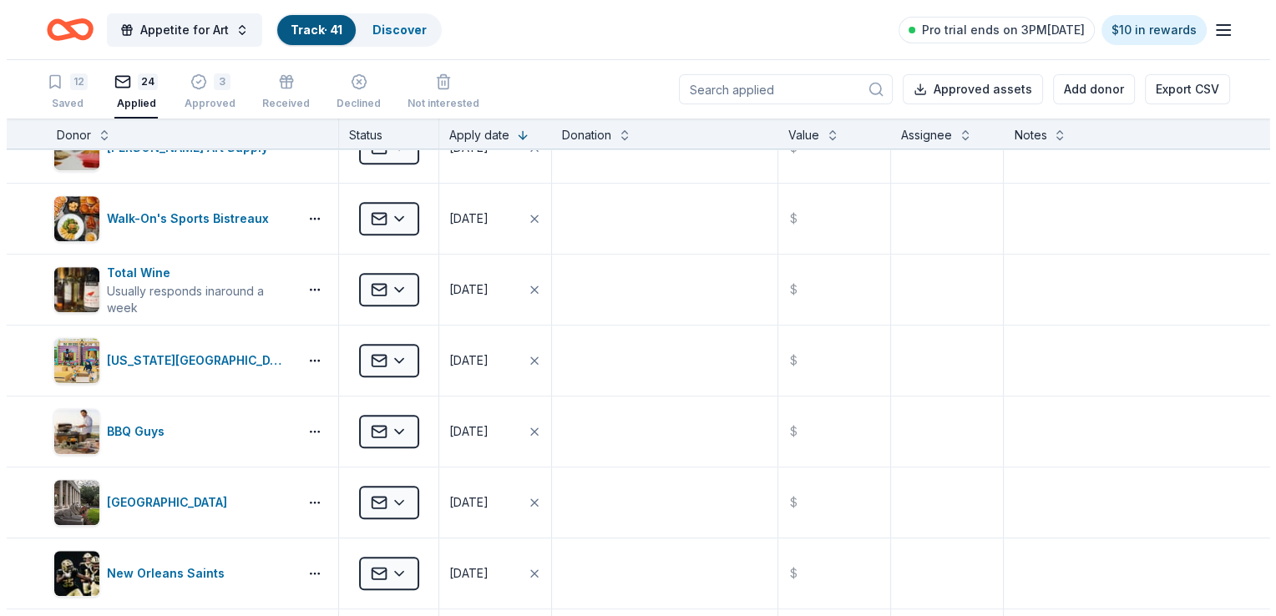
scroll to position [1030, 0]
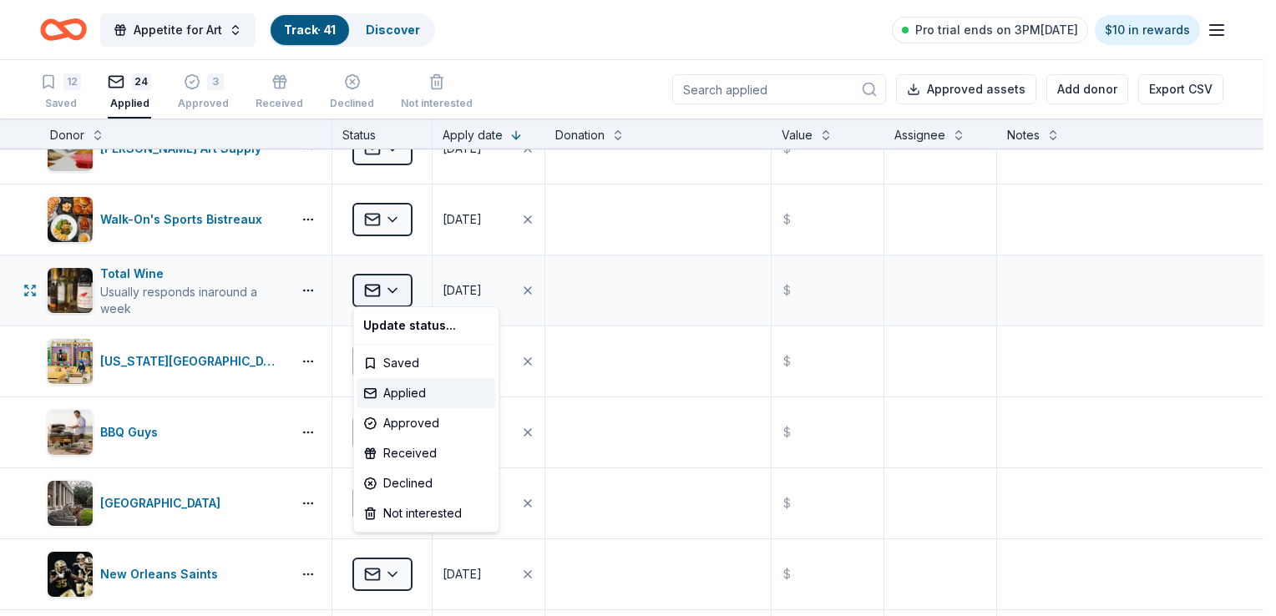
click at [397, 288] on html "<1% Appetite for Art Track · 41 Discover Pro trial ends on 3PM, 10/17 $10 in re…" at bounding box center [638, 308] width 1276 height 616
click at [409, 431] on div "Approved" at bounding box center [426, 423] width 139 height 30
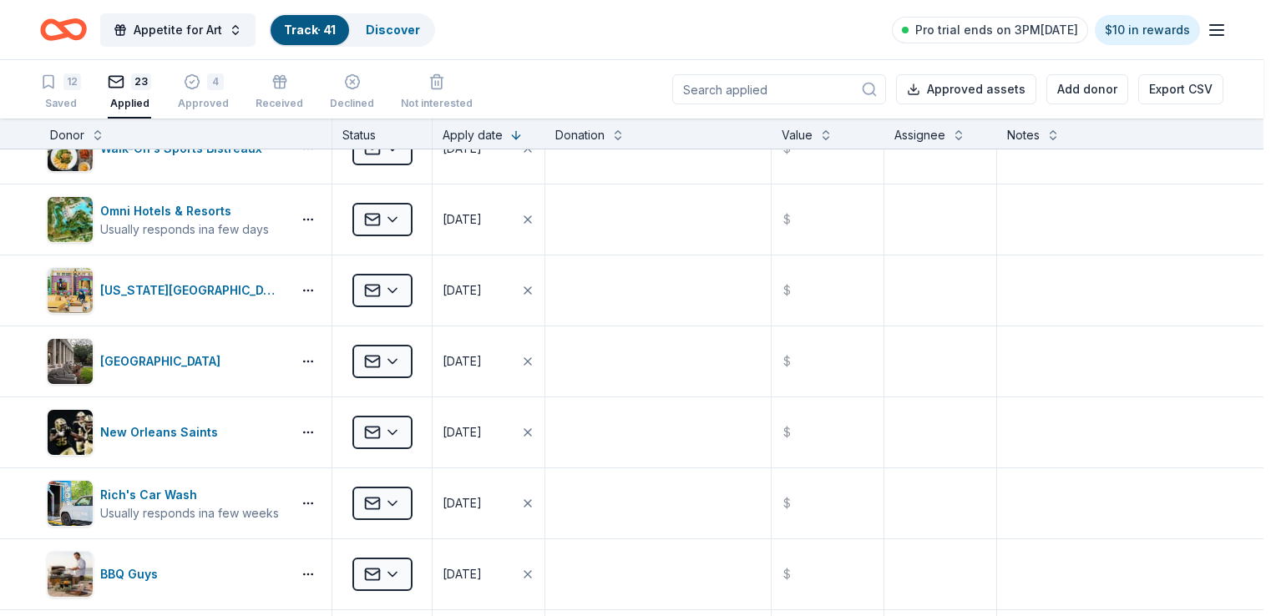
scroll to position [889, 0]
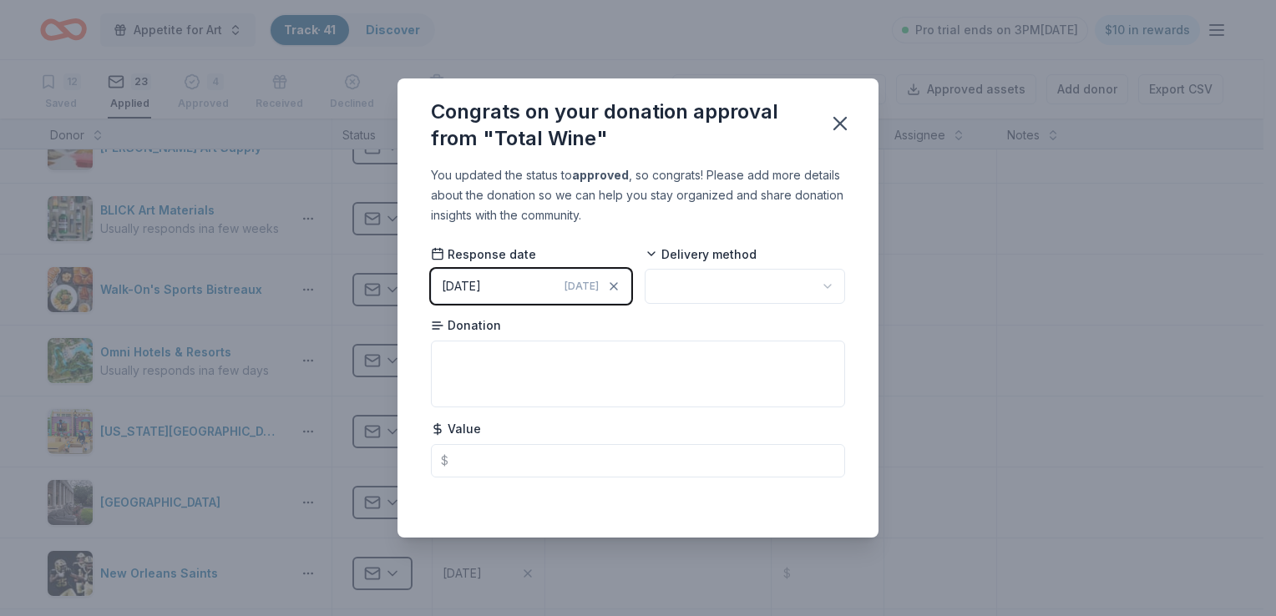
click at [481, 276] on div "[DATE]" at bounding box center [461, 286] width 39 height 20
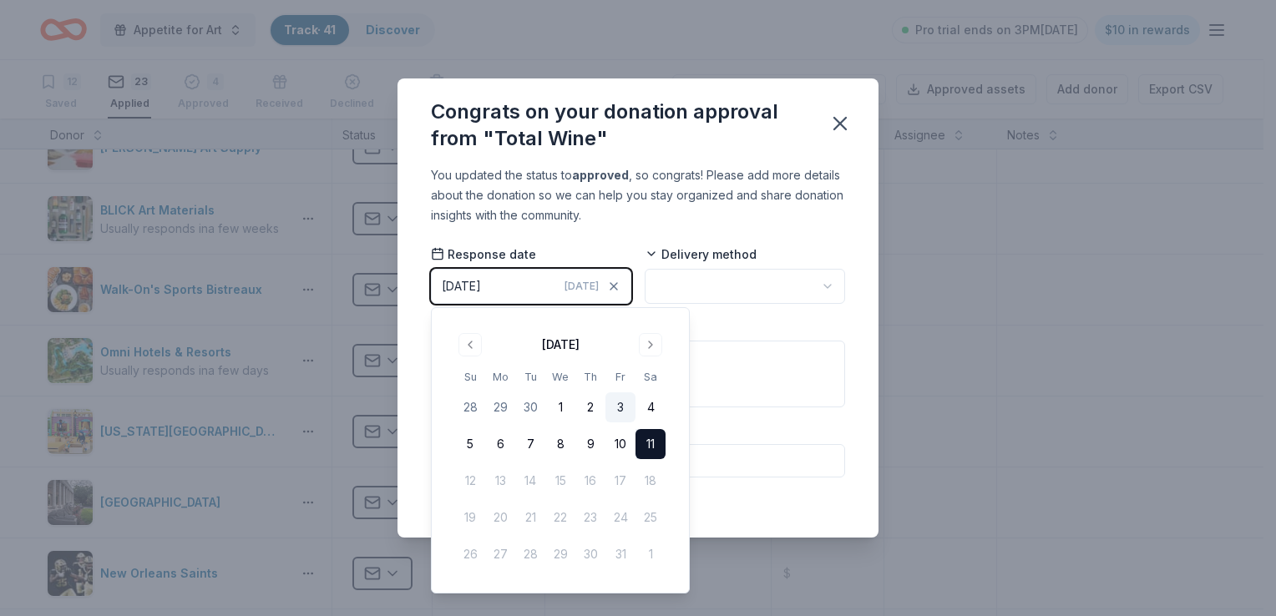
click at [618, 412] on button "3" at bounding box center [621, 408] width 30 height 30
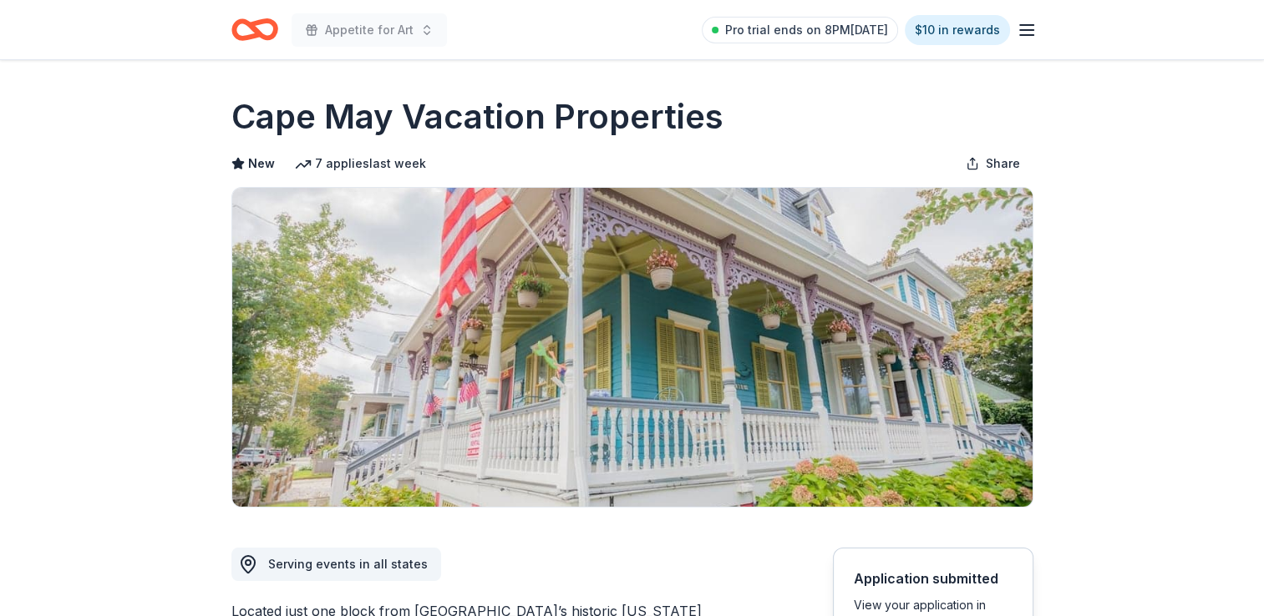
click at [243, 42] on icon "Home" at bounding box center [254, 29] width 47 height 39
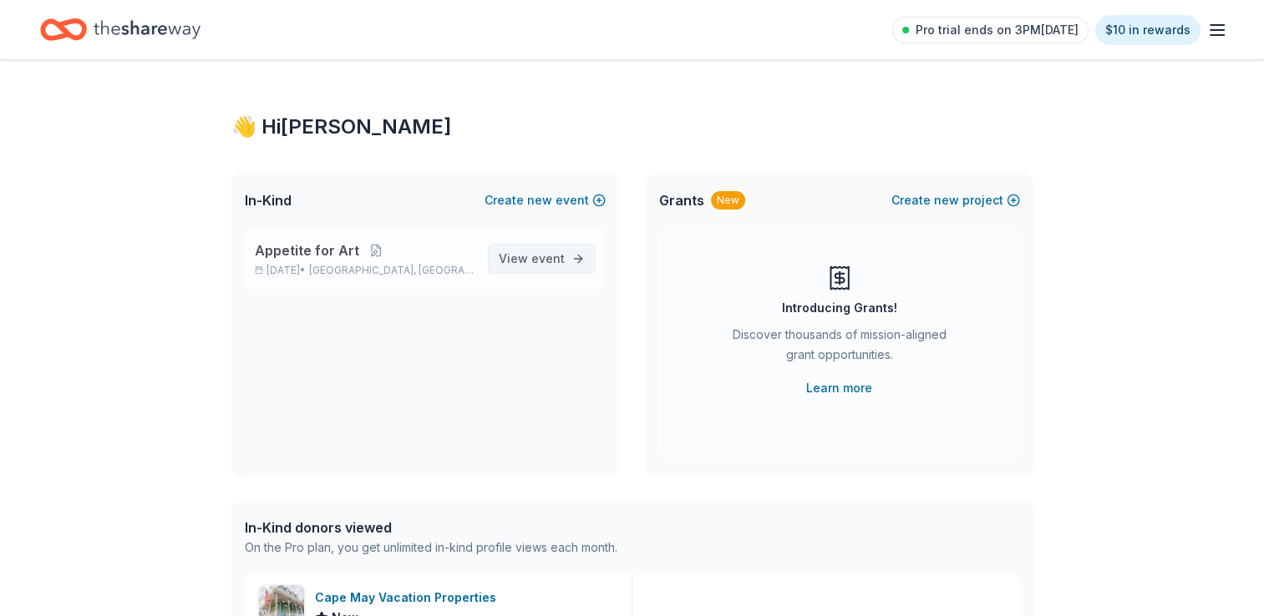
click at [545, 255] on span "event" at bounding box center [547, 258] width 33 height 14
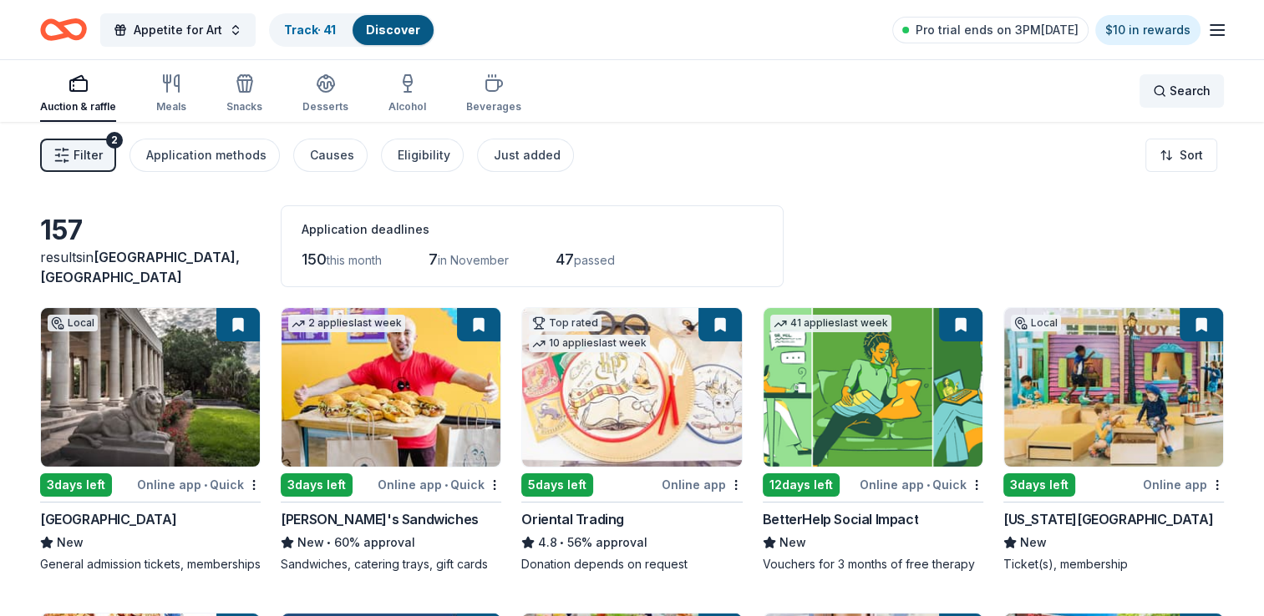
click at [1174, 86] on span "Search" at bounding box center [1189, 91] width 41 height 20
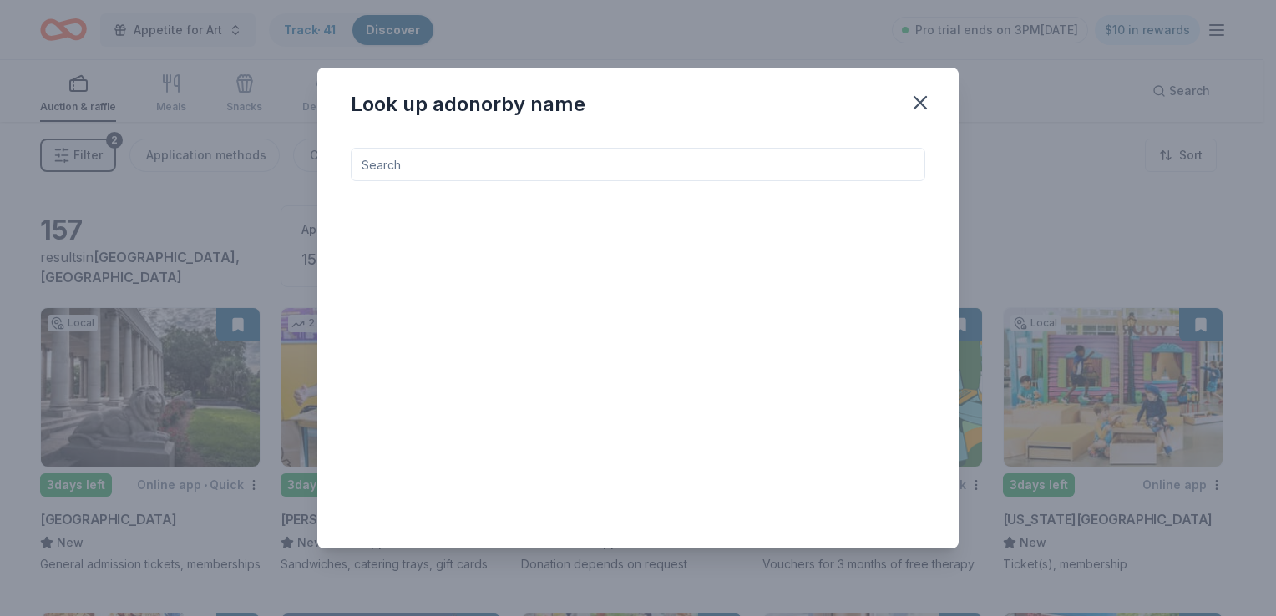
click at [763, 159] on input at bounding box center [638, 164] width 575 height 33
click at [763, 159] on input "k" at bounding box center [638, 164] width 575 height 33
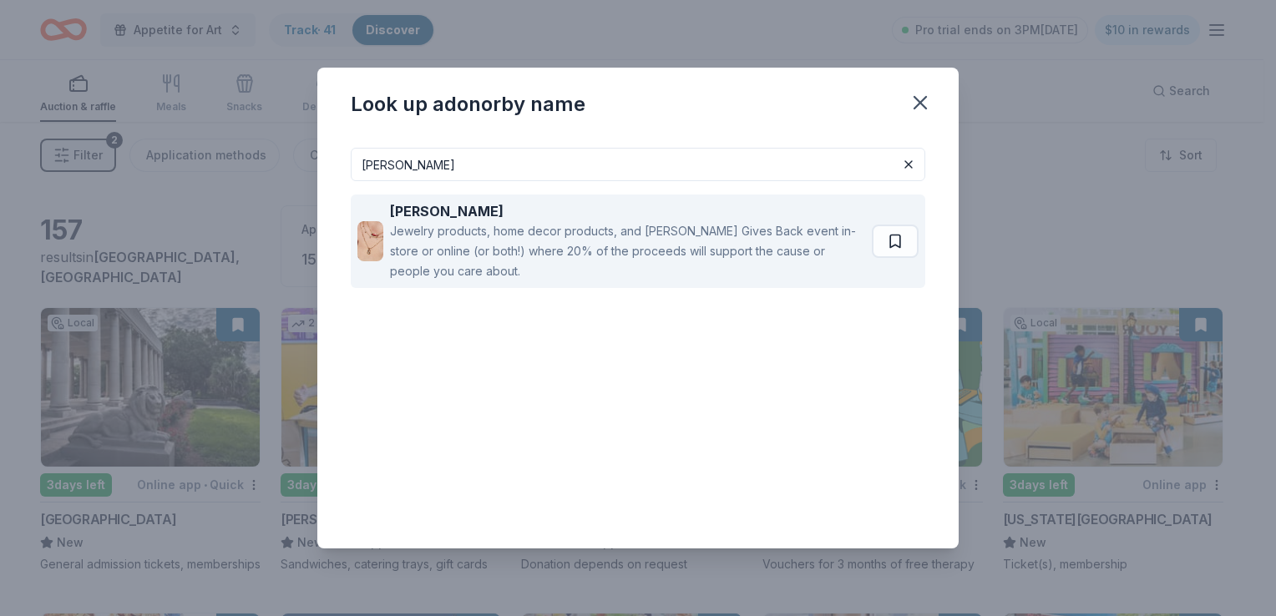
type input "kendra scott"
click at [545, 261] on div "Jewelry products, home decor products, and [PERSON_NAME] Gives Back event in-st…" at bounding box center [627, 251] width 475 height 60
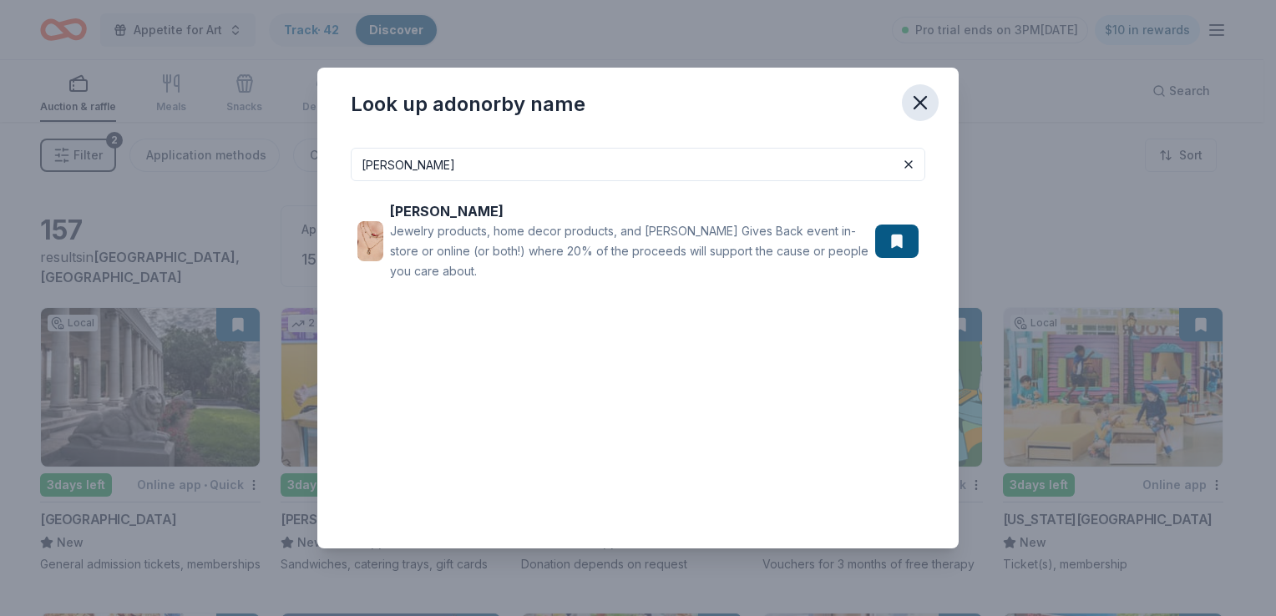
click at [919, 113] on icon "button" at bounding box center [920, 102] width 23 height 23
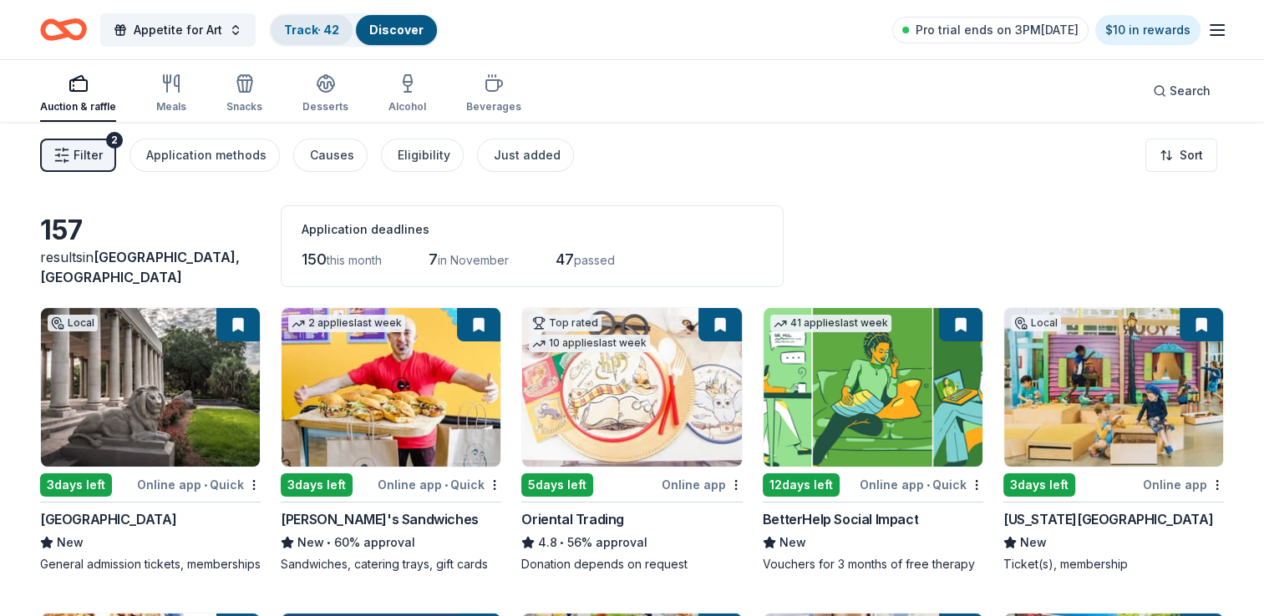
click at [310, 30] on link "Track · 42" at bounding box center [311, 30] width 55 height 14
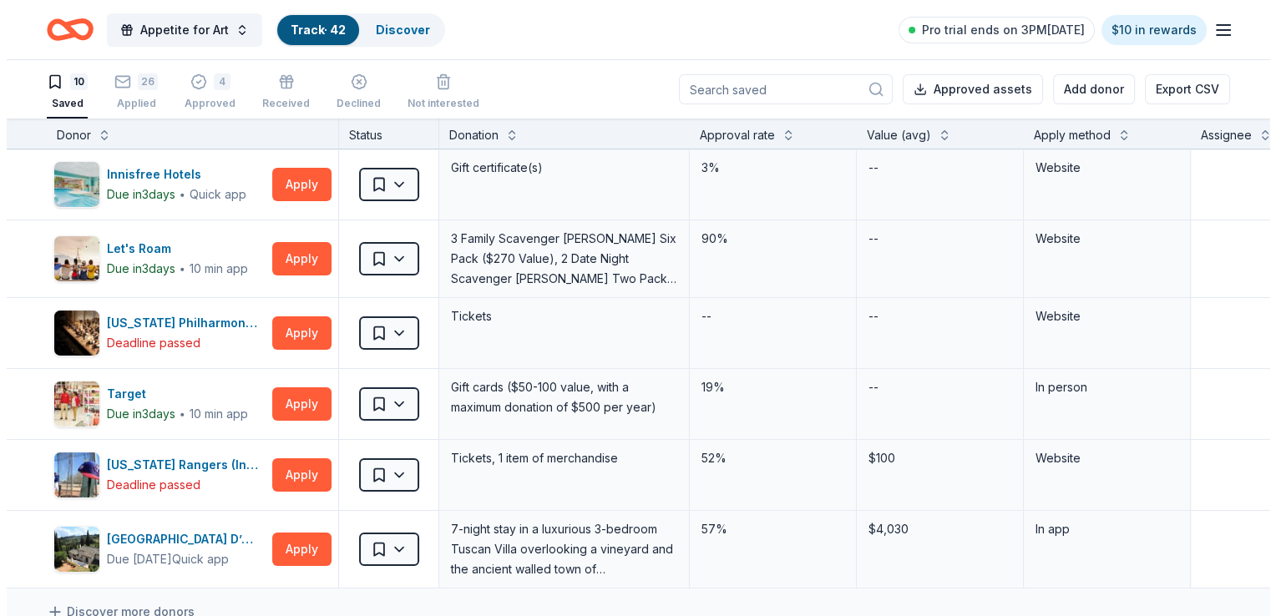
scroll to position [298, 0]
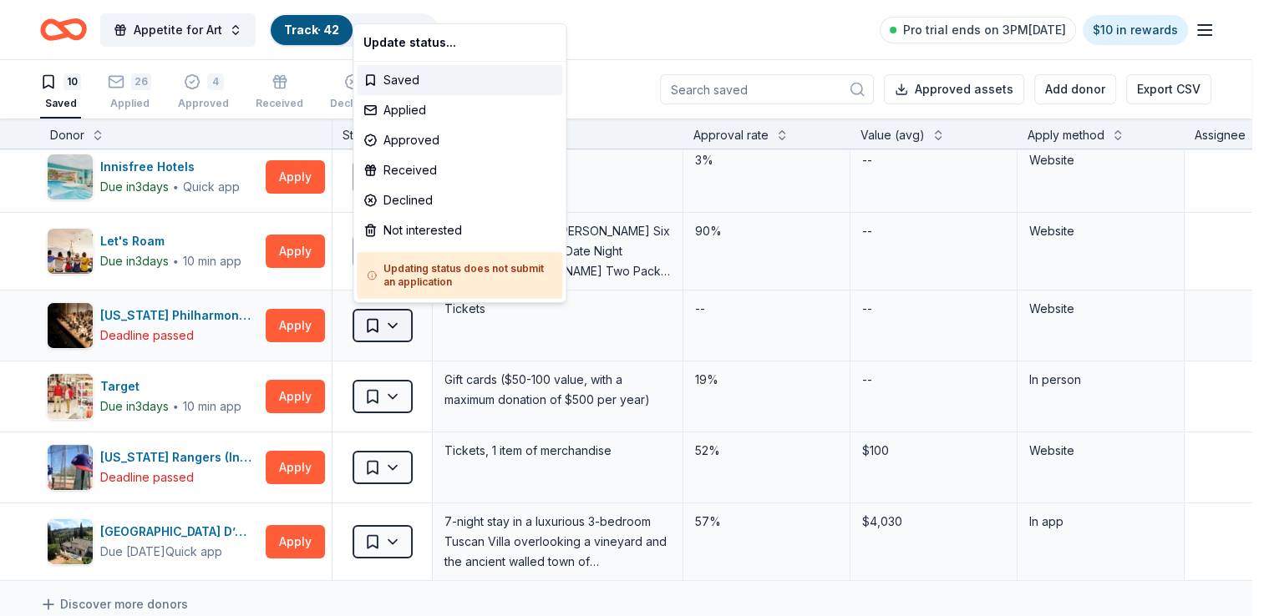
click at [395, 314] on html "Appetite for Art Track · 42 Discover Pro trial ends on 3PM, 10/17 $10 in reward…" at bounding box center [632, 308] width 1264 height 616
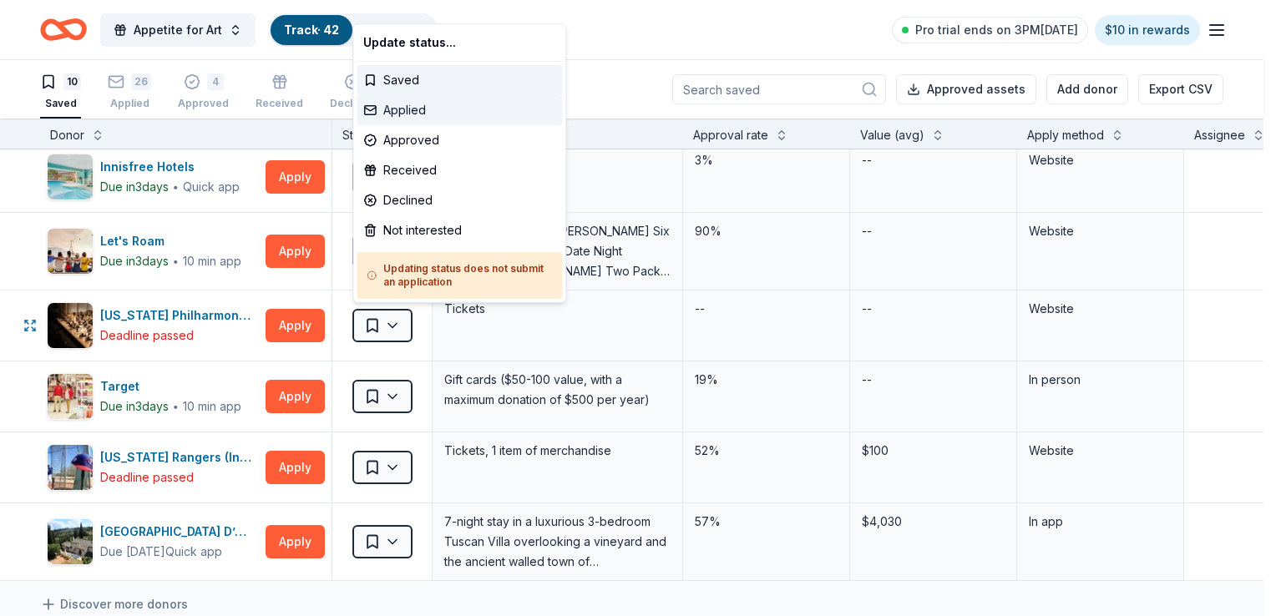
click at [436, 110] on div "Applied" at bounding box center [459, 110] width 205 height 30
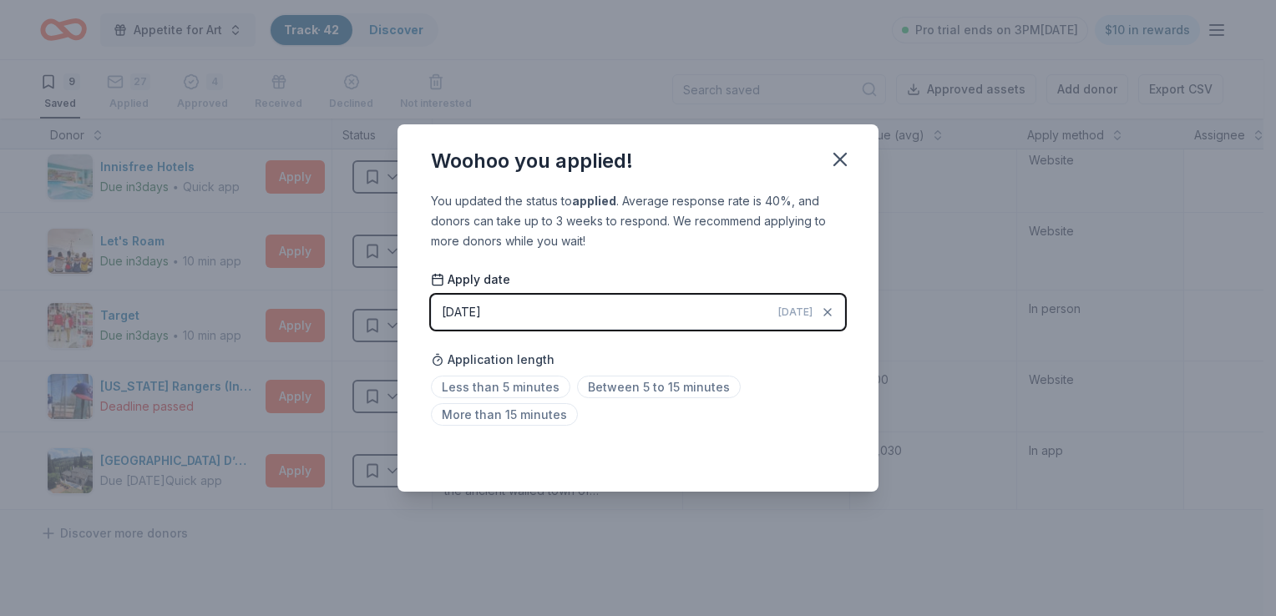
click at [797, 316] on span "[DATE]" at bounding box center [796, 312] width 34 height 13
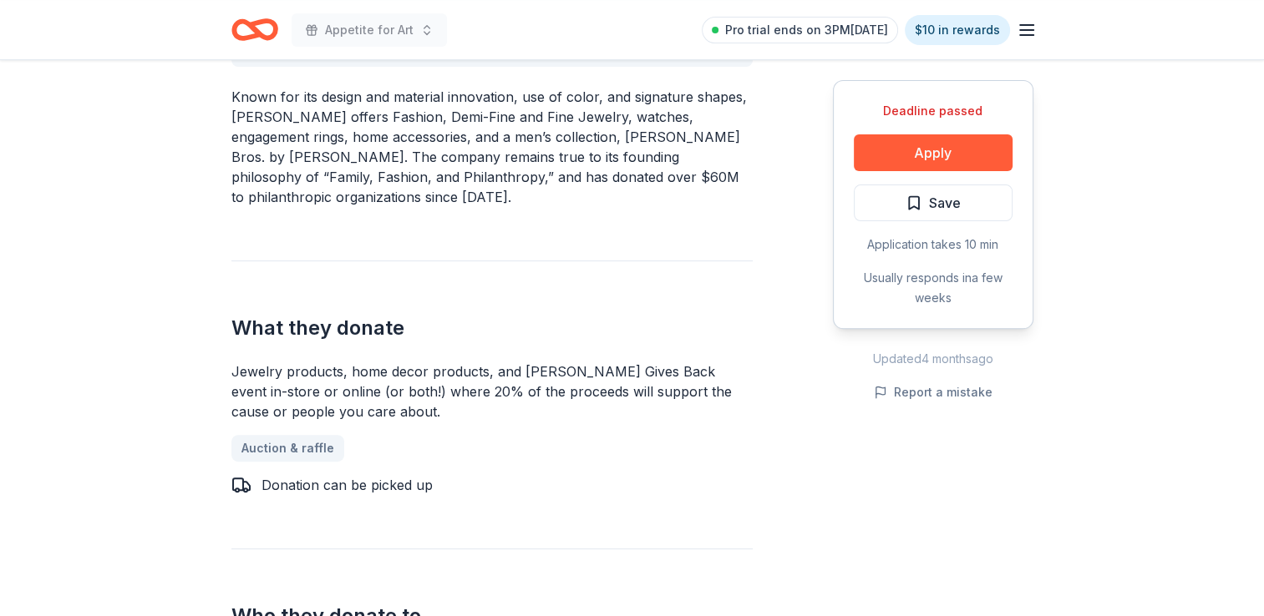
scroll to position [570, 0]
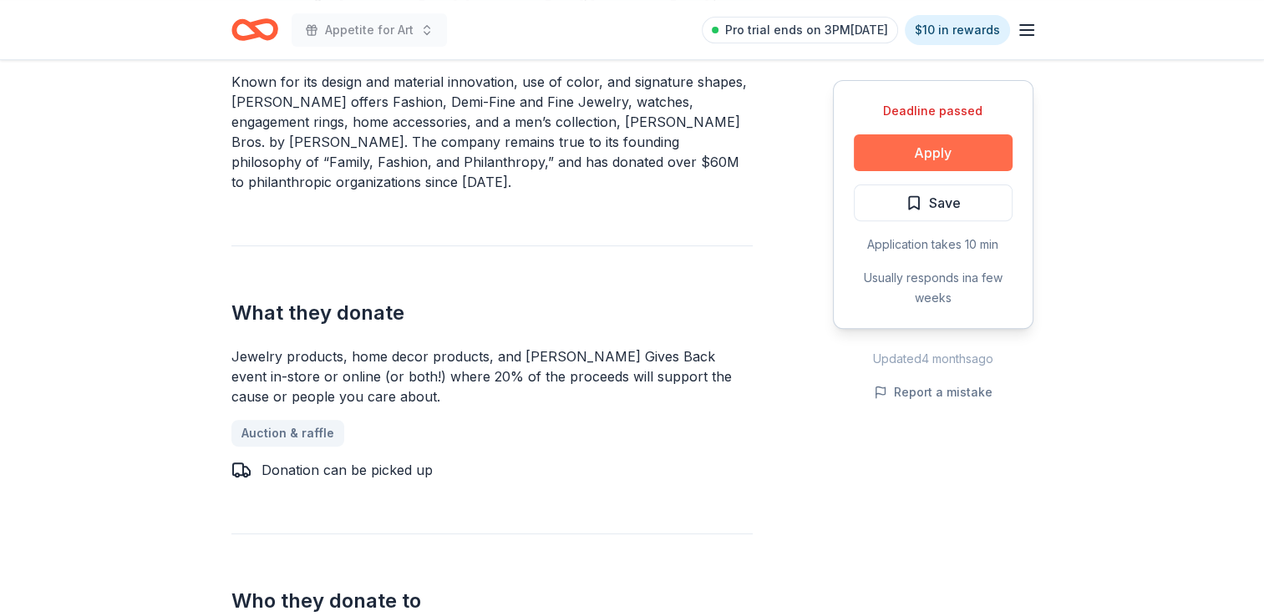
click at [931, 152] on button "Apply" at bounding box center [933, 152] width 159 height 37
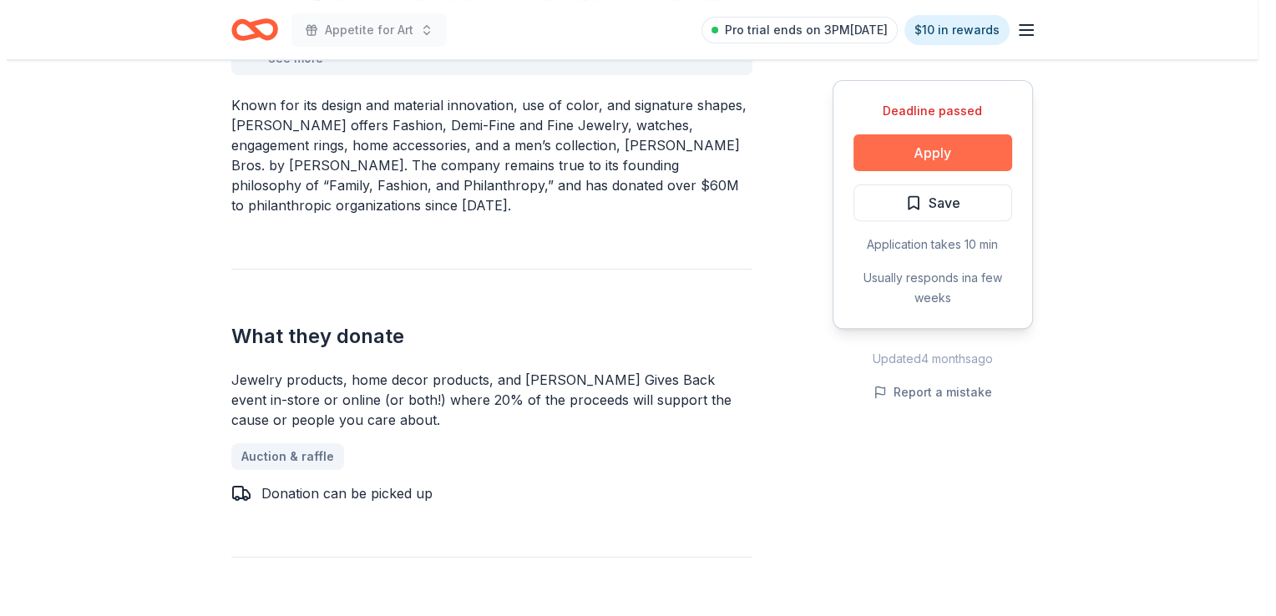
scroll to position [581, 0]
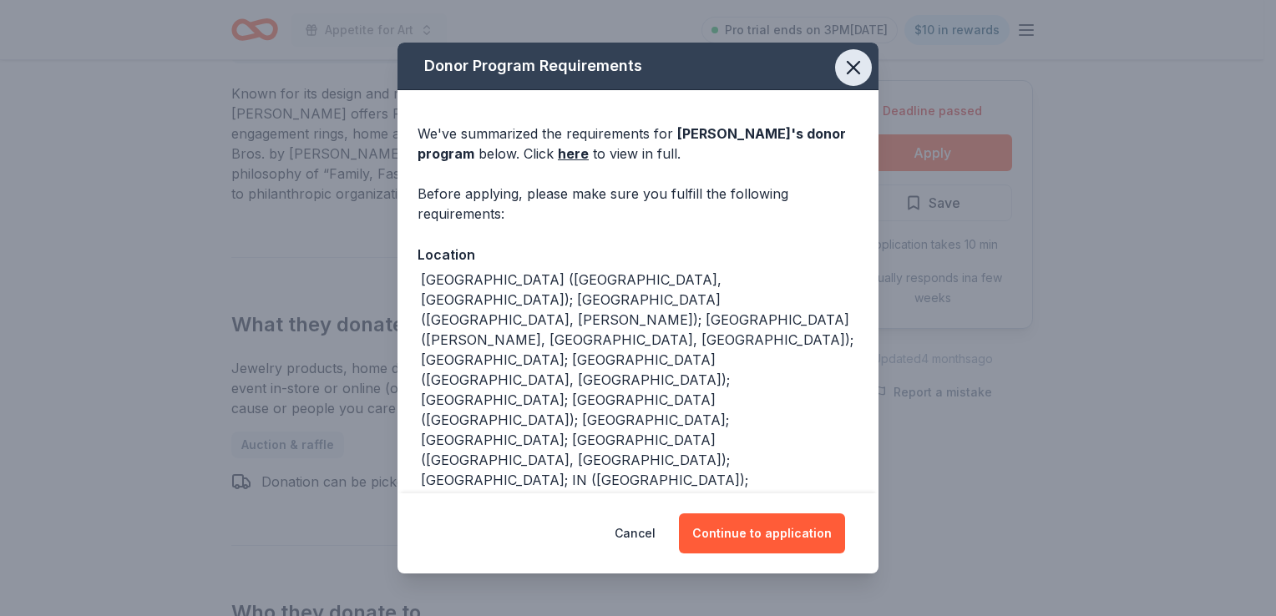
click at [842, 64] on icon "button" at bounding box center [853, 67] width 23 height 23
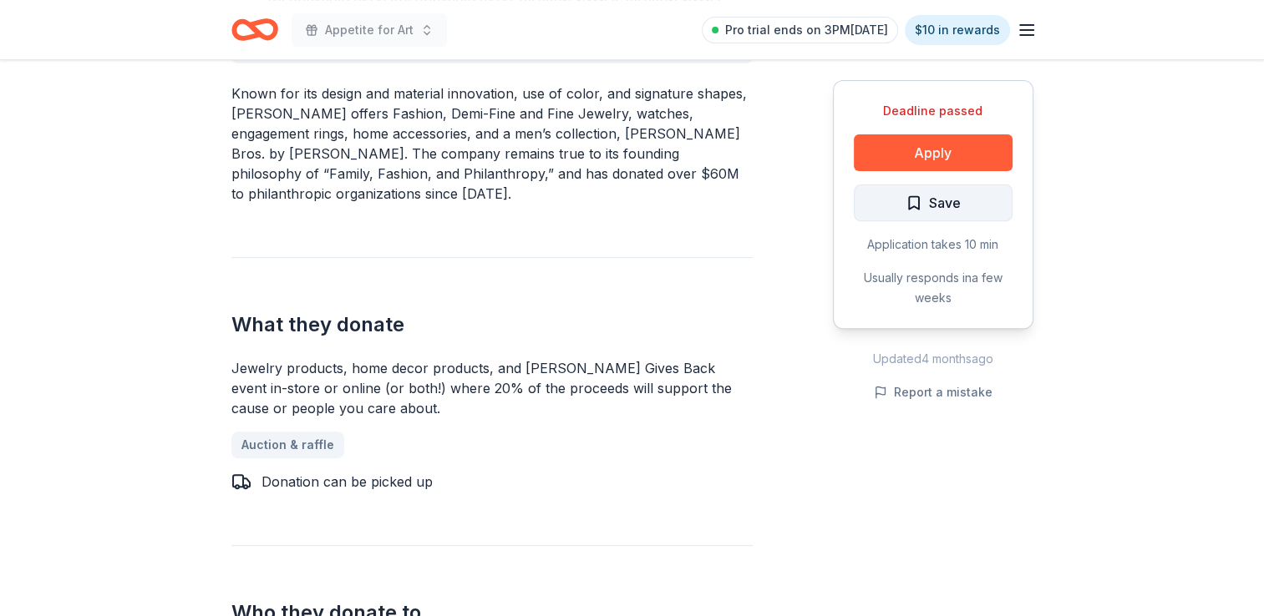
click at [920, 209] on span "Save" at bounding box center [932, 203] width 55 height 22
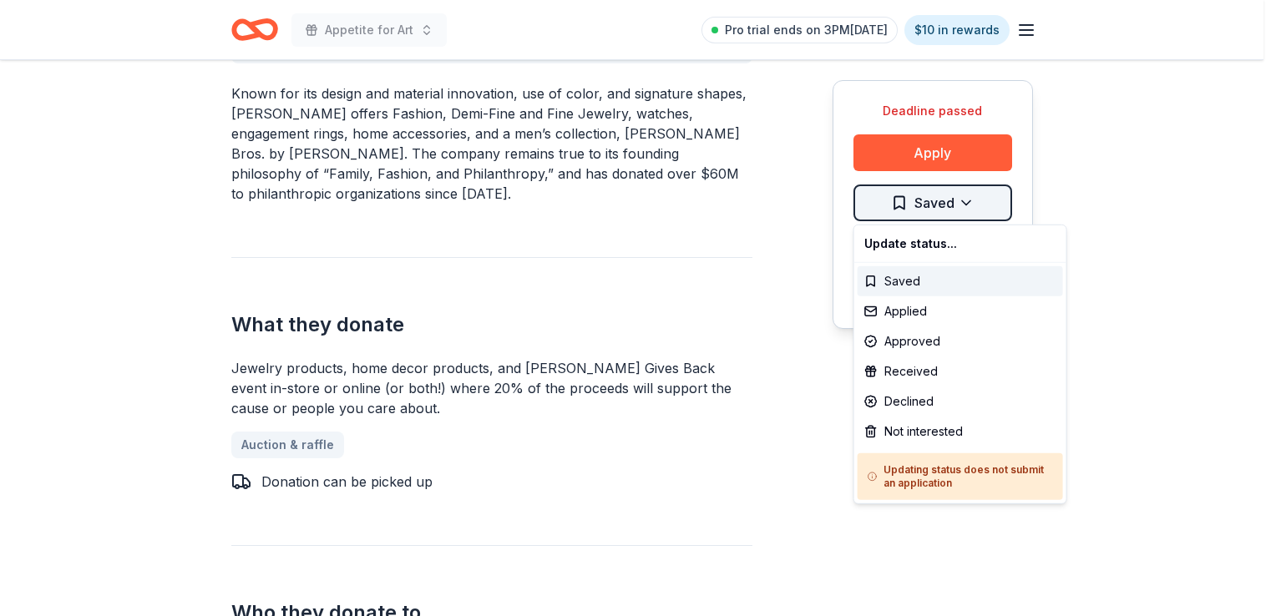
click at [917, 312] on div "Applied" at bounding box center [960, 312] width 205 height 30
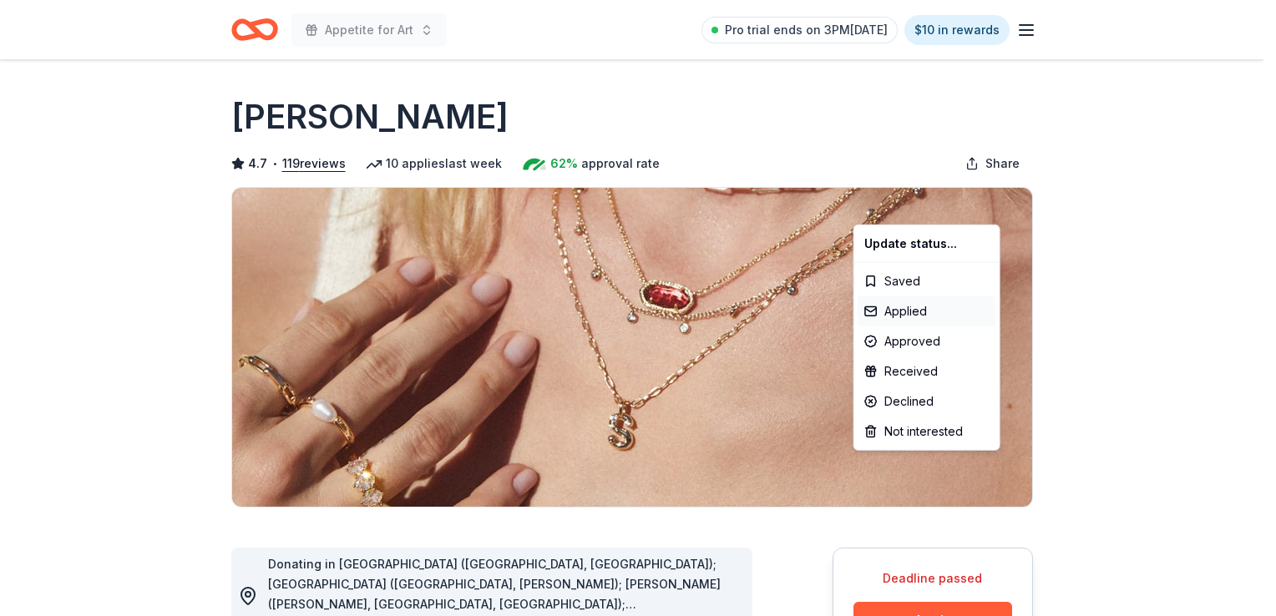
scroll to position [0, 0]
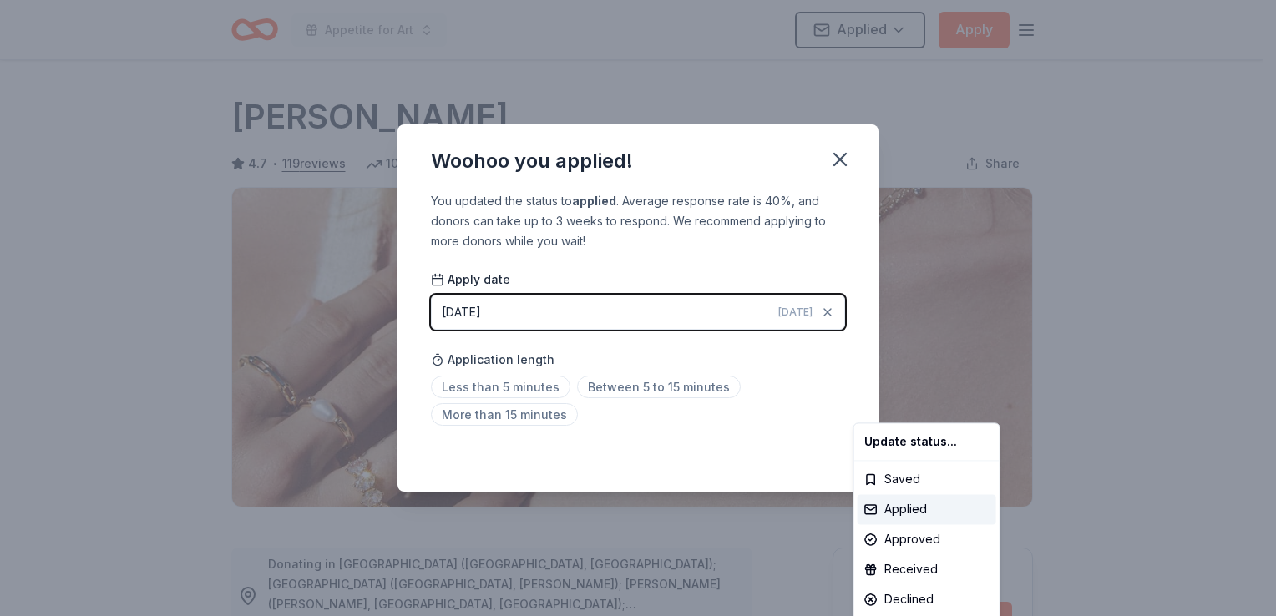
click at [809, 310] on html "Appetite for Art Applied Apply Deadline passed Share [PERSON_NAME] 4.7 • 119 re…" at bounding box center [638, 308] width 1276 height 616
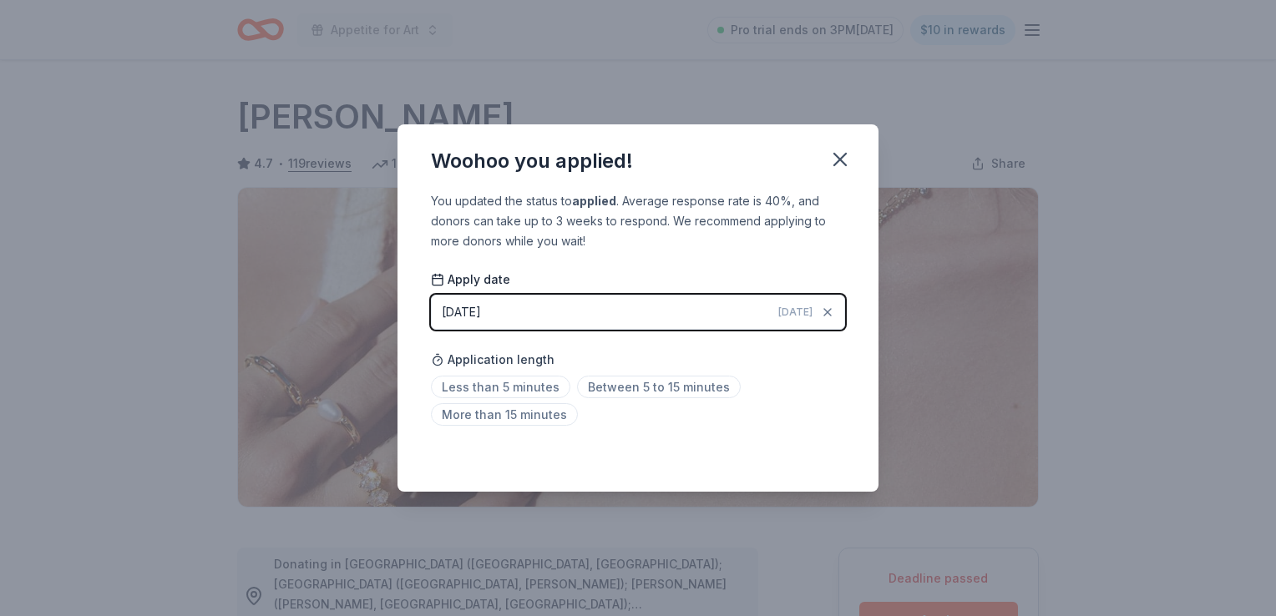
scroll to position [362, 0]
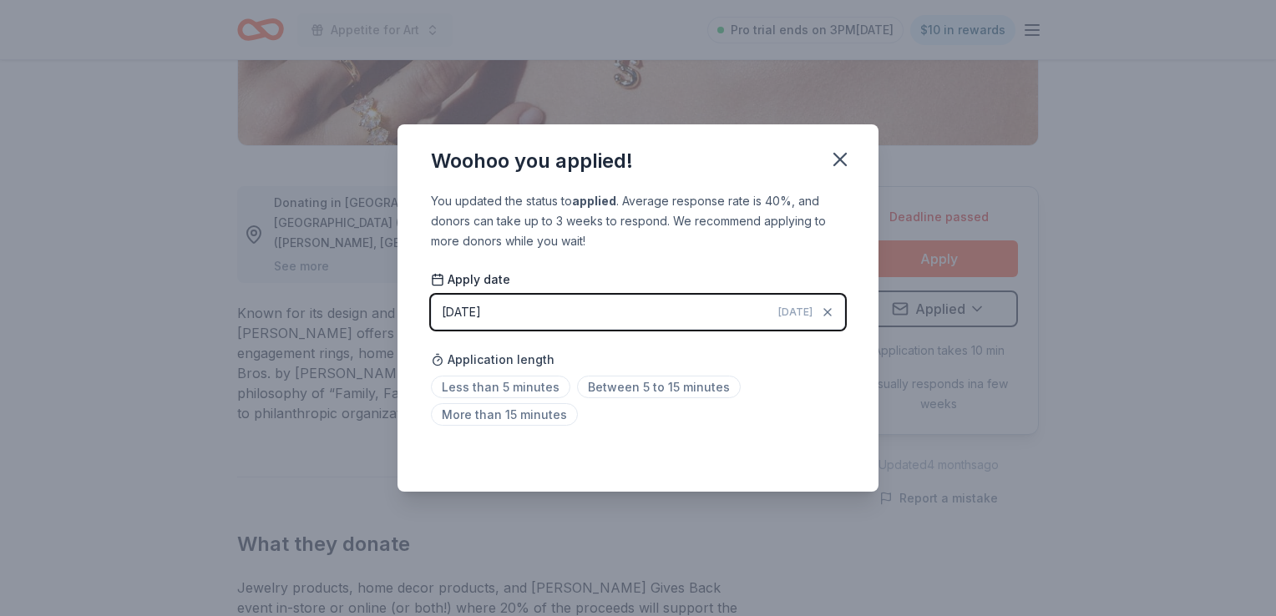
click at [516, 307] on button "[DATE] [DATE]" at bounding box center [638, 312] width 414 height 35
